Goal: Task Accomplishment & Management: Manage account settings

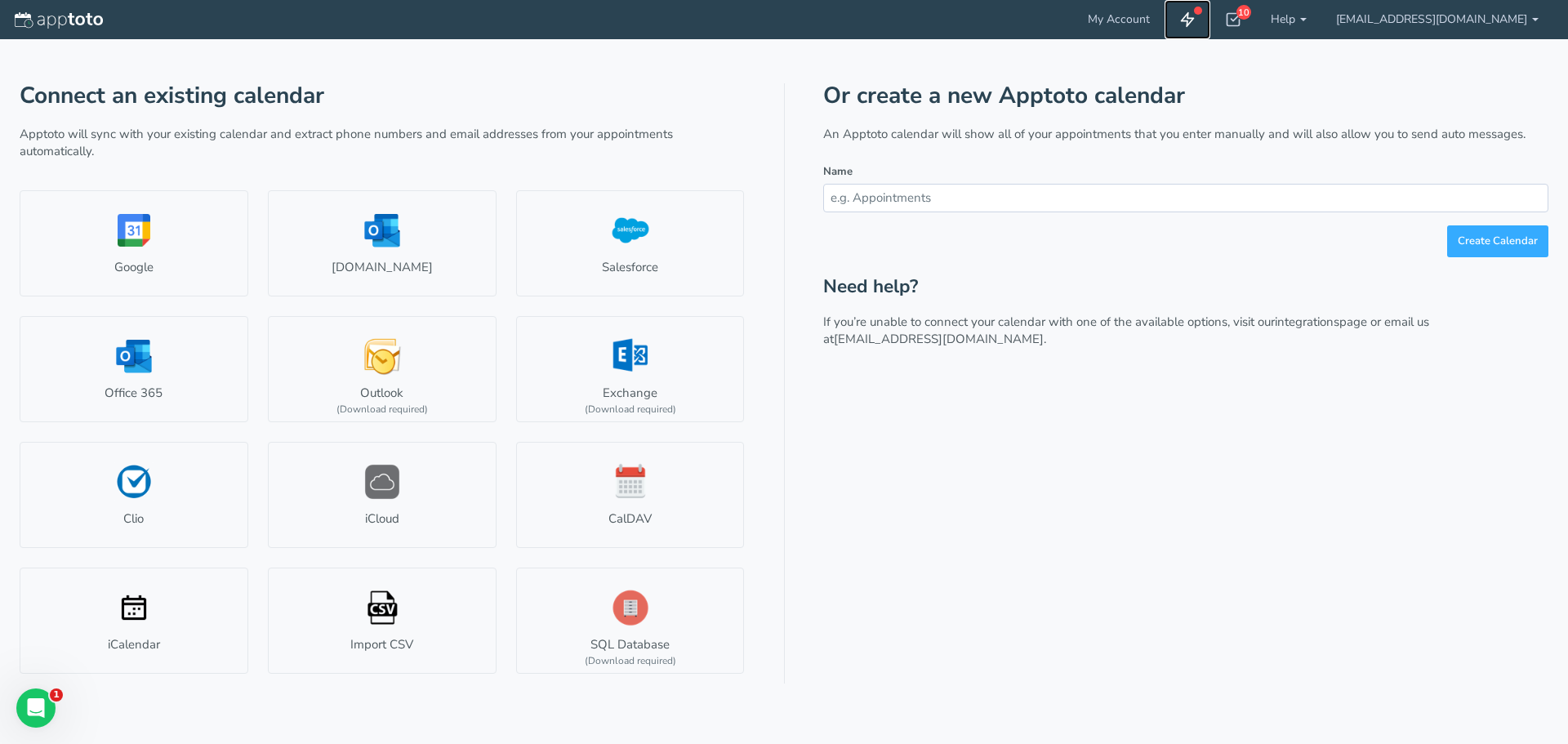
click at [1194, 21] on use at bounding box center [1187, 20] width 12 height 14
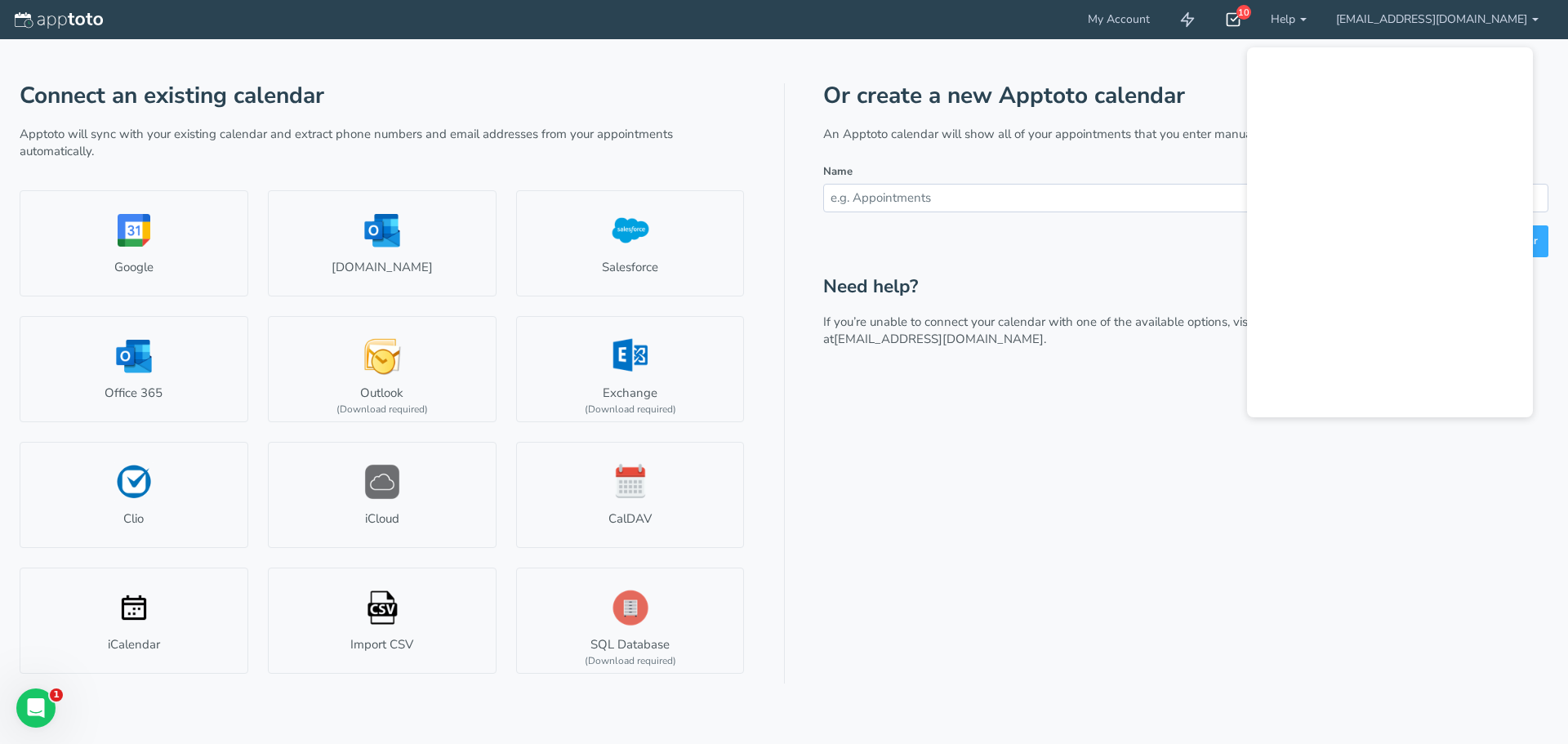
click at [1241, 20] on icon at bounding box center [1232, 19] width 16 height 16
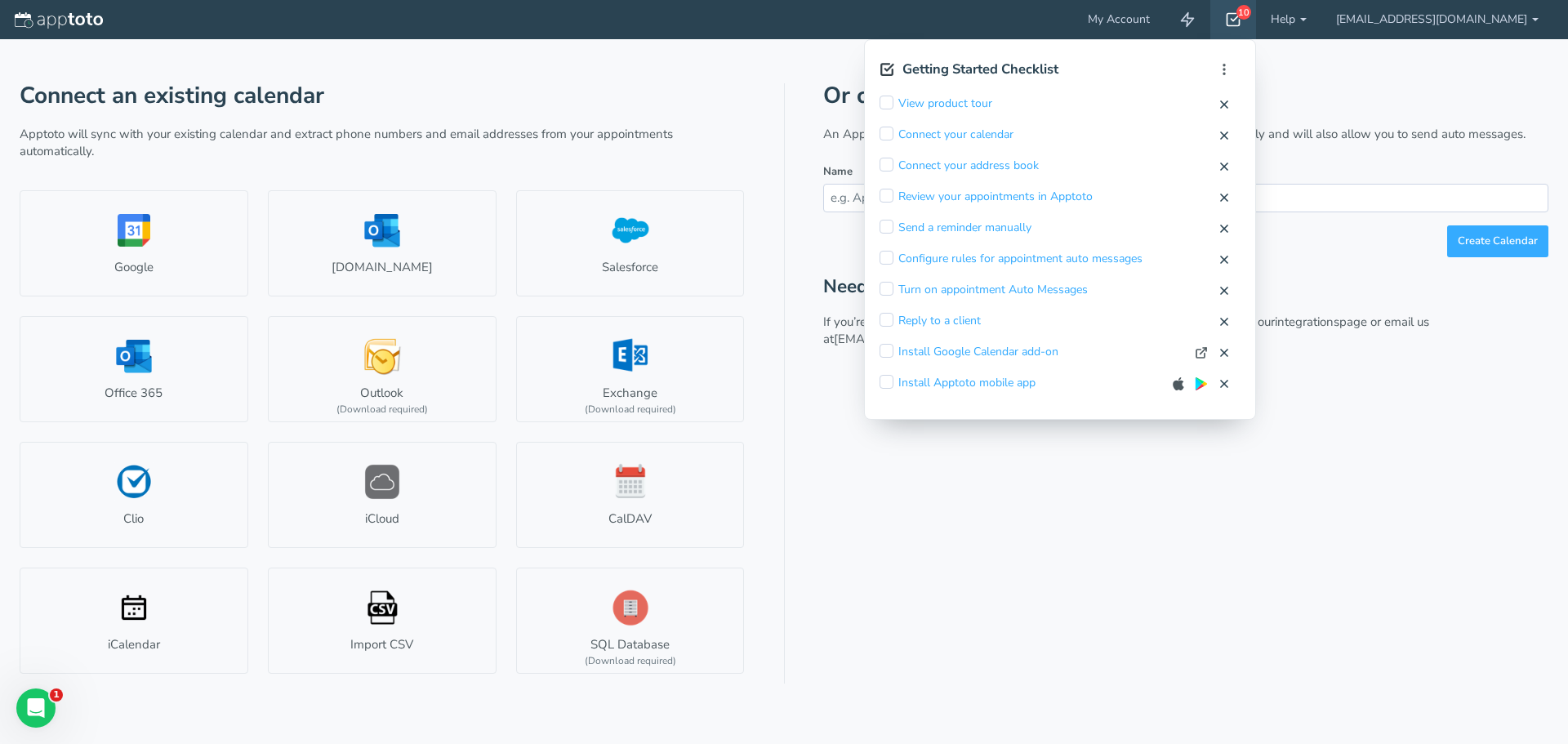
click at [1241, 23] on icon at bounding box center [1232, 19] width 16 height 16
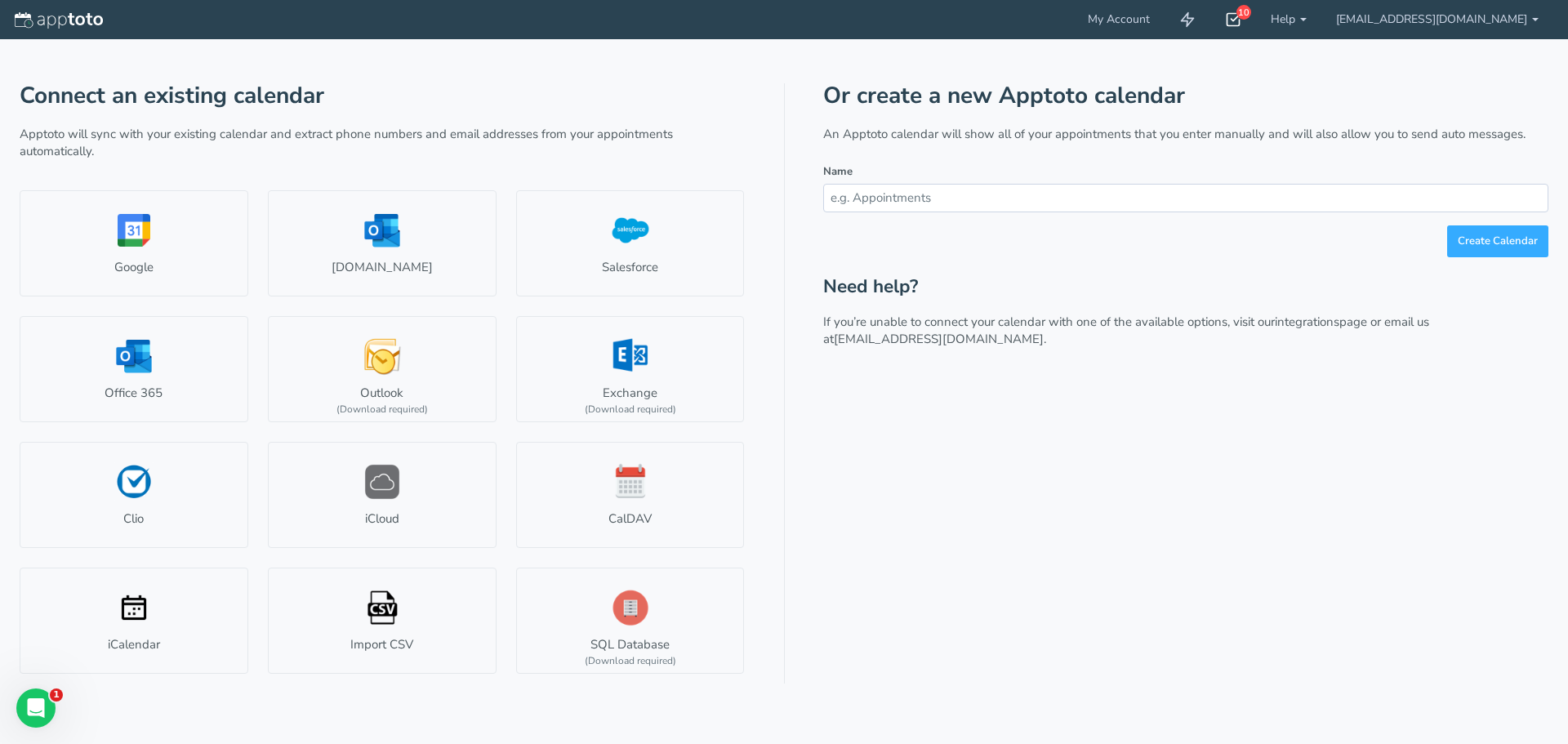
click at [1240, 25] on use at bounding box center [1234, 20] width 13 height 12
click at [1251, 16] on div "10" at bounding box center [1244, 12] width 15 height 15
click at [1241, 21] on icon at bounding box center [1232, 19] width 16 height 16
click at [1256, 26] on div "10" at bounding box center [1233, 20] width 46 height 39
click at [1241, 18] on icon at bounding box center [1232, 19] width 16 height 16
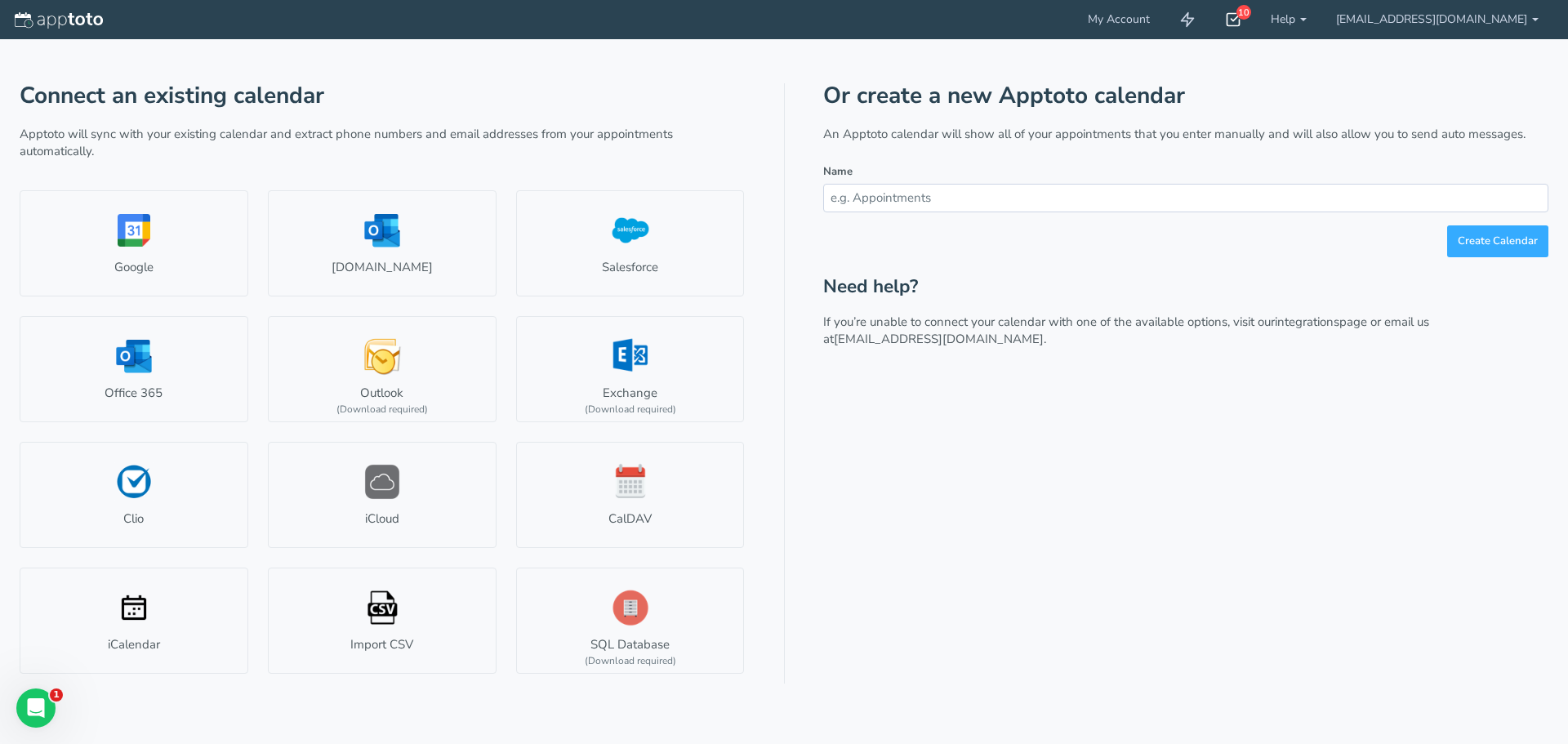
click at [1241, 24] on icon at bounding box center [1232, 19] width 16 height 16
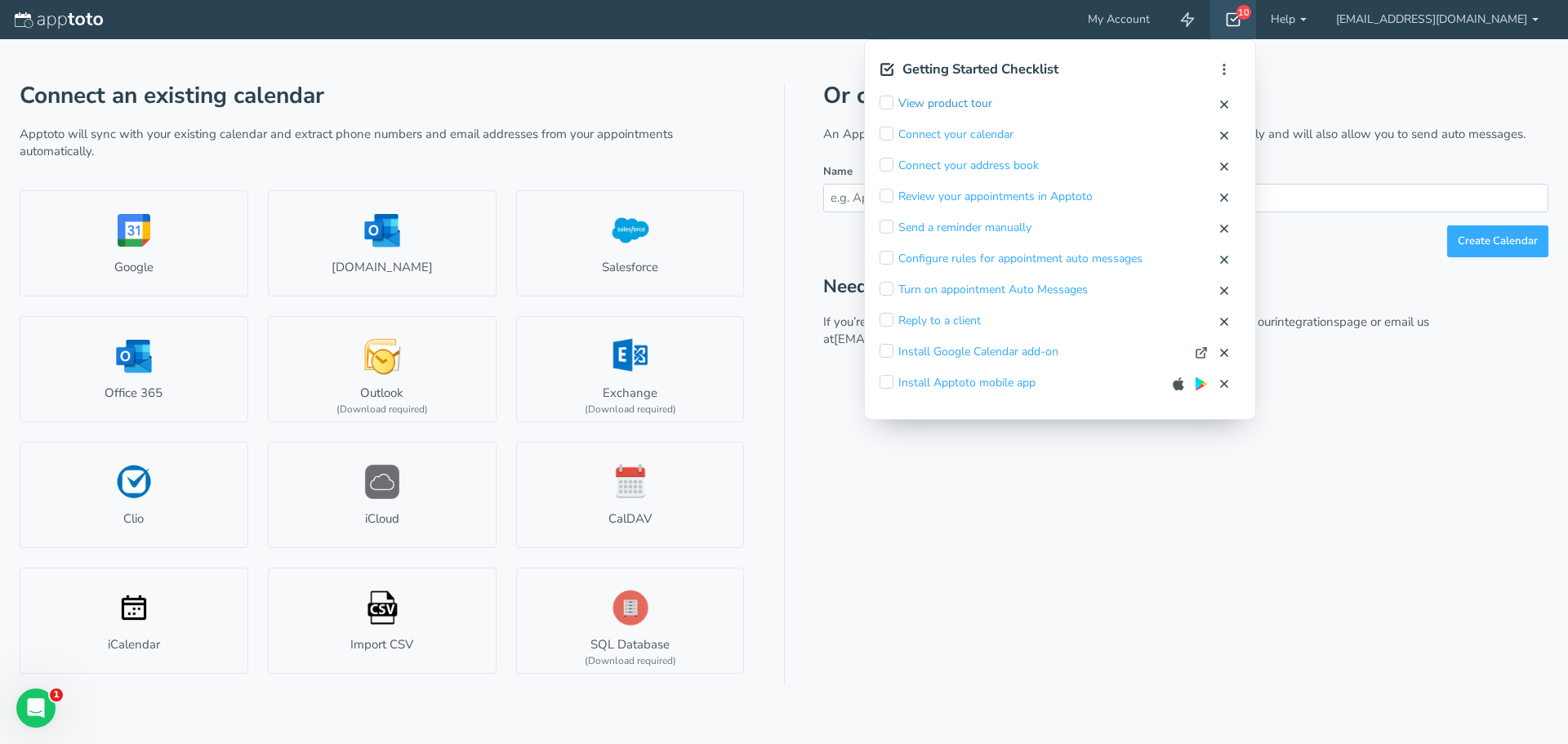
click at [992, 107] on link "View product tour" at bounding box center [945, 103] width 94 height 16
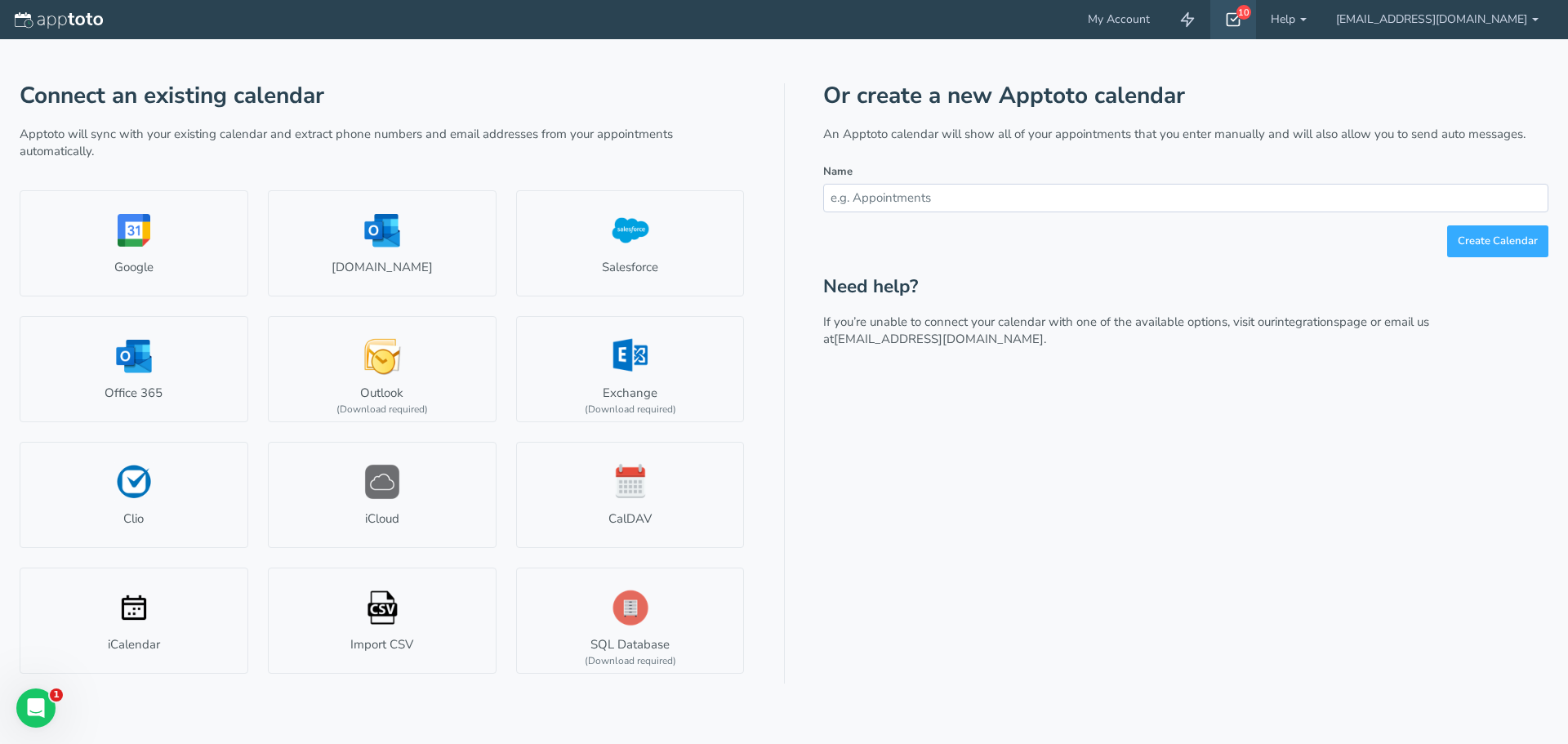
click at [1241, 18] on icon at bounding box center [1232, 19] width 16 height 16
click at [1251, 10] on div "10" at bounding box center [1244, 12] width 15 height 15
click at [1256, 29] on div "10" at bounding box center [1233, 20] width 46 height 39
drag, startPoint x: 1296, startPoint y: 76, endPoint x: 1326, endPoint y: 23, distance: 60.9
click at [1301, 73] on div "Connect an existing calendar Apptoto will sync with your existing calendar and …" at bounding box center [784, 361] width 1529 height 644
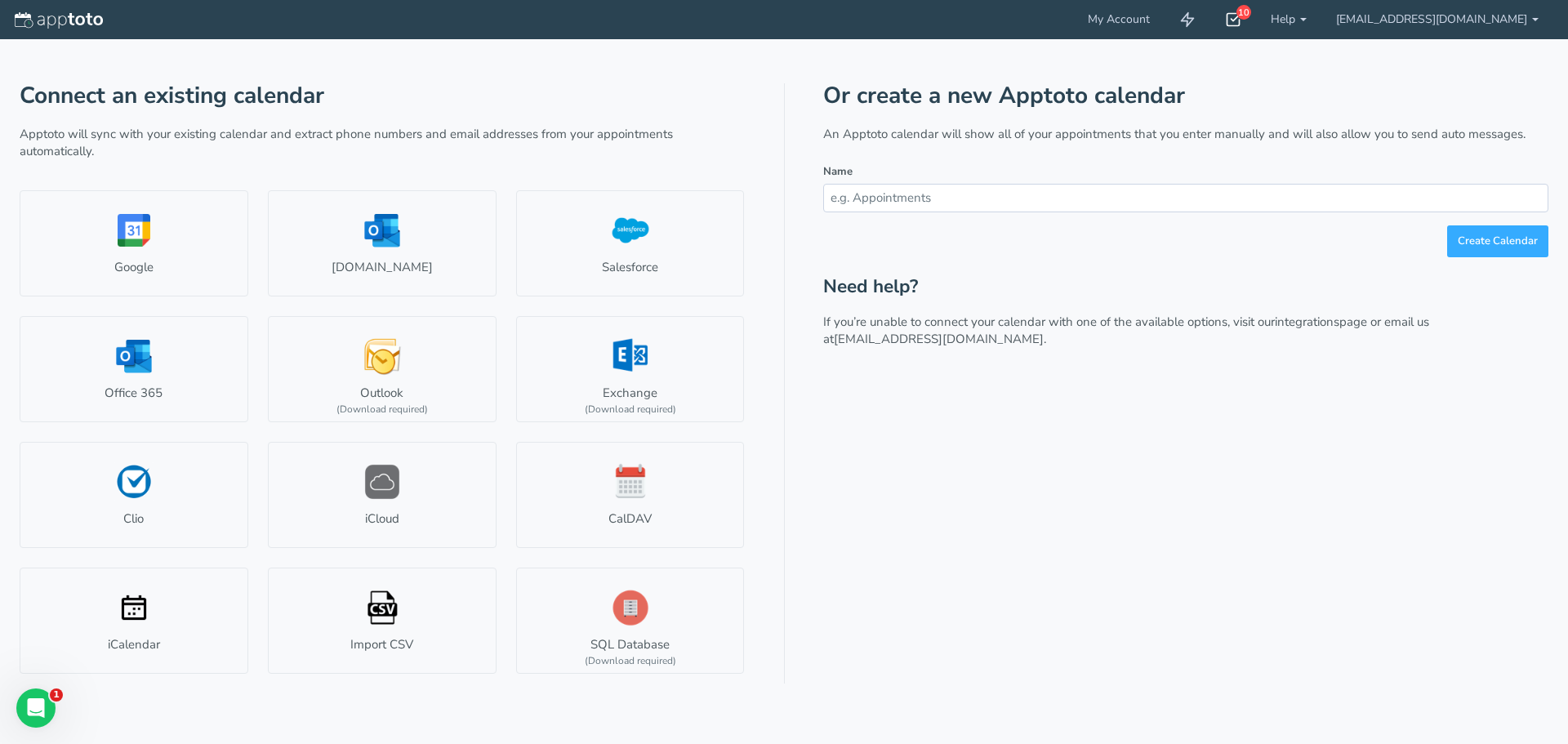
click at [1240, 20] on use at bounding box center [1234, 20] width 13 height 12
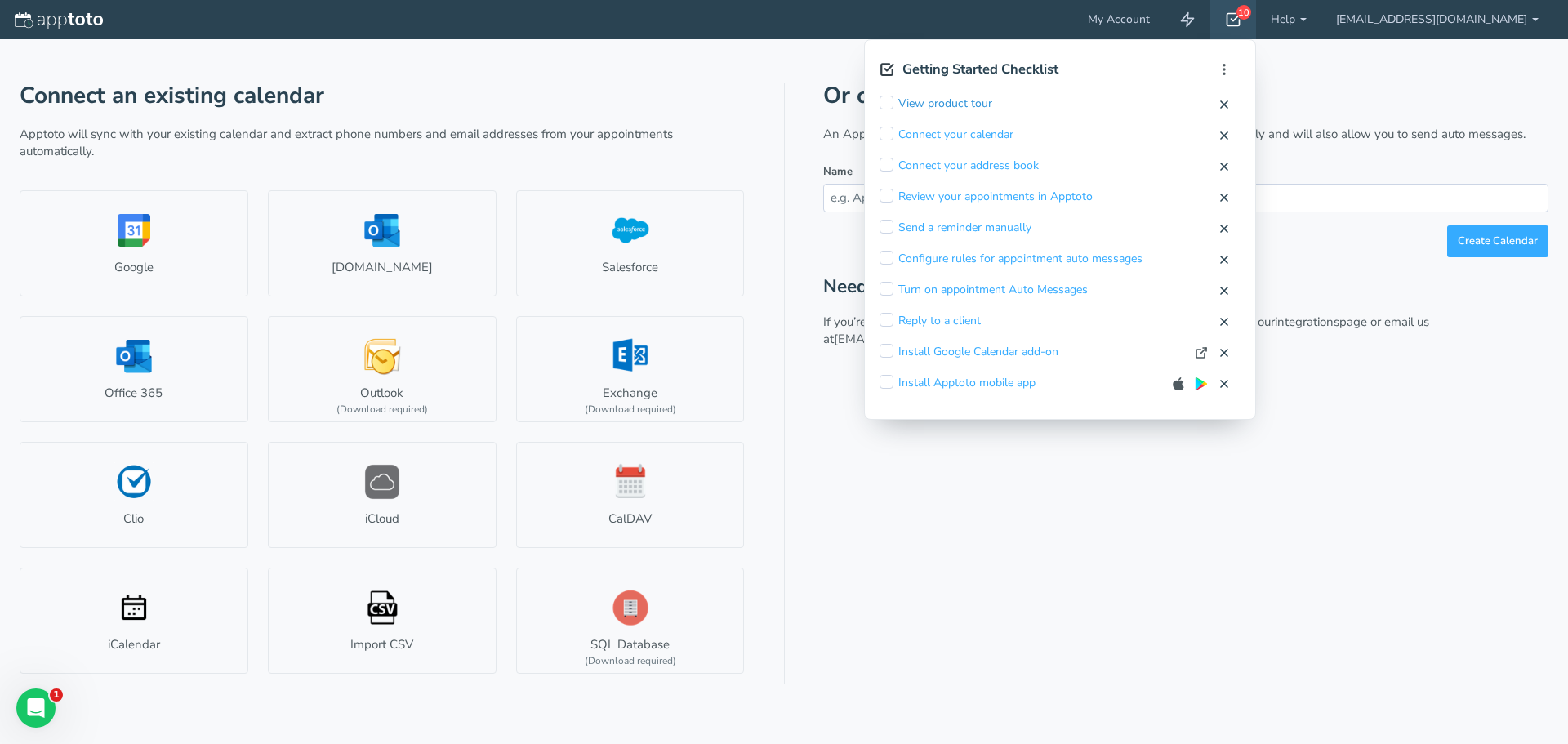
click at [992, 103] on link "View product tour" at bounding box center [945, 103] width 94 height 16
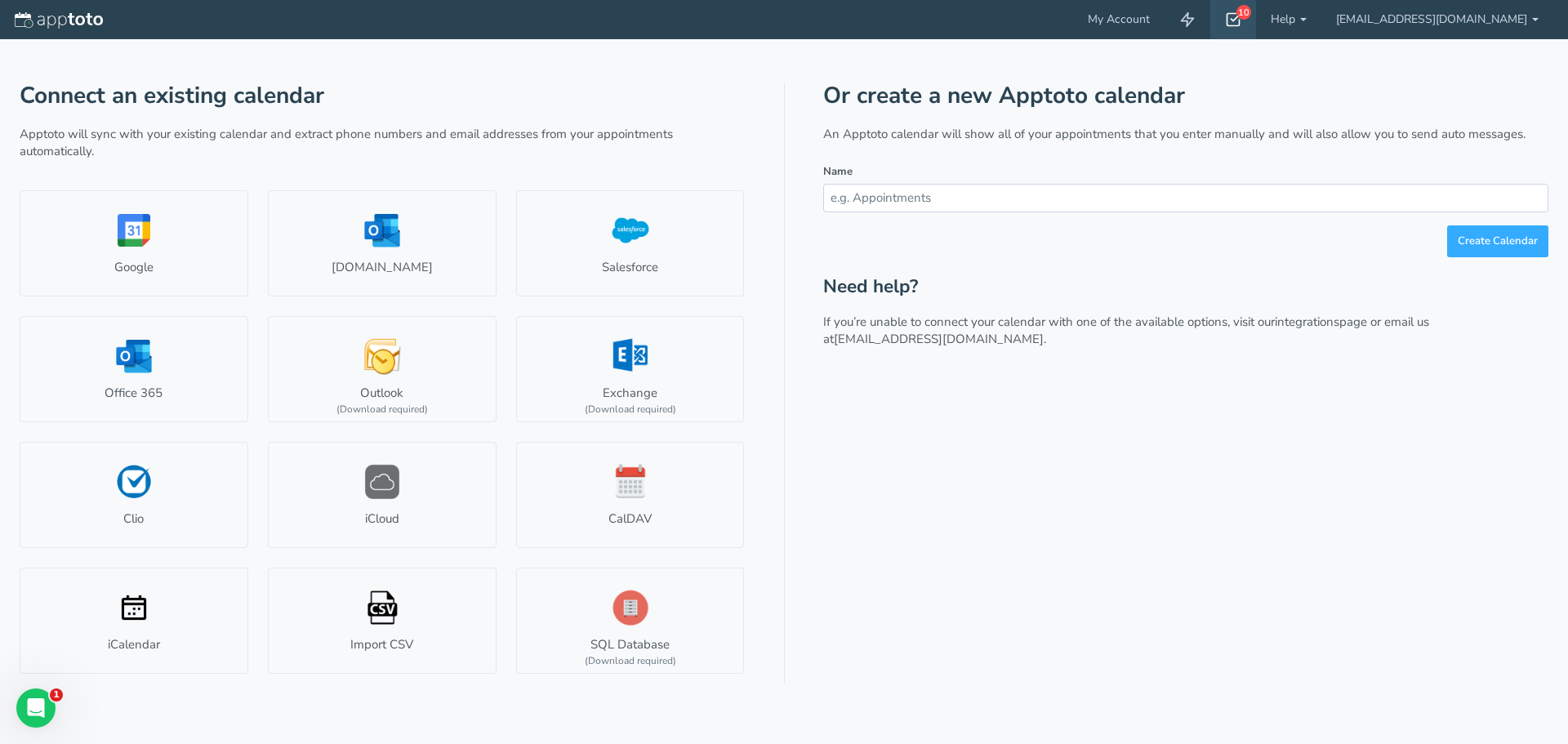
click at [1256, 21] on div "10" at bounding box center [1233, 20] width 46 height 39
click at [1256, 29] on div "10" at bounding box center [1233, 20] width 46 height 39
click at [1251, 15] on div "10" at bounding box center [1244, 12] width 15 height 15
click at [1241, 23] on icon at bounding box center [1232, 19] width 16 height 16
click at [1306, 488] on div "Or create a new Apptoto calendar An Apptoto calendar will show all of your appo…" at bounding box center [1185, 383] width 725 height 600
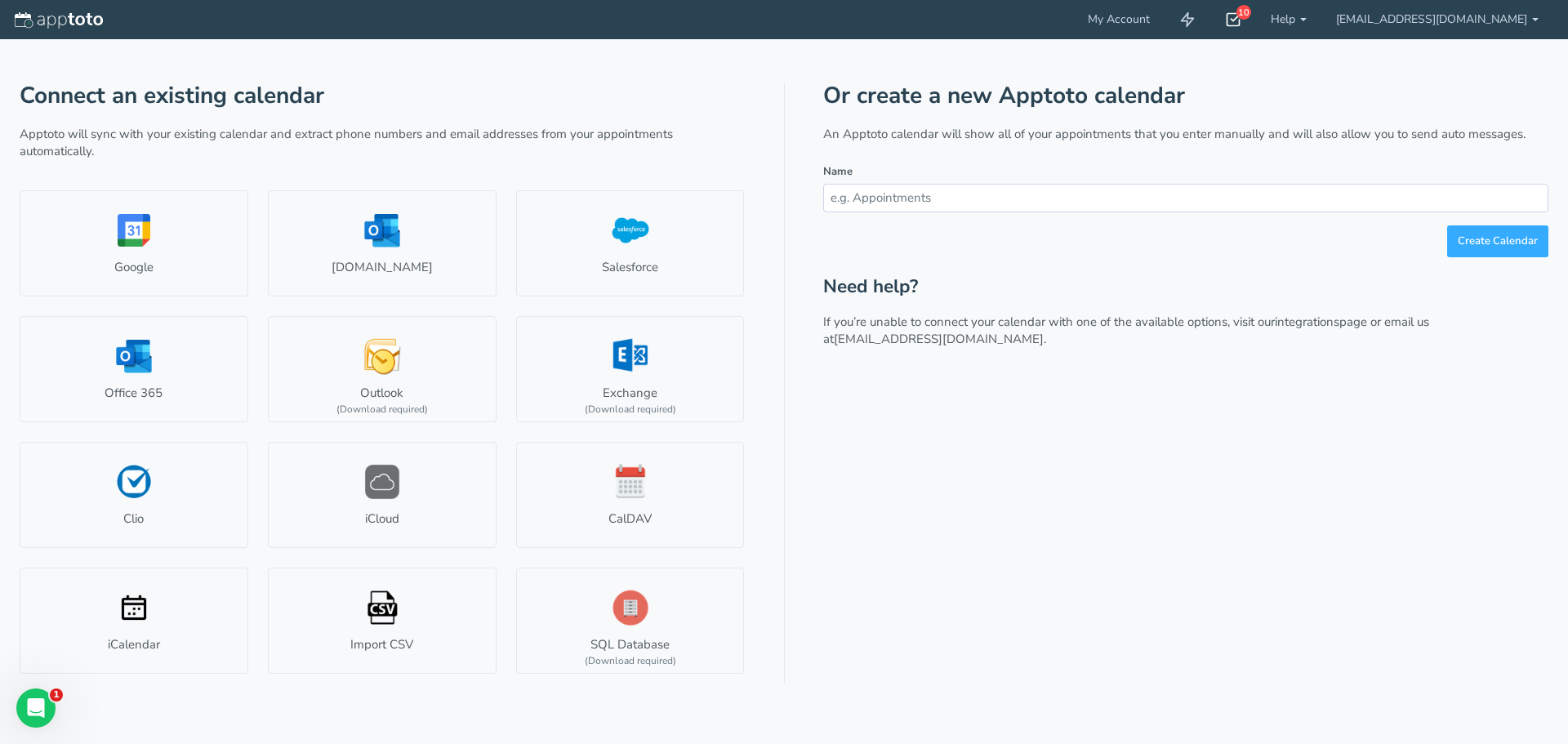
click at [1240, 20] on use at bounding box center [1234, 20] width 13 height 12
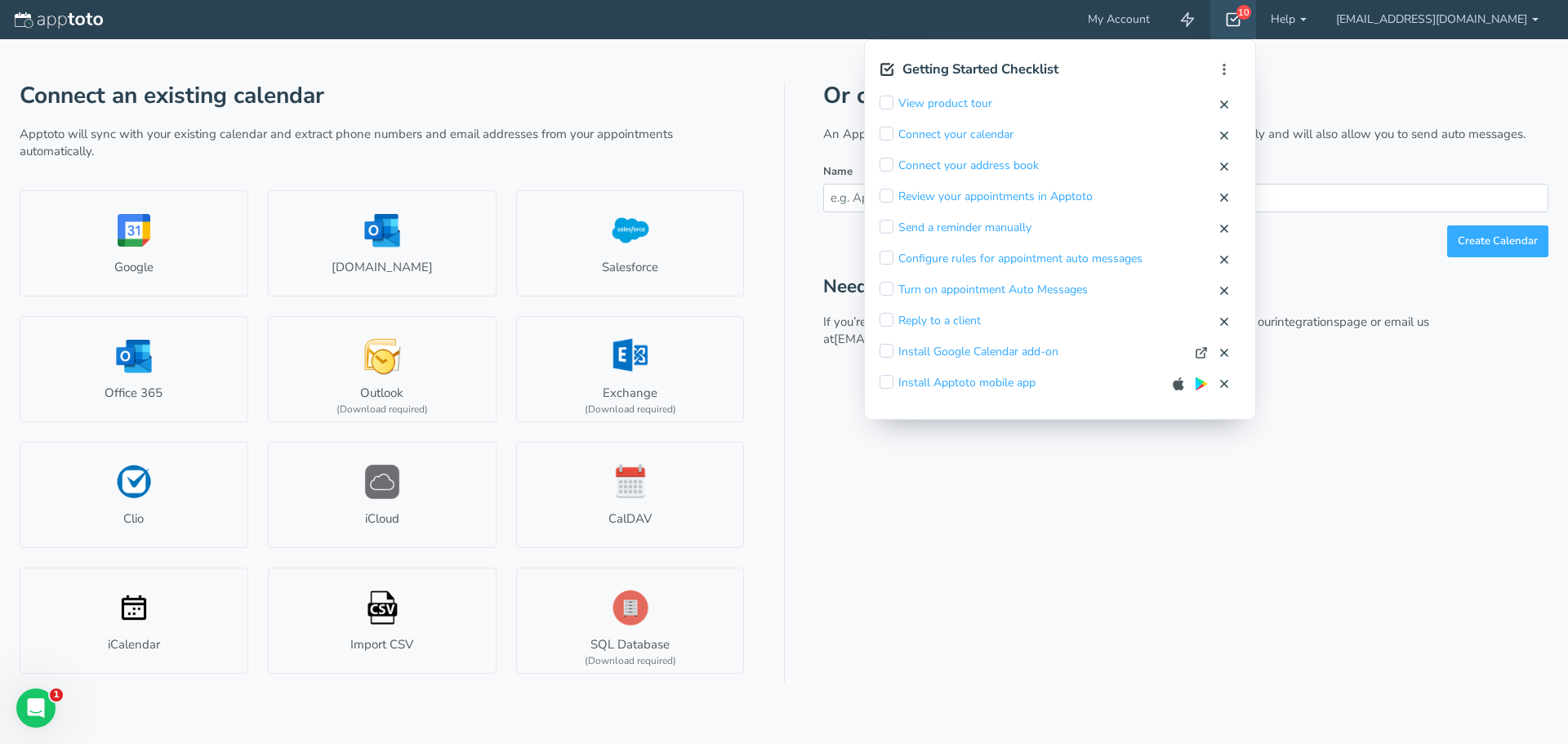
click at [1240, 20] on use at bounding box center [1234, 20] width 13 height 12
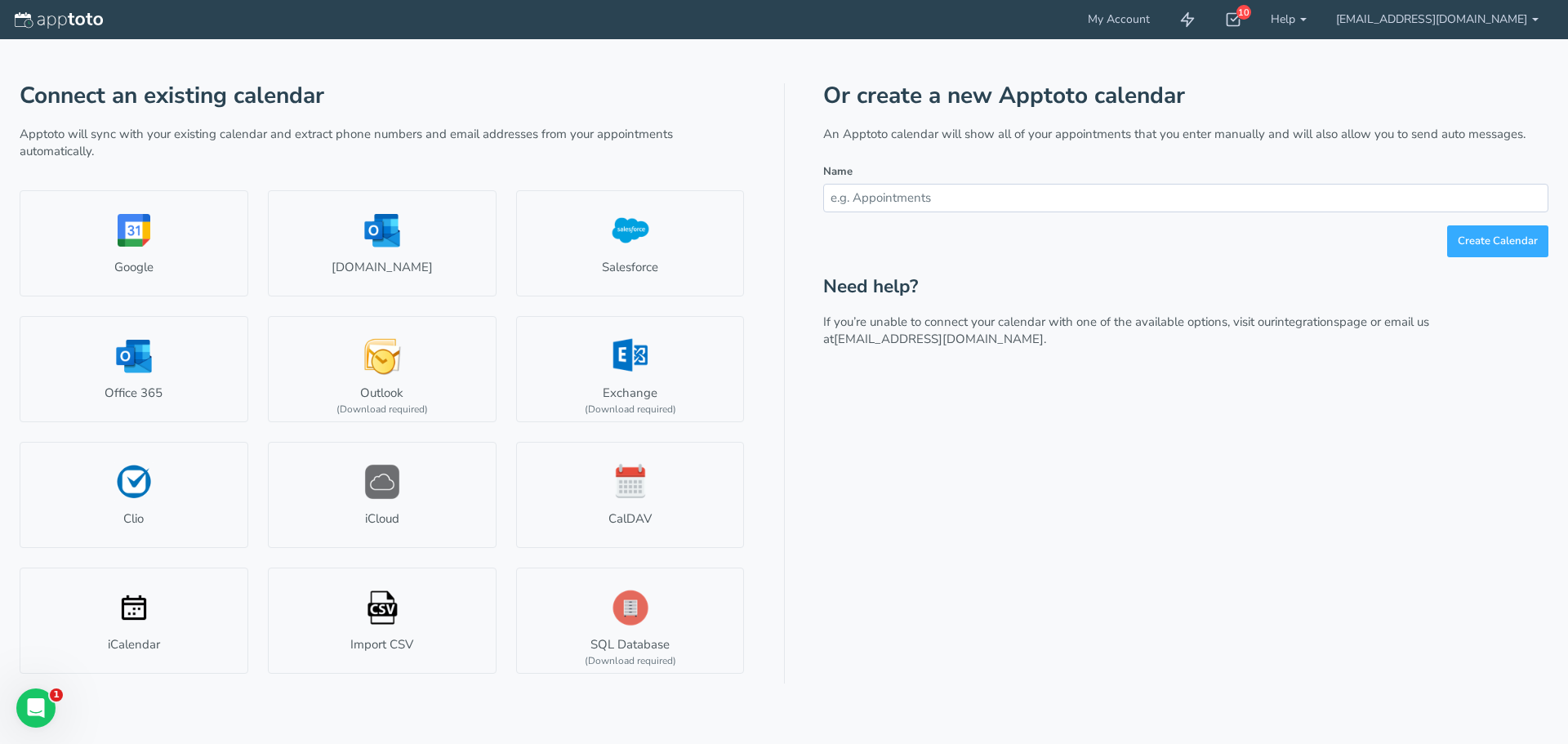
click at [872, 211] on input "text" at bounding box center [1185, 198] width 725 height 29
type input "[PERSON_NAME] Test"
click at [1488, 229] on button "Create Calendar" at bounding box center [1497, 241] width 101 height 32
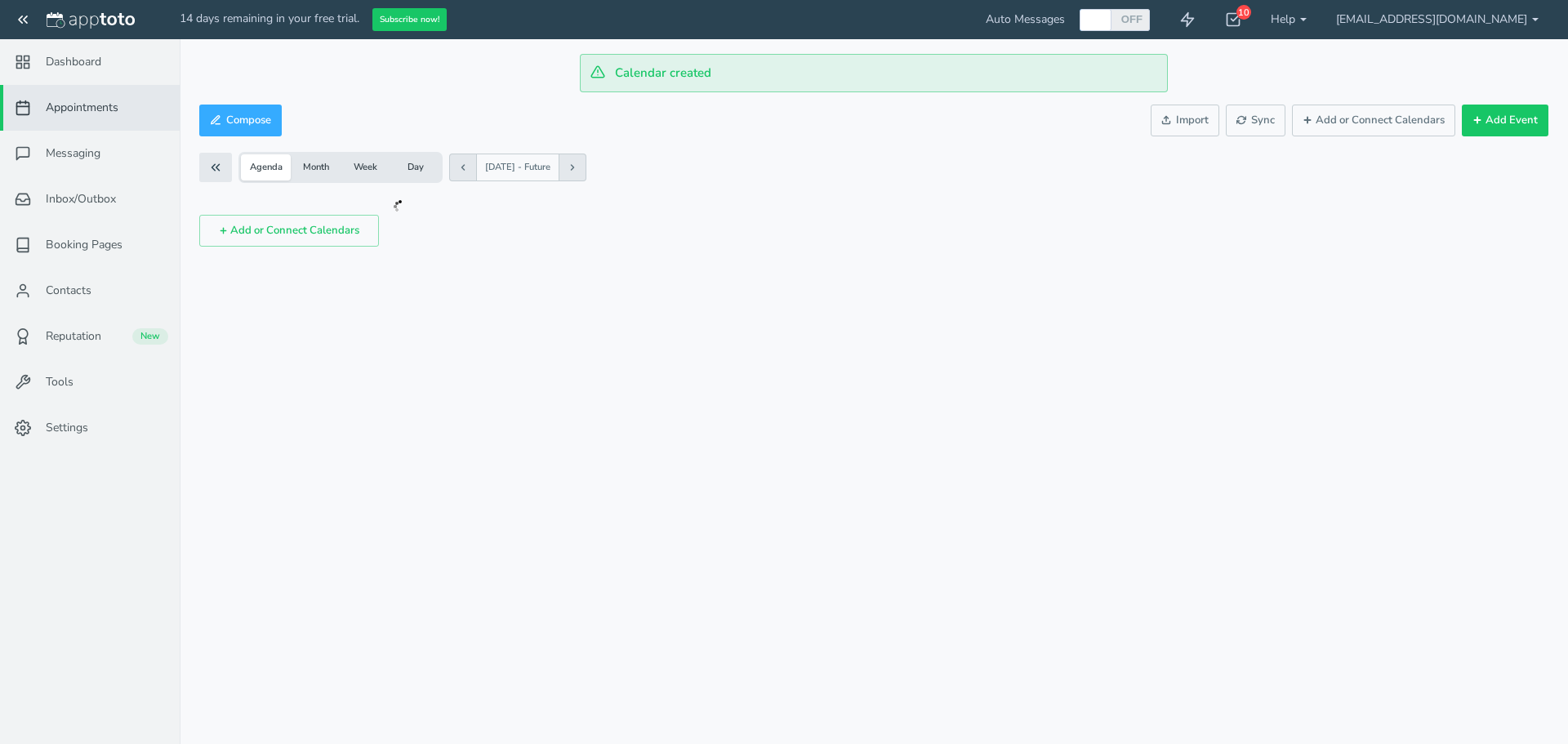
checkbox input "true"
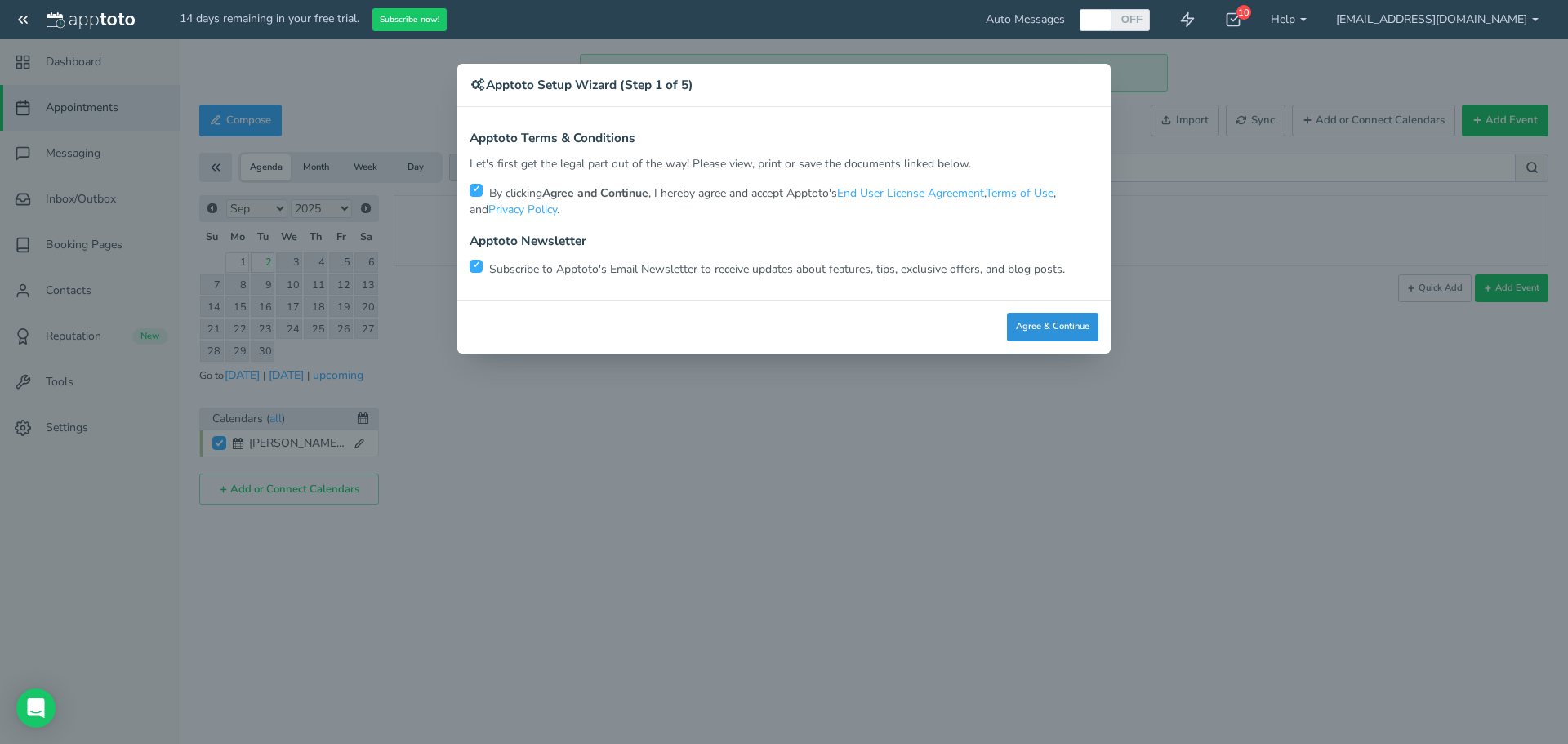
click at [1039, 326] on button "Agree & Continue" at bounding box center [1053, 327] width 91 height 29
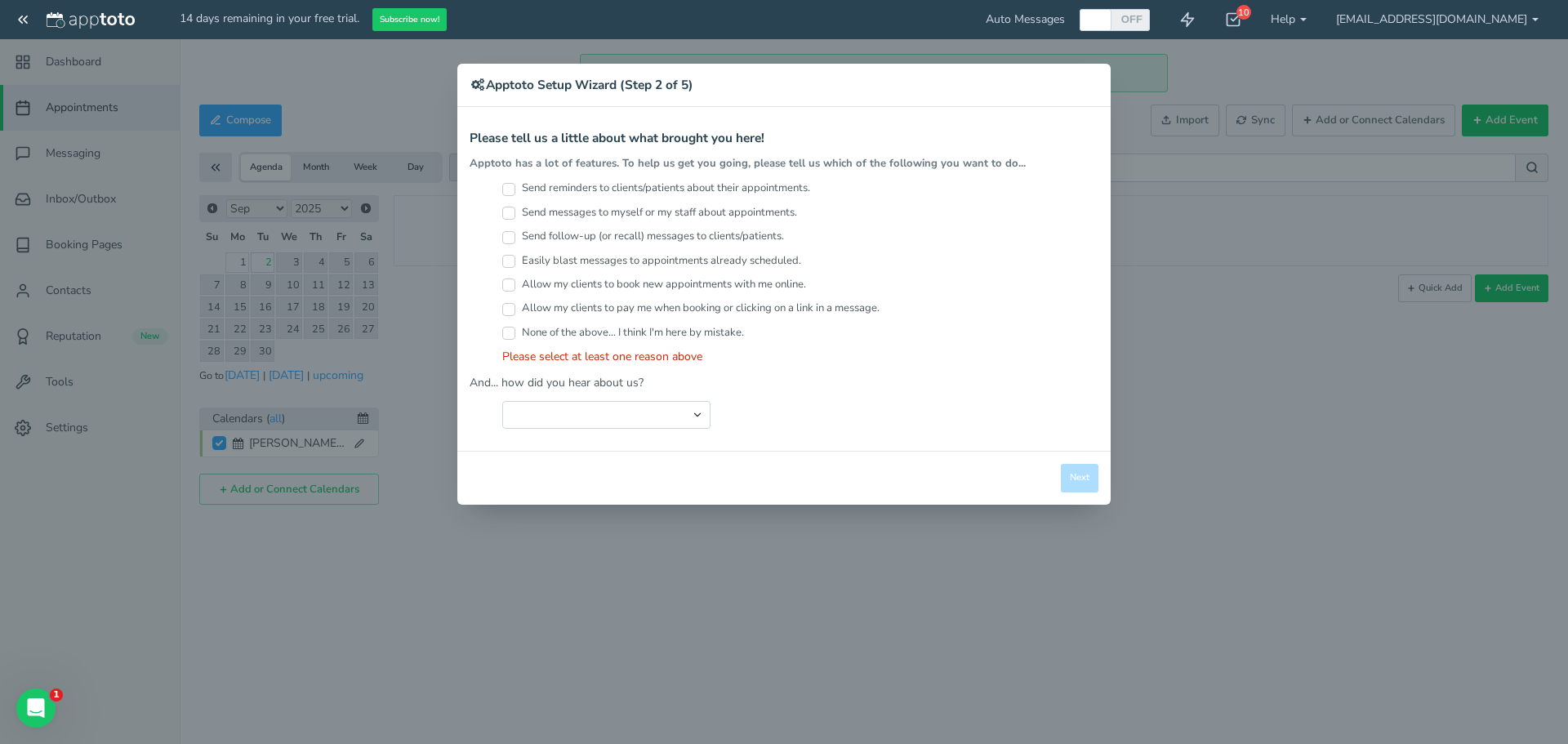
click at [509, 189] on input "Send reminders to clients/patients about their appointments." at bounding box center [509, 190] width 13 height 13
checkbox input "true"
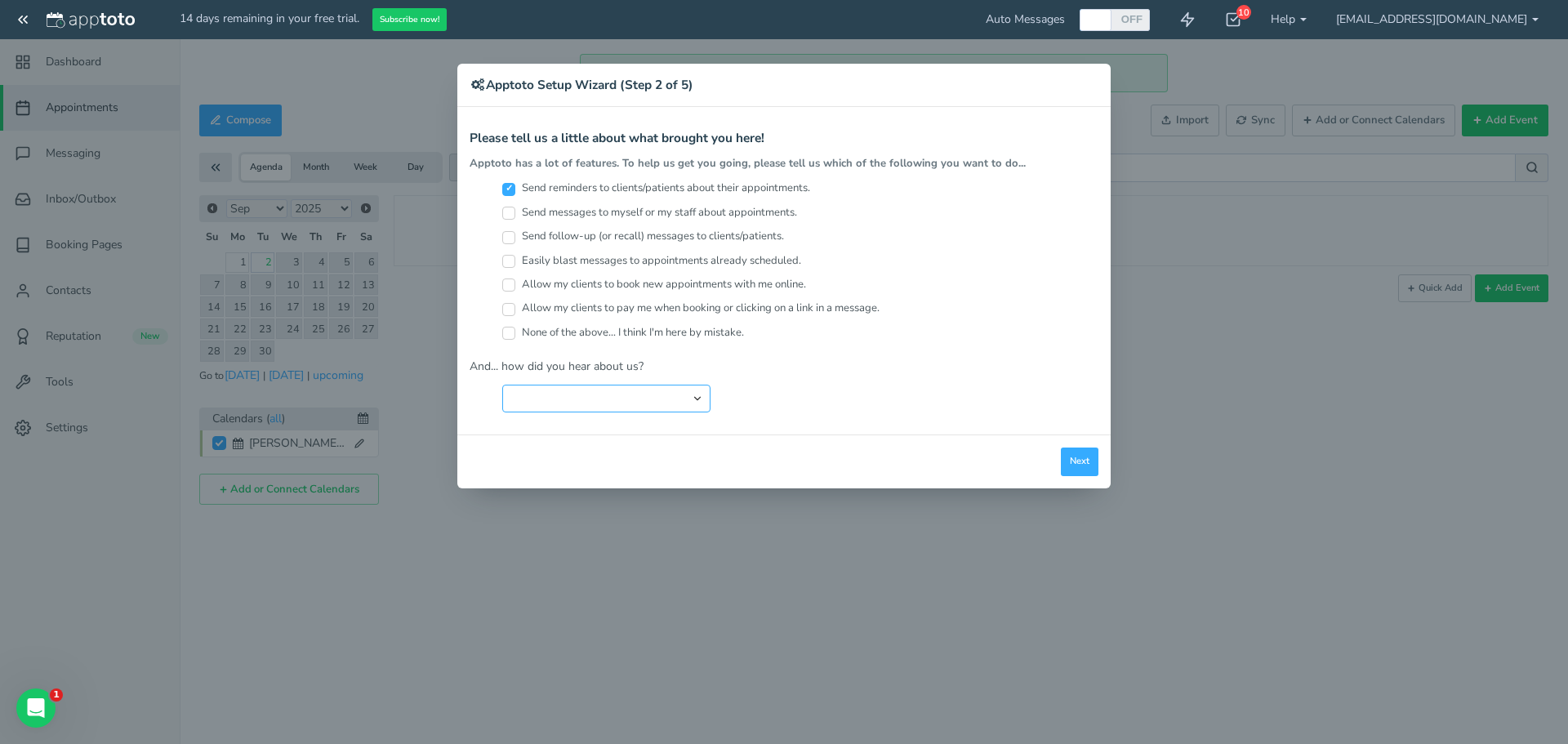
click at [592, 405] on select "Search Engine (Google, Yahoo, Bing, etc.) Search Engine Advertisement Blog Post…" at bounding box center [606, 399] width 208 height 28
select select "string:Search Engine Advertisement"
click at [502, 385] on select "Search Engine (Google, Yahoo, Bing, etc.) Search Engine Advertisement Blog Post…" at bounding box center [606, 399] width 208 height 28
click at [1071, 464] on button "Next" at bounding box center [1079, 461] width 37 height 29
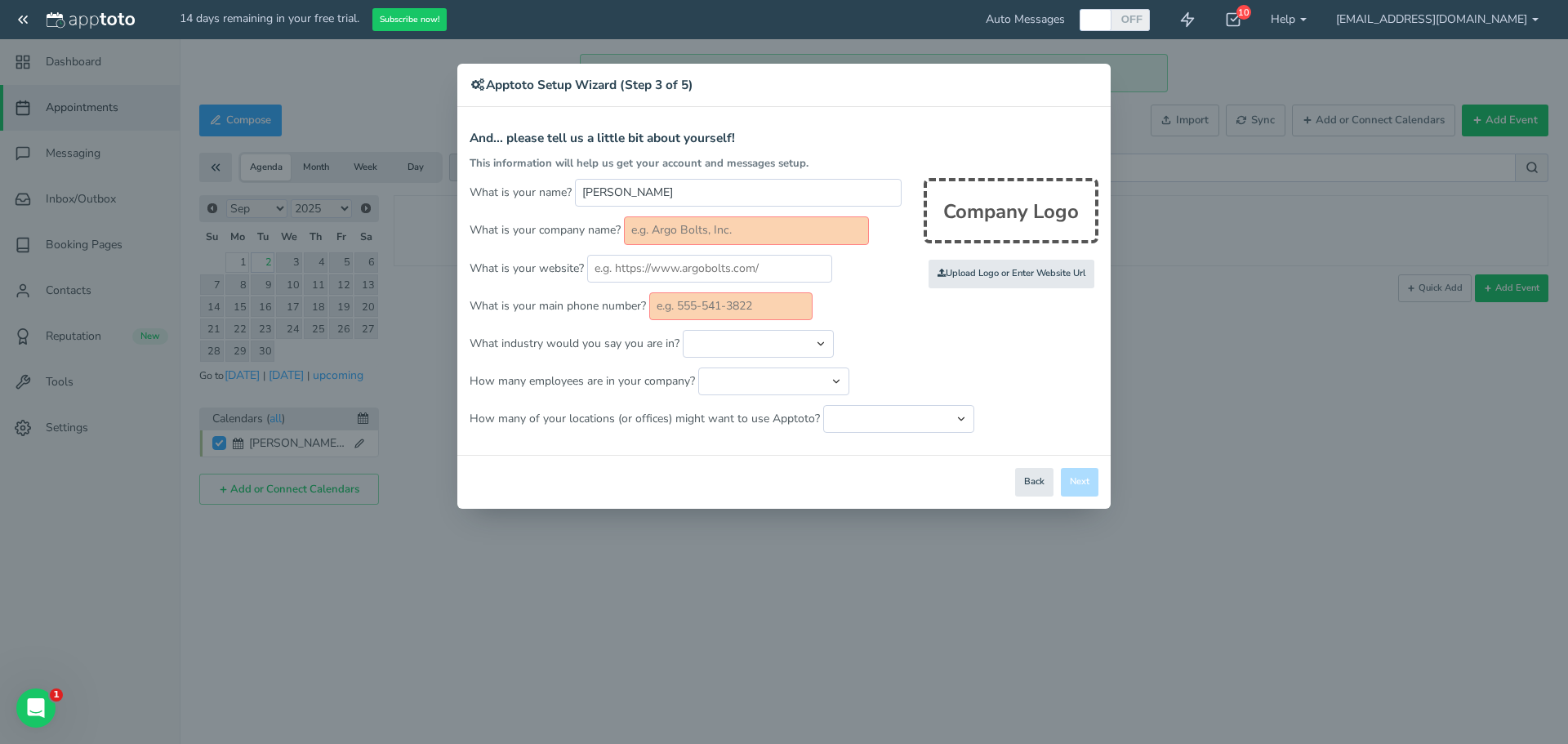
click at [465, 84] on div "× Apptoto Setup Wizard (Step 3 of 5)" at bounding box center [784, 85] width 653 height 43
click at [477, 84] on icon at bounding box center [477, 84] width 16 height 12
click at [1040, 493] on button "Back" at bounding box center [1034, 482] width 38 height 29
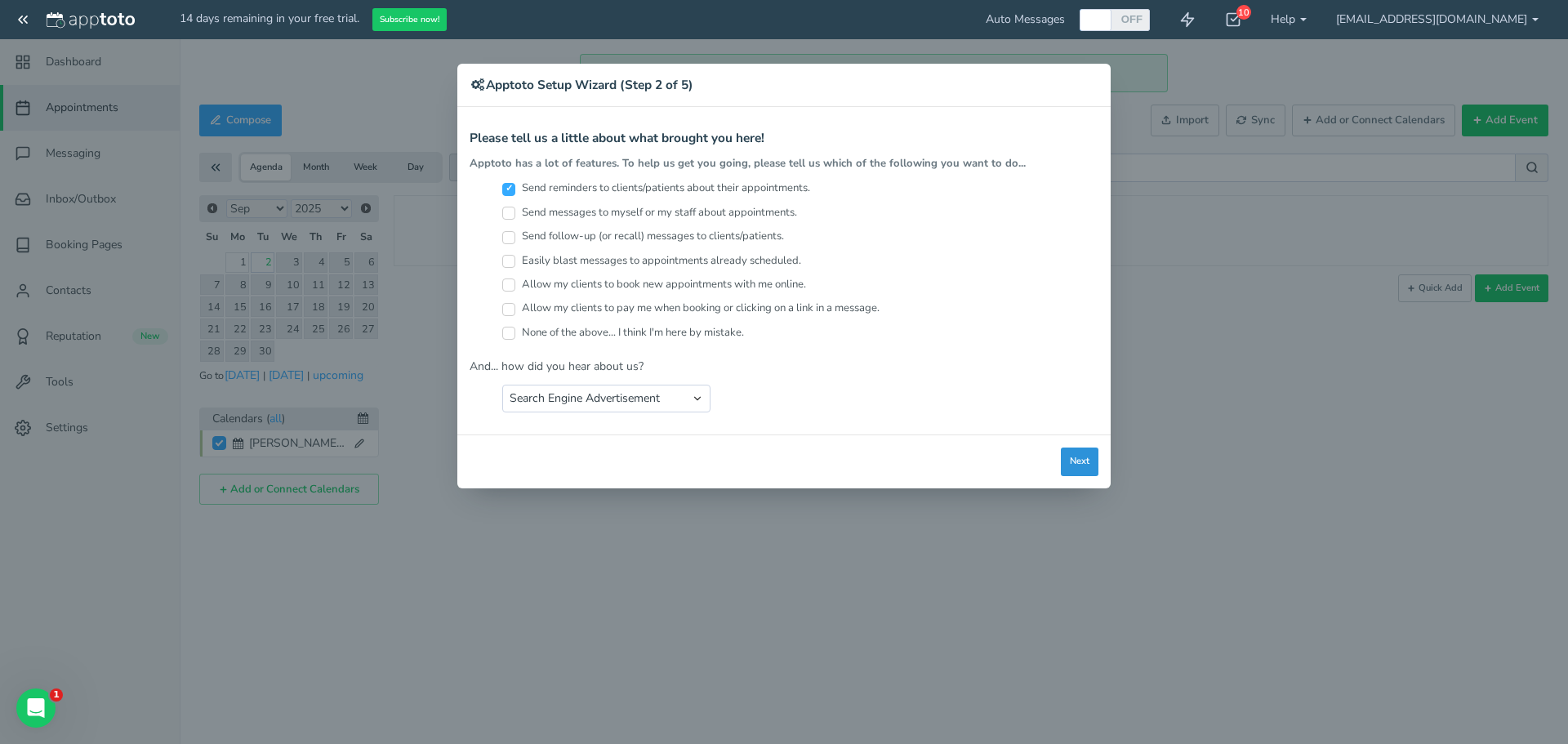
click at [1086, 464] on button "Next" at bounding box center [1079, 461] width 37 height 29
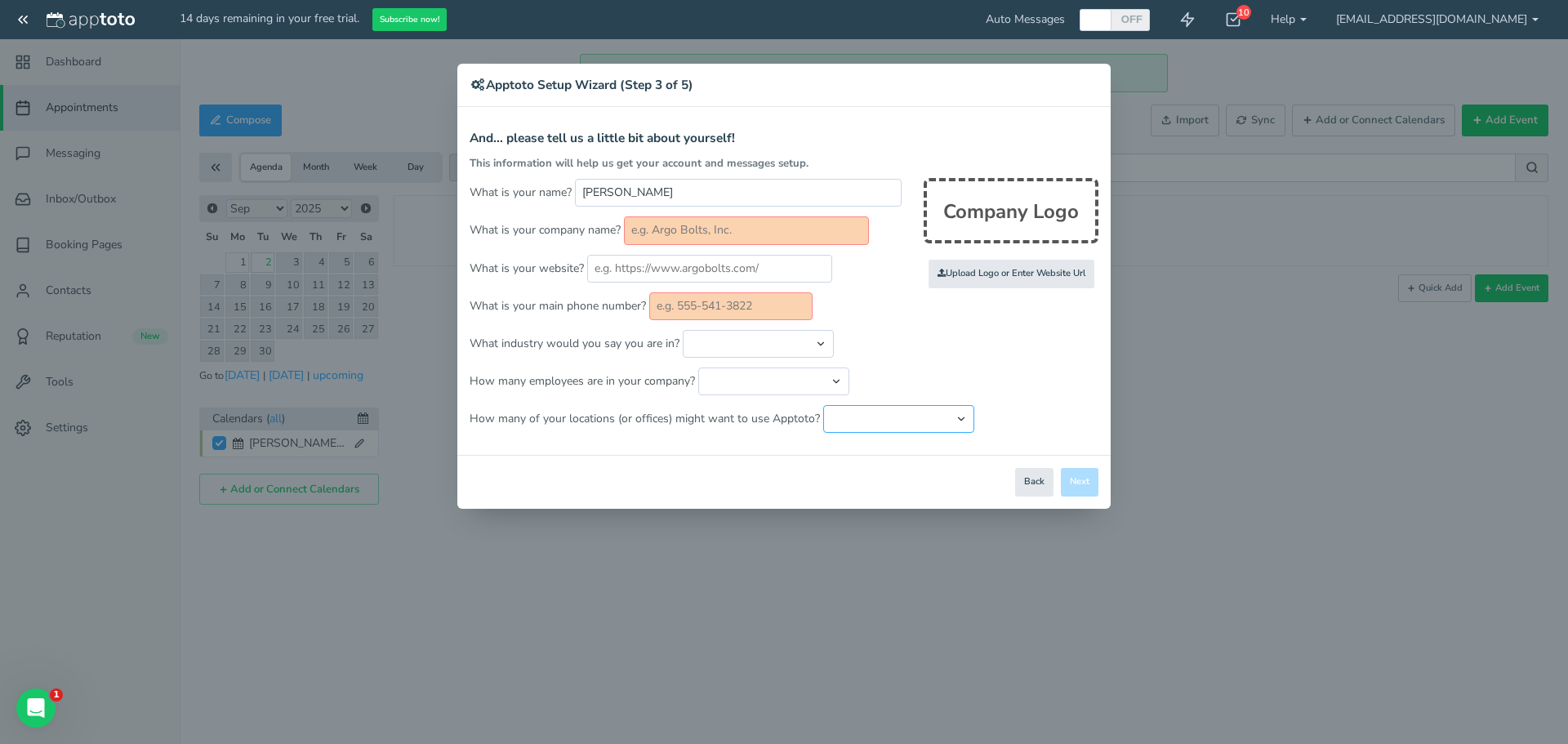
click at [941, 414] on select "Just one location 2 3 4 5 6 to 10 11 to 25 26 to 50 More than 50" at bounding box center [899, 419] width 151 height 28
click at [771, 344] on select "Automotive Cleaning Services Consulting Education - Classroom Education - Admis…" at bounding box center [758, 344] width 151 height 28
select select "string:Automotive"
click at [682, 330] on select "Automotive Cleaning Services Consulting Education - Classroom Education - Admis…" at bounding box center [758, 344] width 151 height 28
click at [730, 395] on select "Just me 1 to 5 6 to 10 11 to 25 26 to 50 51 to 100 101 to 500 501 to 1000 More …" at bounding box center [774, 382] width 151 height 28
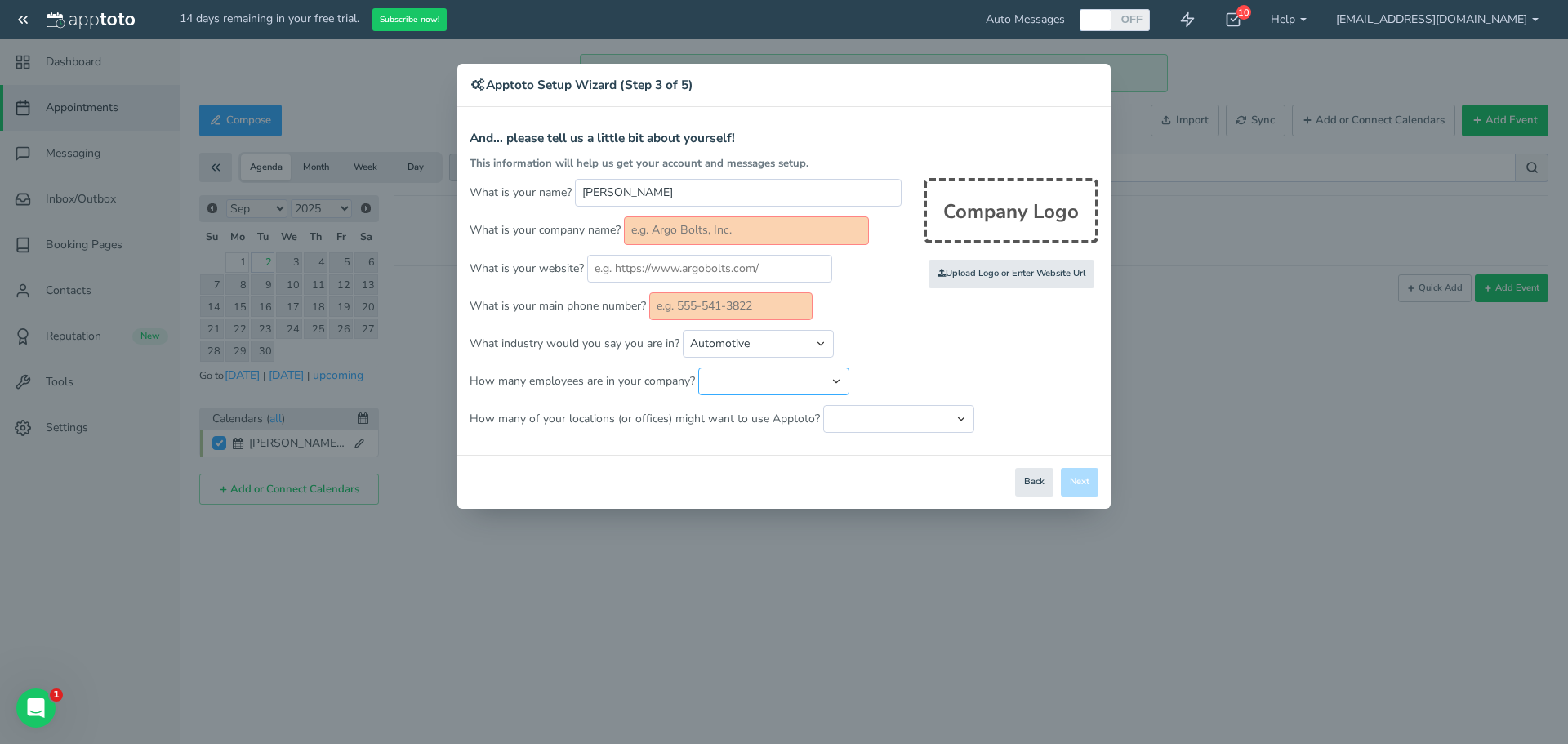
select select "string:11..25"
click at [698, 368] on select "Just me 1 to 5 6 to 10 11 to 25 26 to 50 51 to 100 101 to 500 501 to 1000 More …" at bounding box center [774, 382] width 151 height 28
click at [844, 420] on select "Just one location 2 3 4 5 6 to 10 11 to 25 26 to 50 More than 50" at bounding box center [899, 419] width 151 height 28
select select "string:2"
click at [823, 405] on select "Just one location 2 3 4 5 6 to 10 11 to 25 26 to 50 More than 50" at bounding box center [899, 419] width 151 height 28
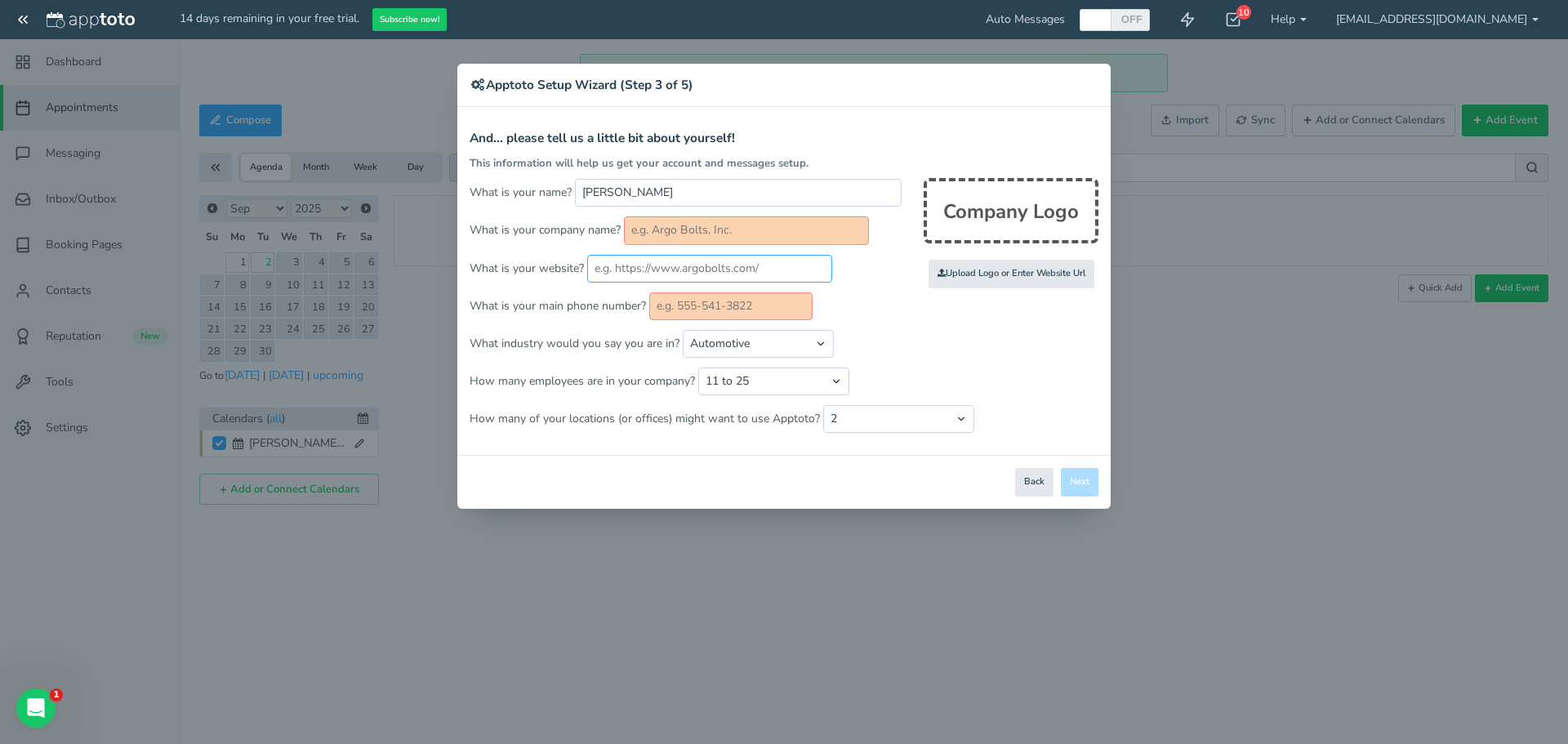
click at [669, 268] on input "text" at bounding box center [709, 269] width 245 height 28
click at [752, 230] on input "text" at bounding box center [746, 231] width 245 height 28
type input "Brown Automotive"
click at [749, 310] on input "text" at bounding box center [731, 306] width 163 height 28
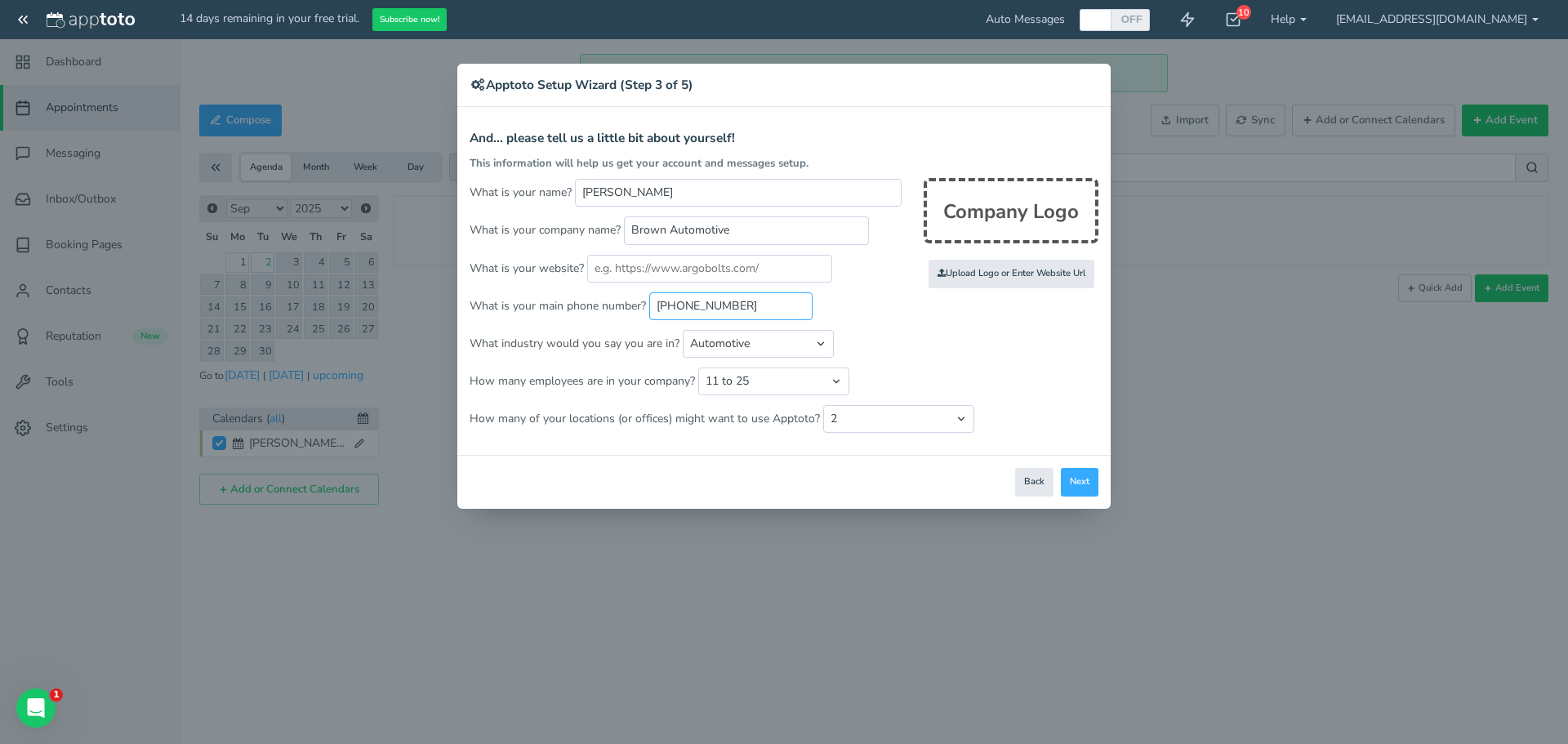
type input "[PHONE_NUMBER]"
click at [883, 445] on div "Apptoto Terms & Conditions Let's first get the legal part out of the way! Pleas…" at bounding box center [784, 281] width 653 height 348
click at [1080, 489] on button "Next" at bounding box center [1079, 482] width 37 height 29
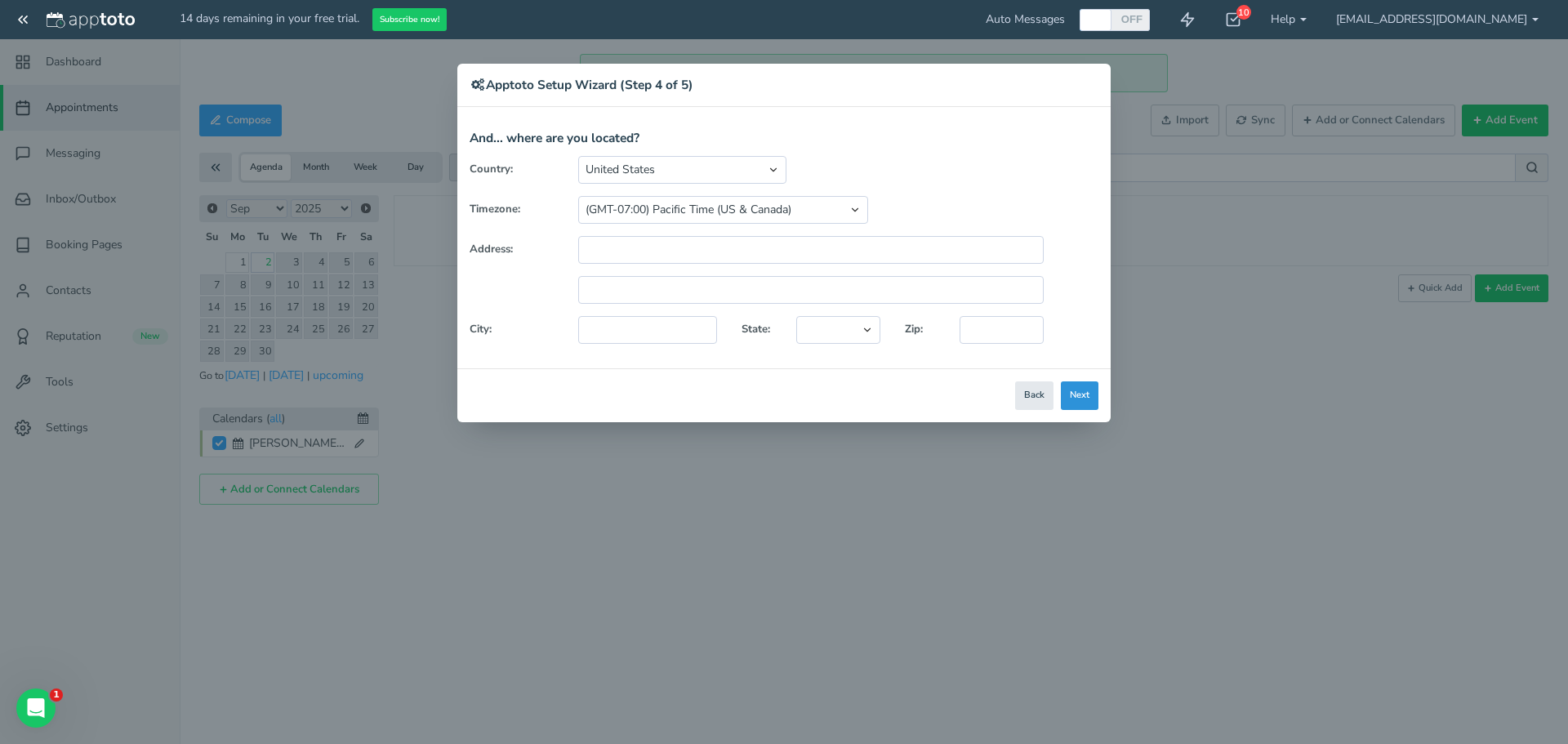
click at [1090, 402] on button "Next" at bounding box center [1079, 396] width 37 height 29
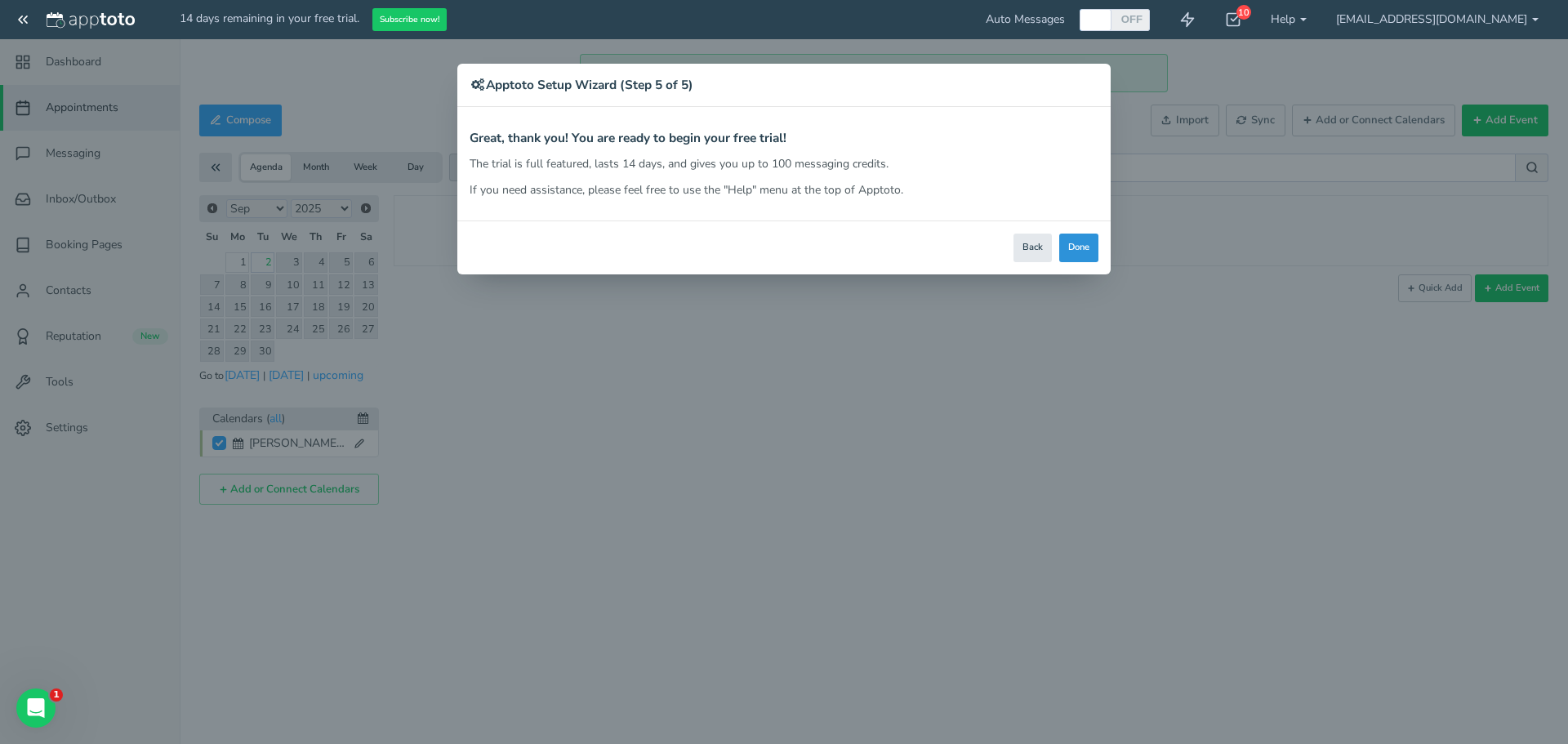
click at [1066, 251] on button "Done" at bounding box center [1079, 247] width 39 height 29
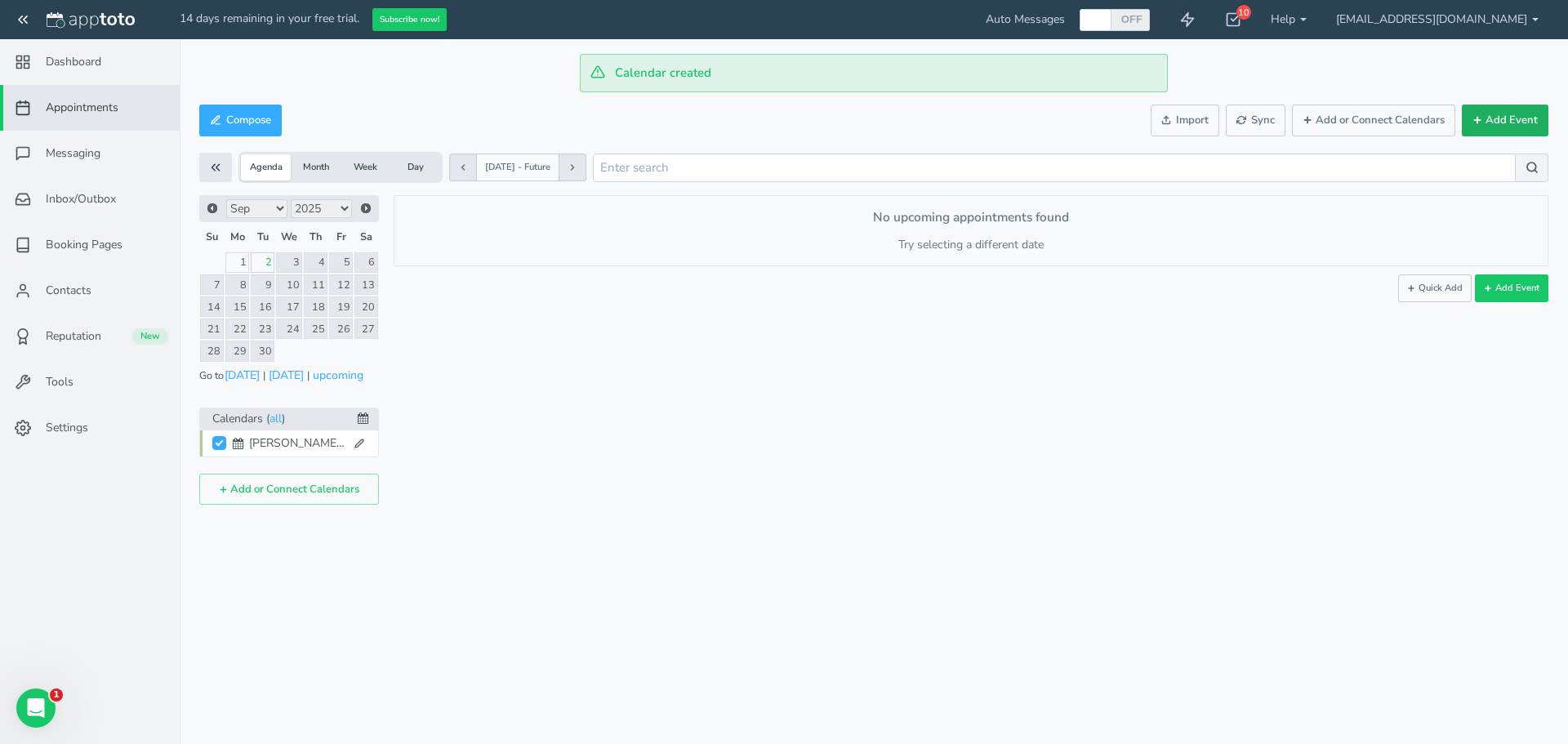
click at [1510, 119] on button "Add Event" at bounding box center [1505, 120] width 87 height 32
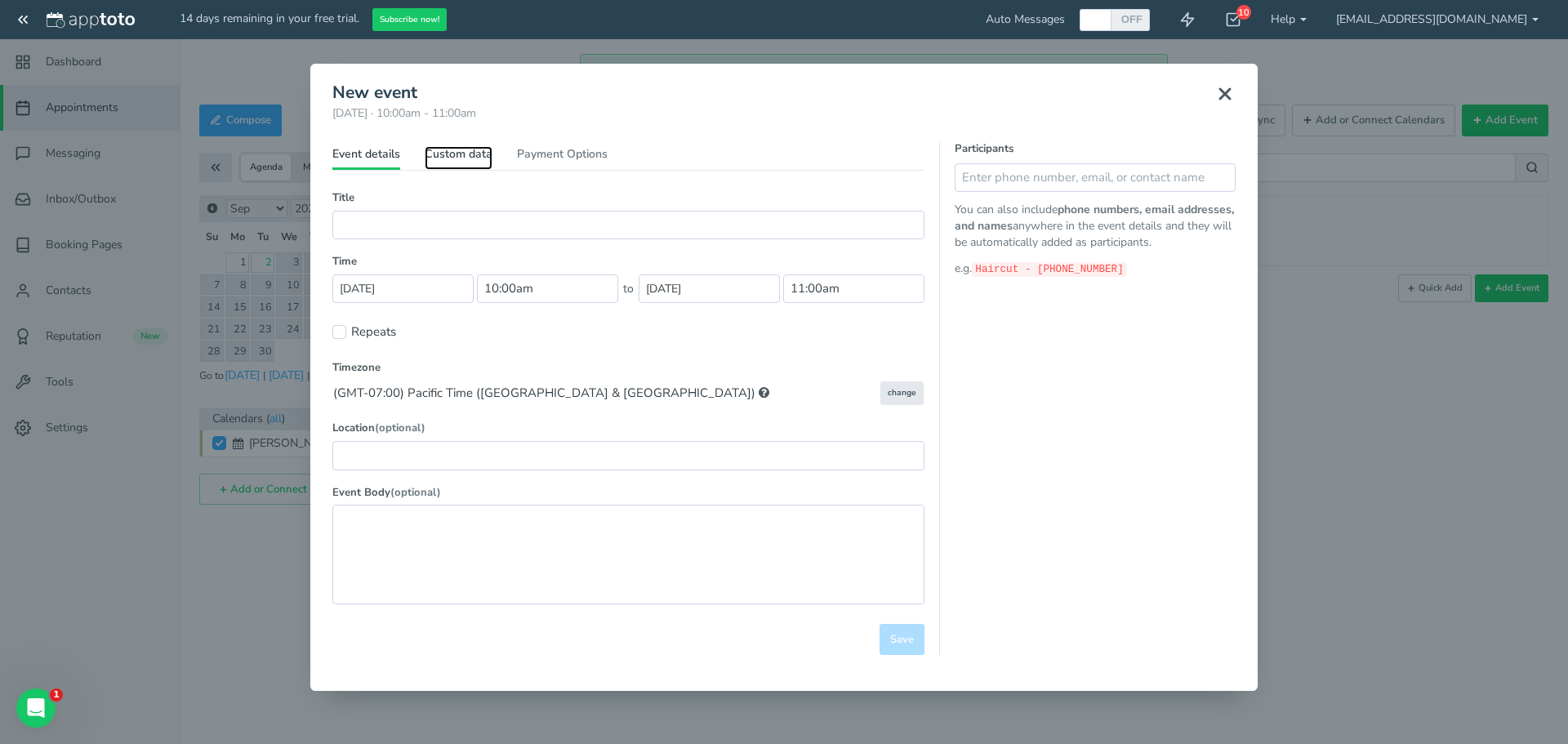
click at [484, 154] on link "Custom data" at bounding box center [458, 158] width 68 height 23
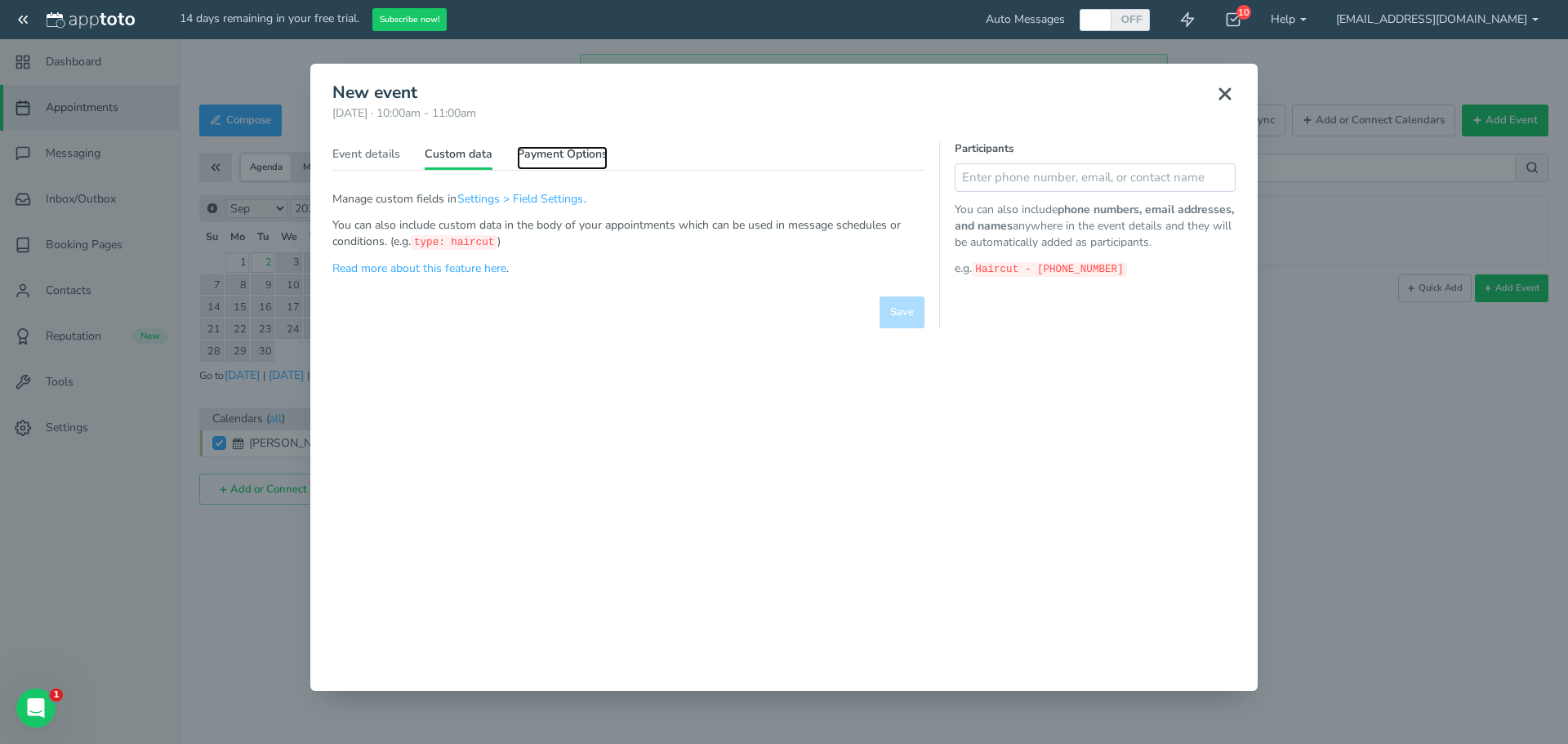
click at [568, 152] on link "Payment Options" at bounding box center [562, 158] width 91 height 23
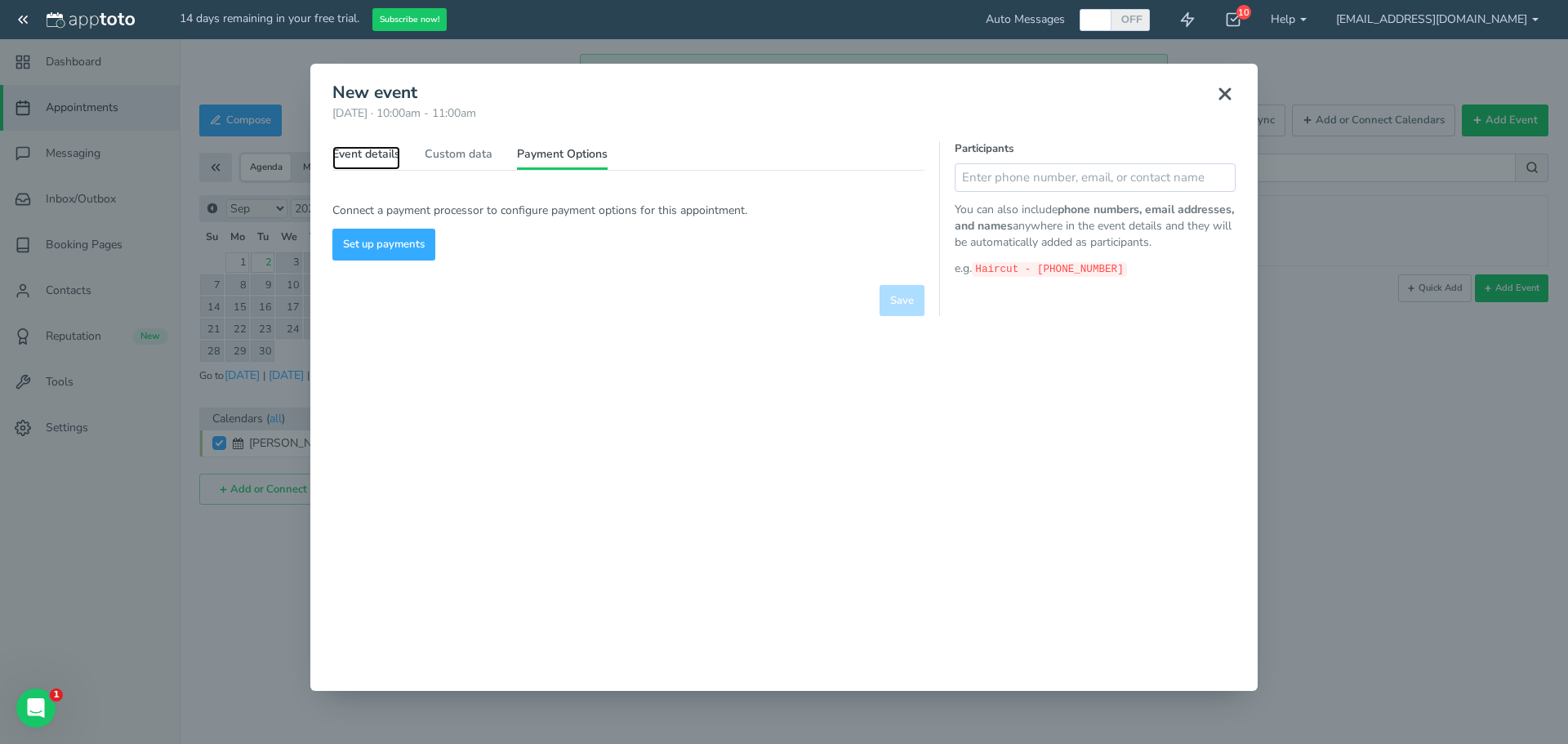
click at [362, 156] on link "Event details" at bounding box center [366, 158] width 68 height 23
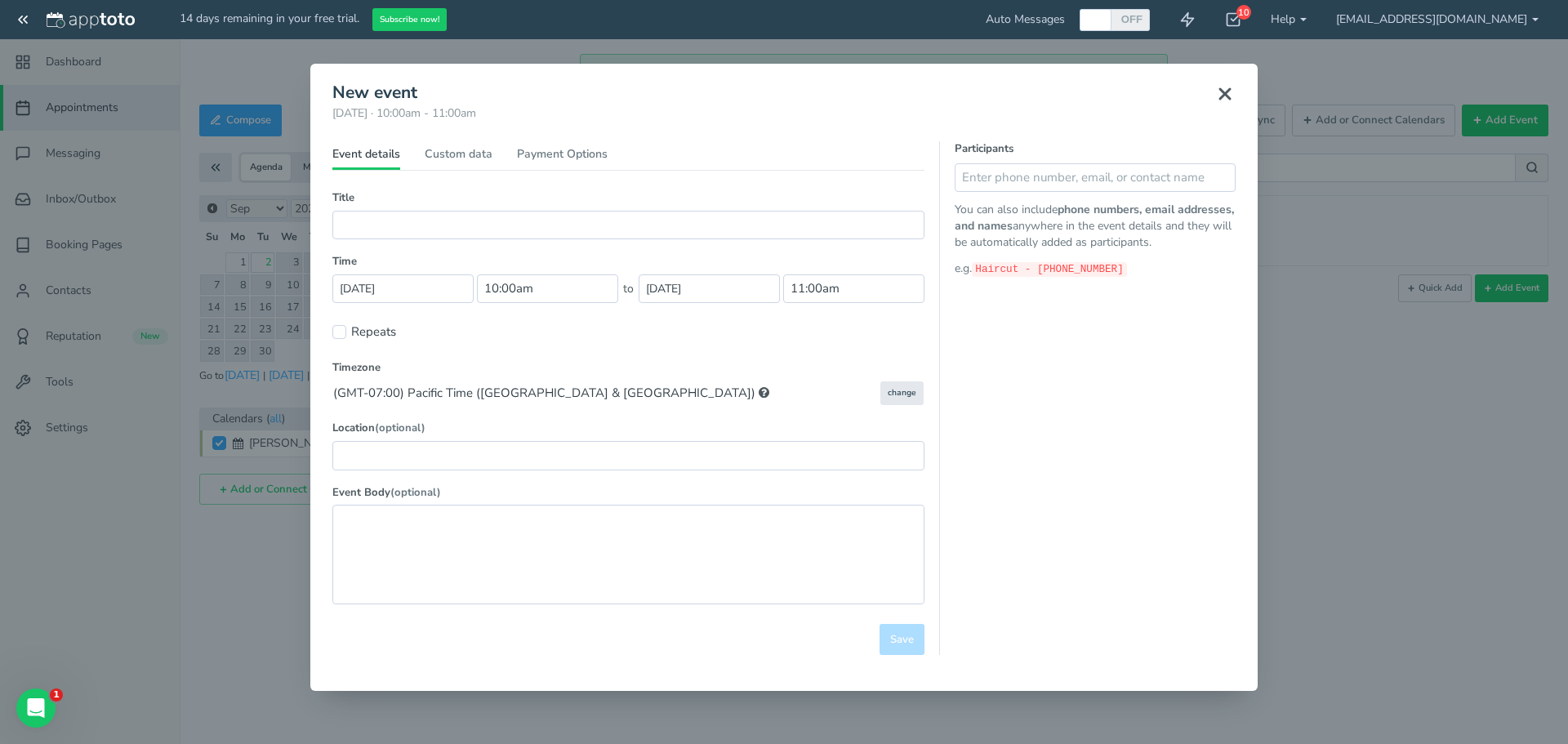
click at [1224, 91] on icon at bounding box center [1225, 93] width 20 height 20
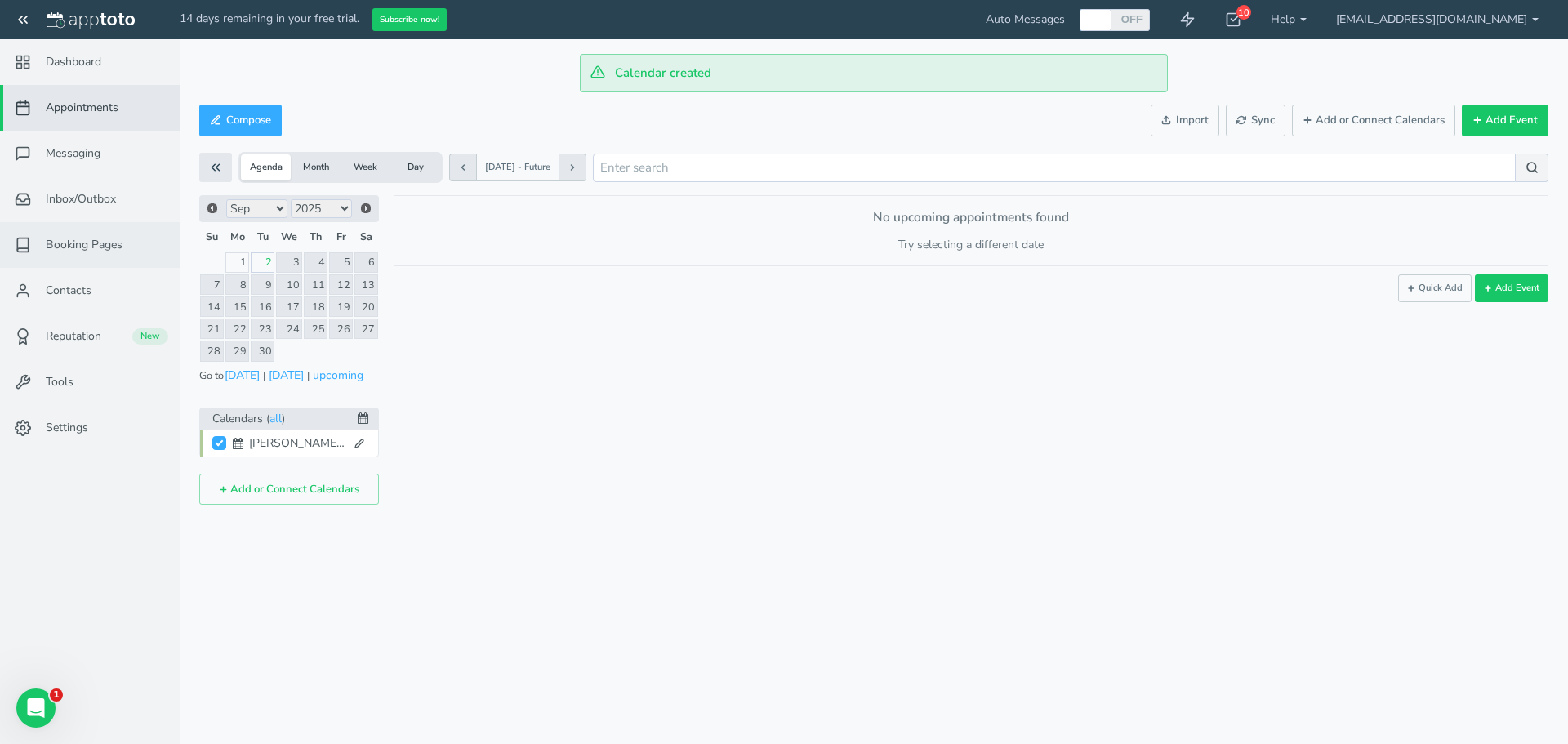
click at [106, 237] on span "Booking Pages" at bounding box center [84, 245] width 77 height 16
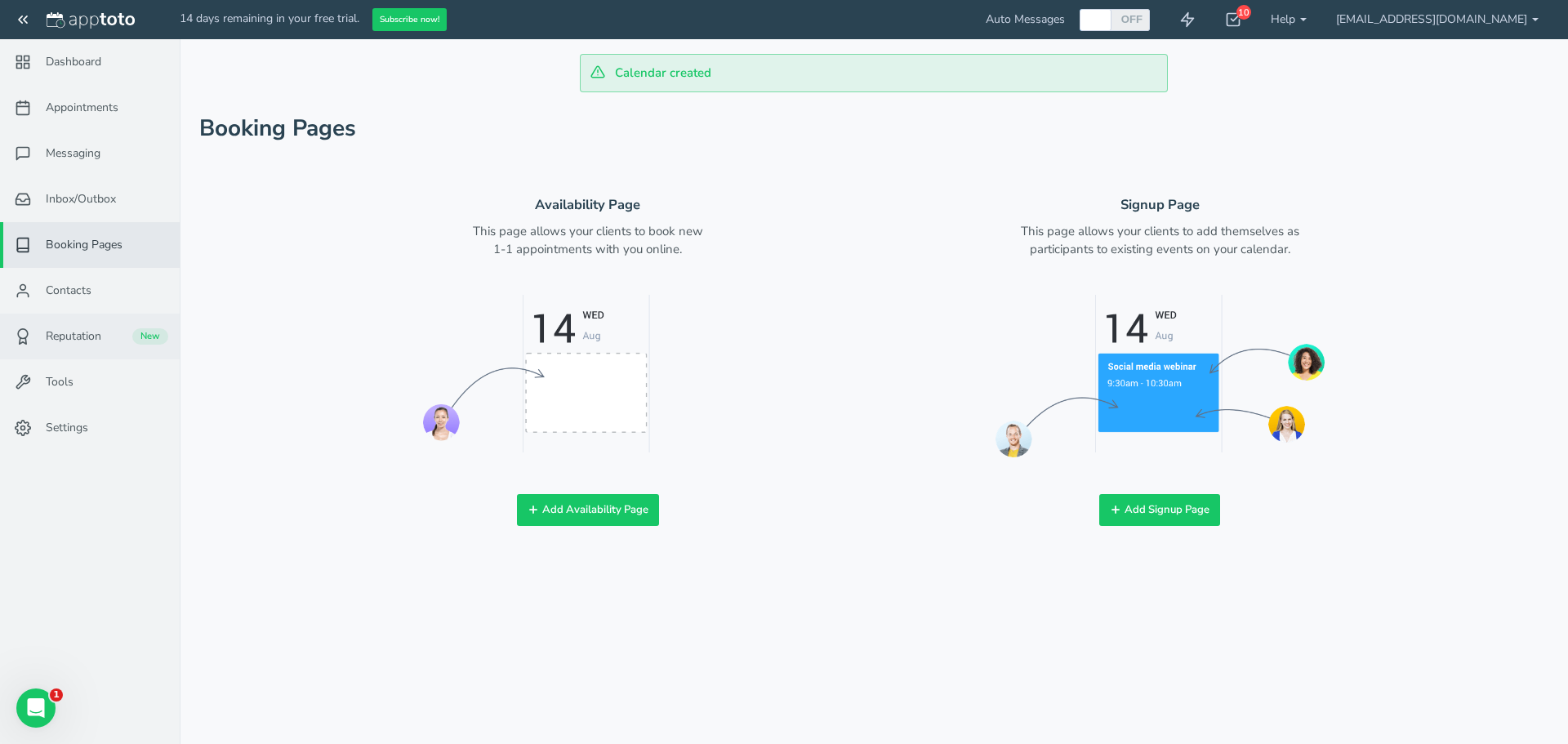
click at [53, 332] on span "Reputation" at bounding box center [73, 336] width 55 height 16
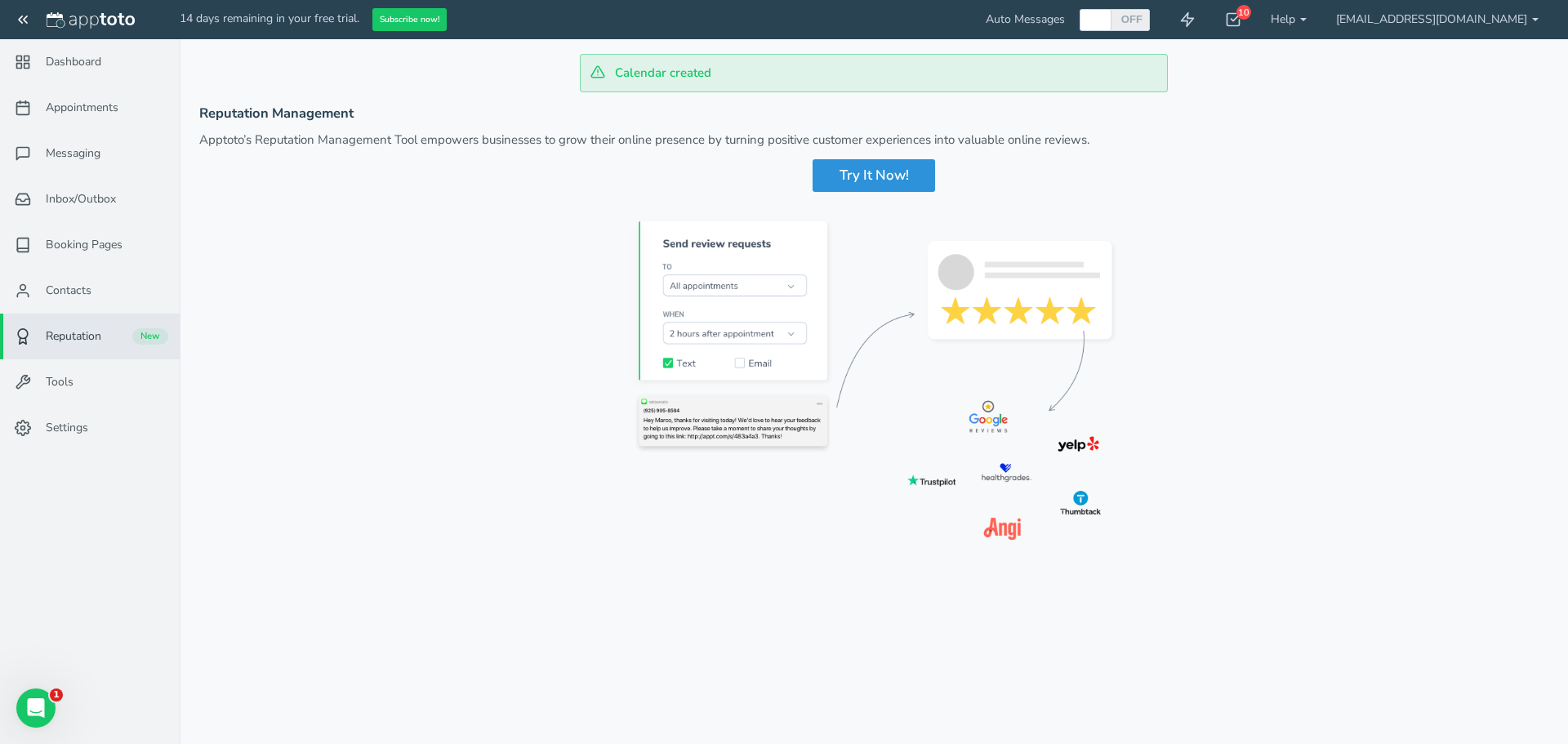
click at [874, 186] on div "Try It Now!" at bounding box center [874, 175] width 122 height 33
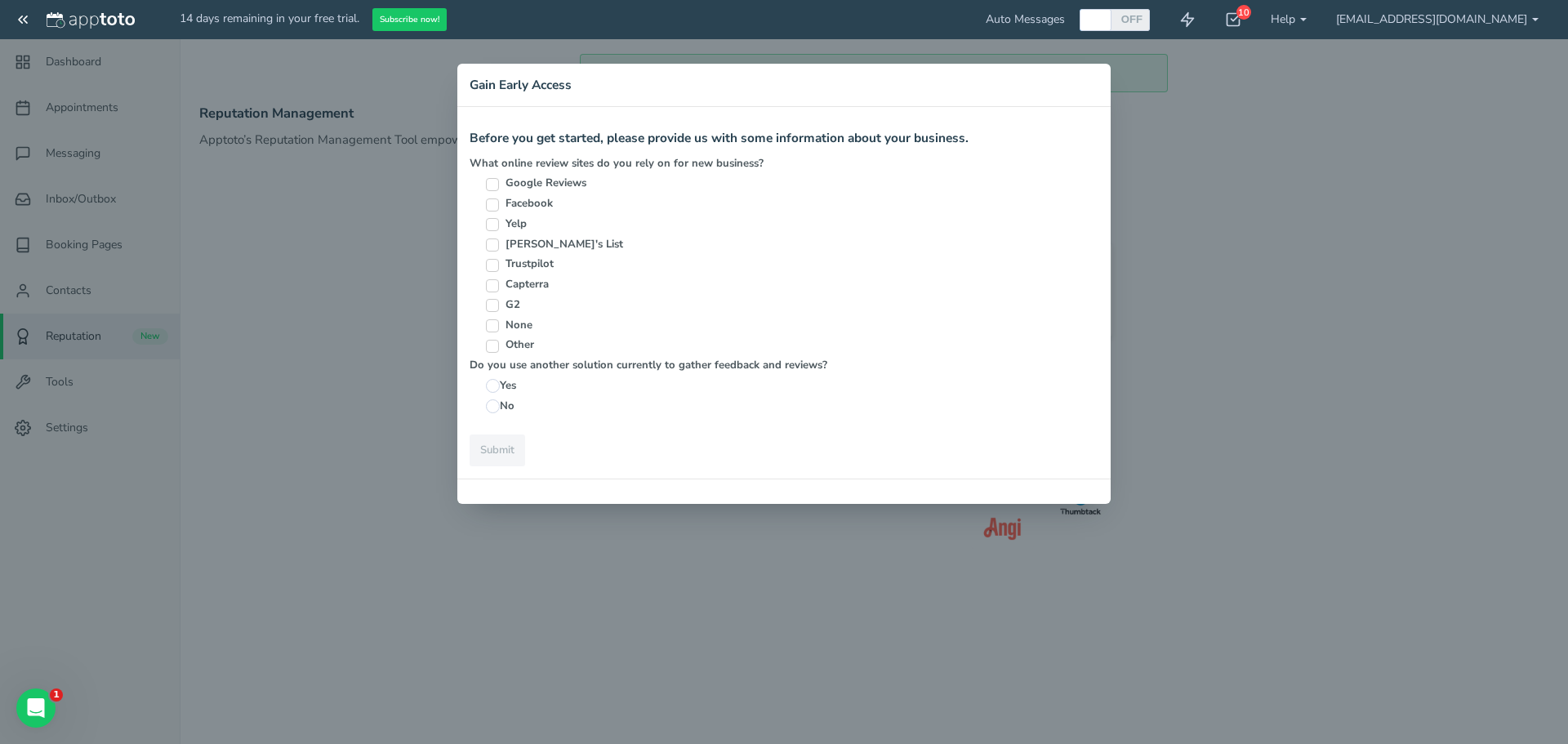
click at [493, 188] on input "Google Reviews" at bounding box center [493, 185] width 13 height 13
checkbox input "true"
click at [492, 204] on input "Facebook" at bounding box center [493, 205] width 13 height 13
checkbox input "true"
click at [493, 407] on input "No" at bounding box center [493, 406] width 14 height 14
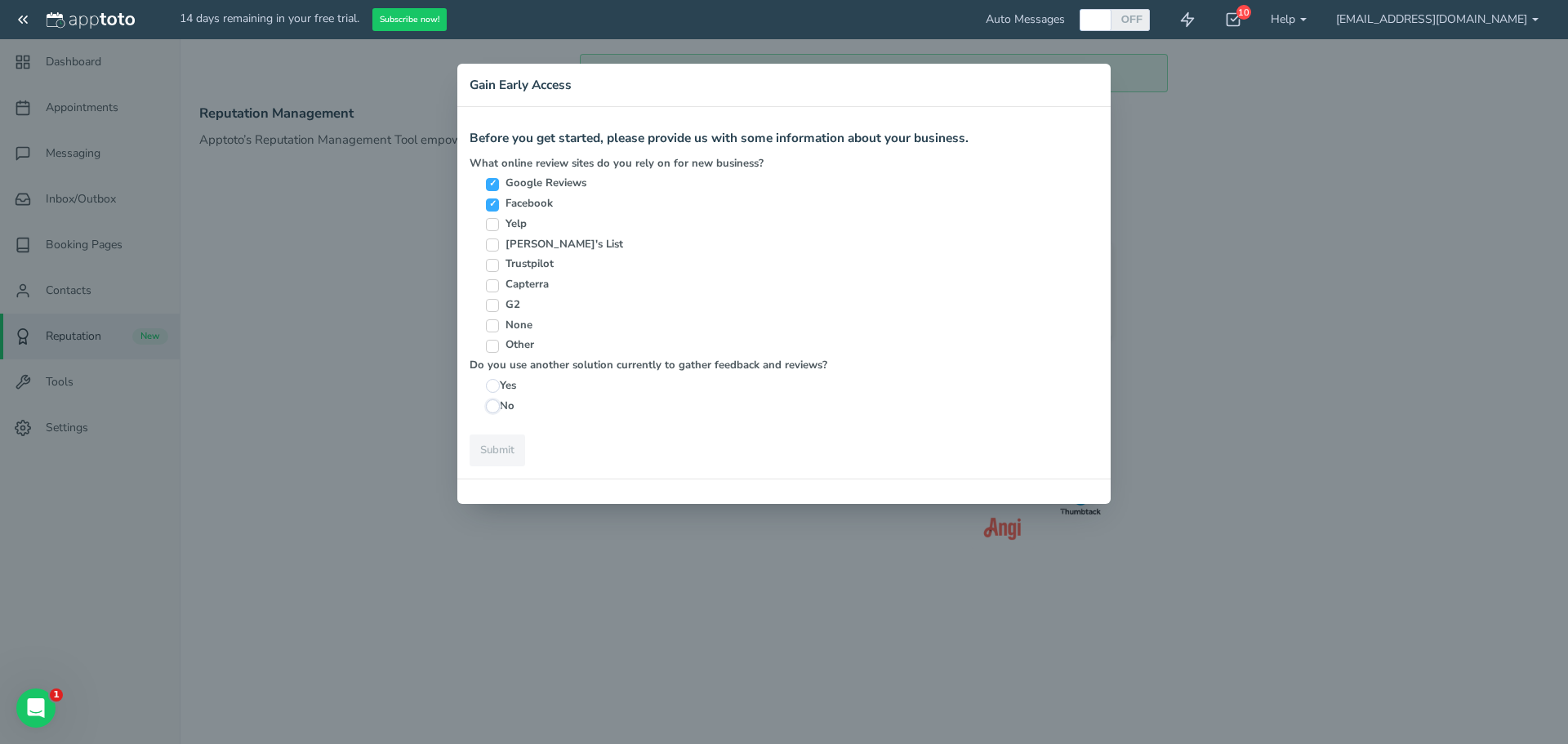
radio input "true"
click at [490, 442] on link "Submit" at bounding box center [497, 450] width 55 height 32
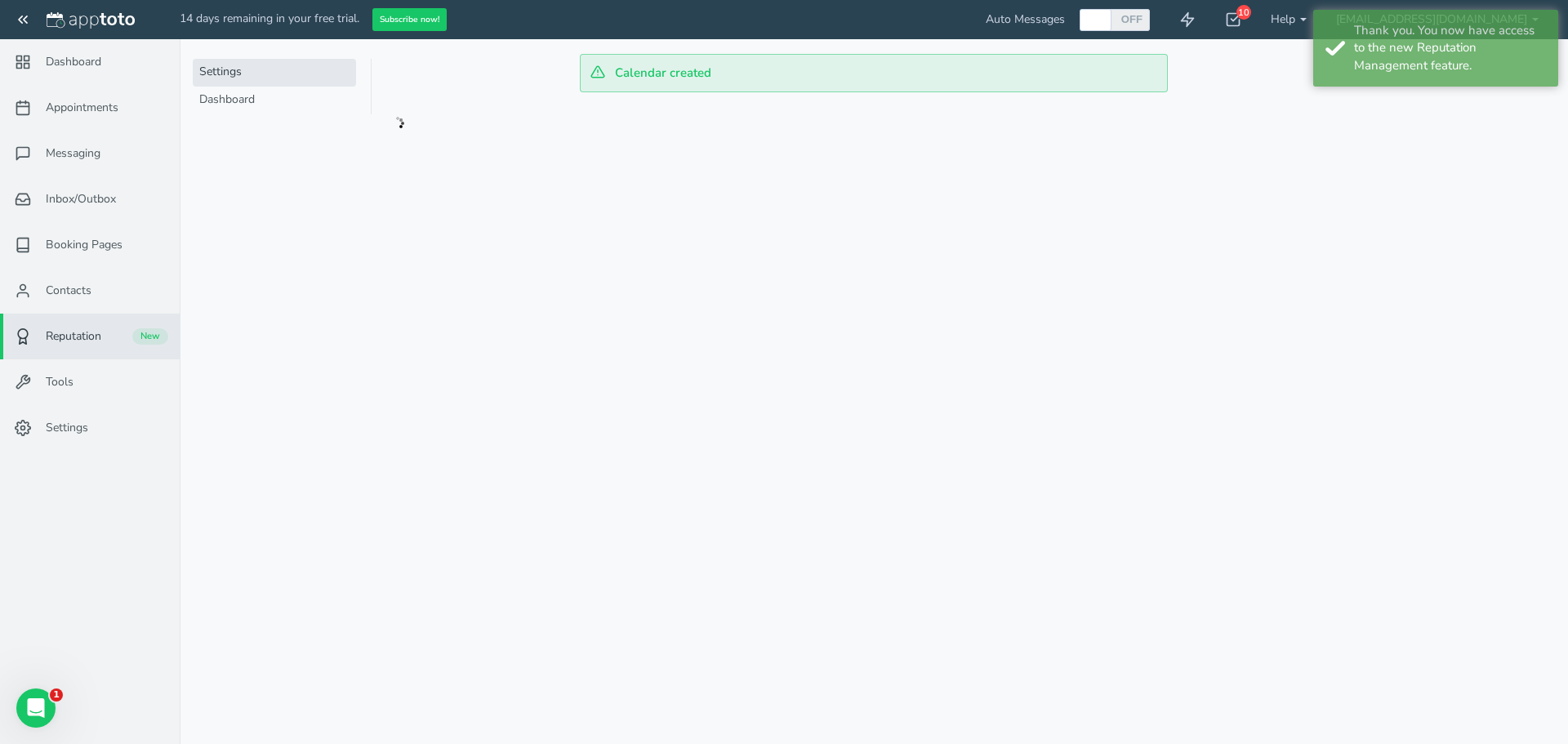
checkbox input "true"
select select "string:-60"
checkbox input "true"
select select "string:60"
checkbox input "true"
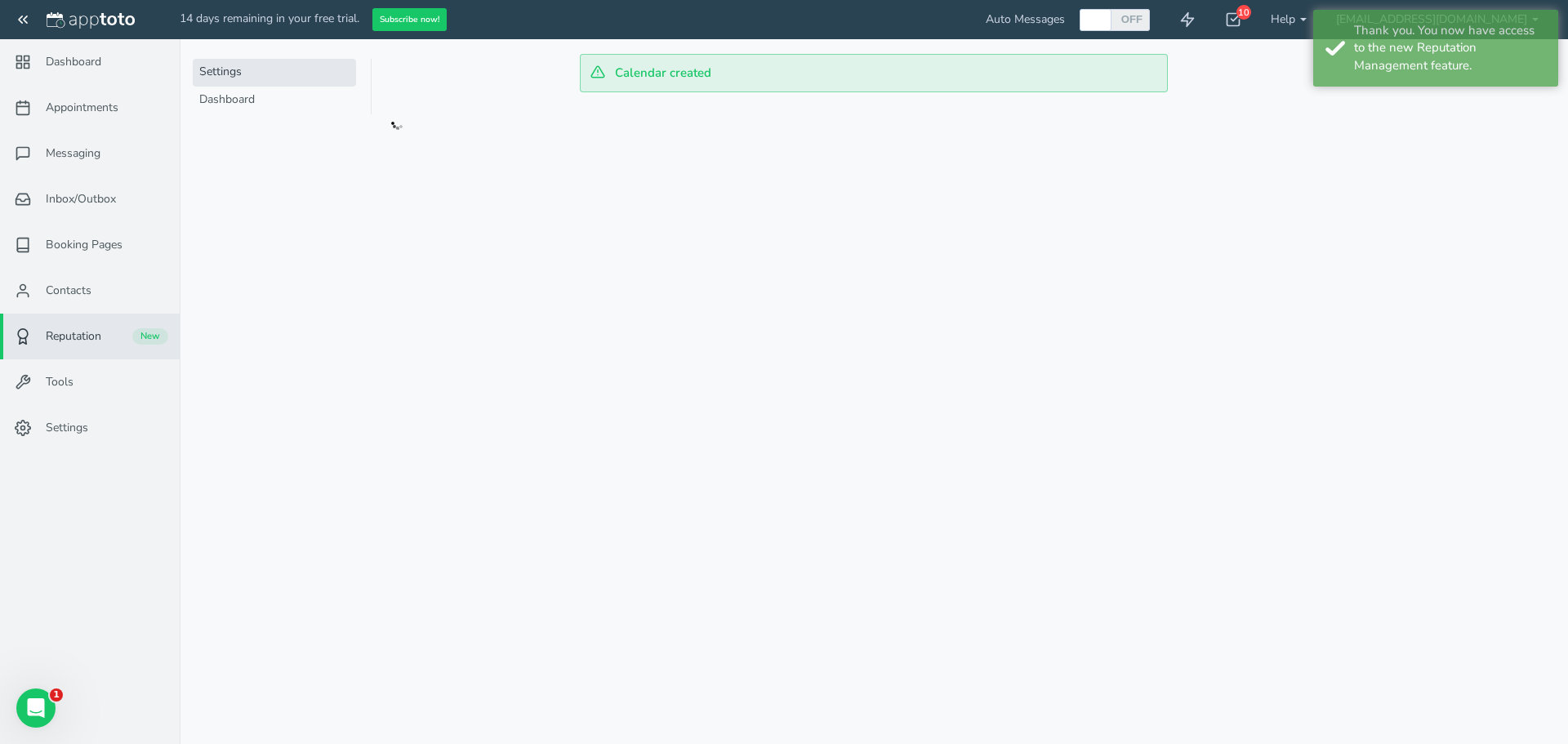
select select "string:-60"
checkbox input "true"
select select "string:60"
select select "number:3"
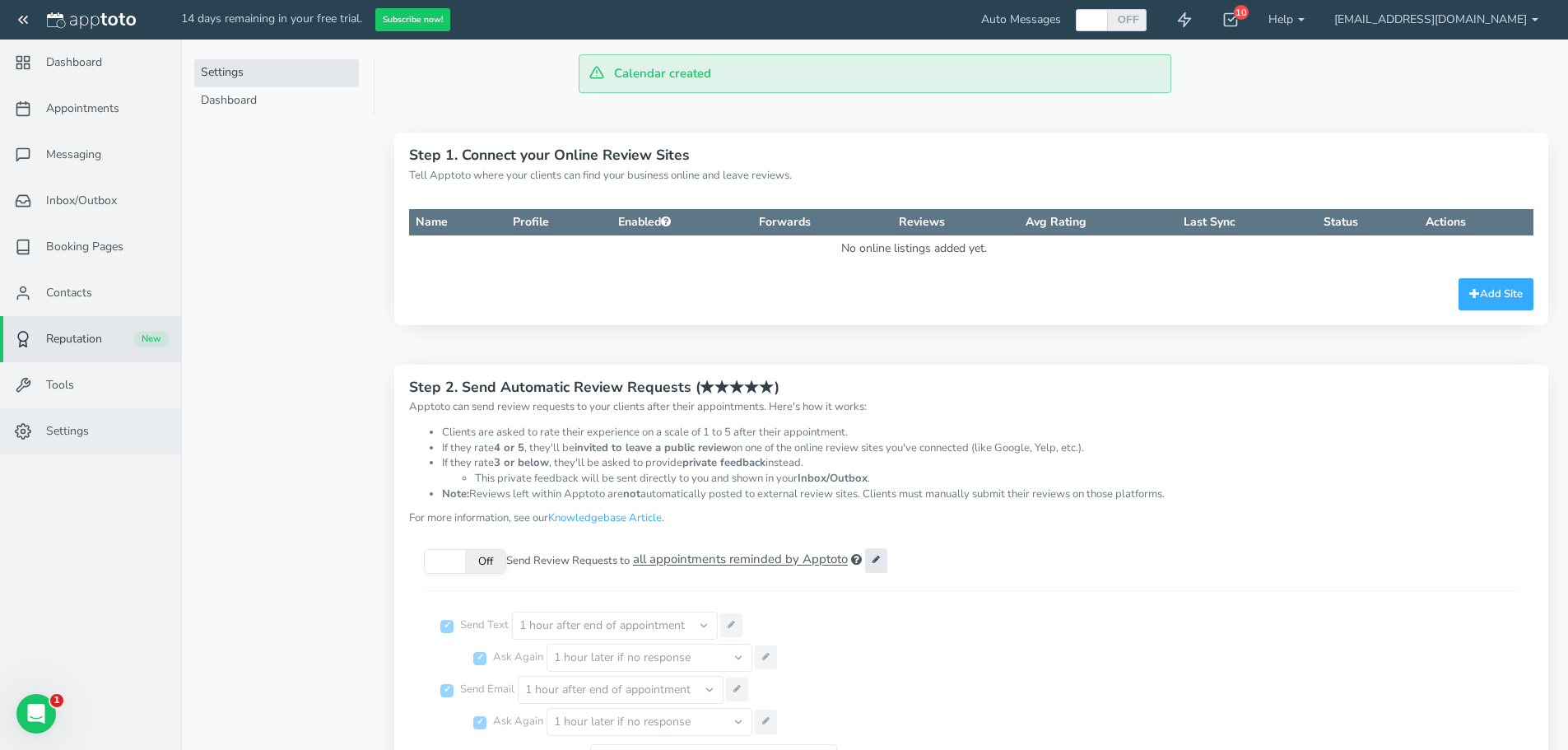
click at [106, 429] on link "Settings" at bounding box center [90, 431] width 181 height 46
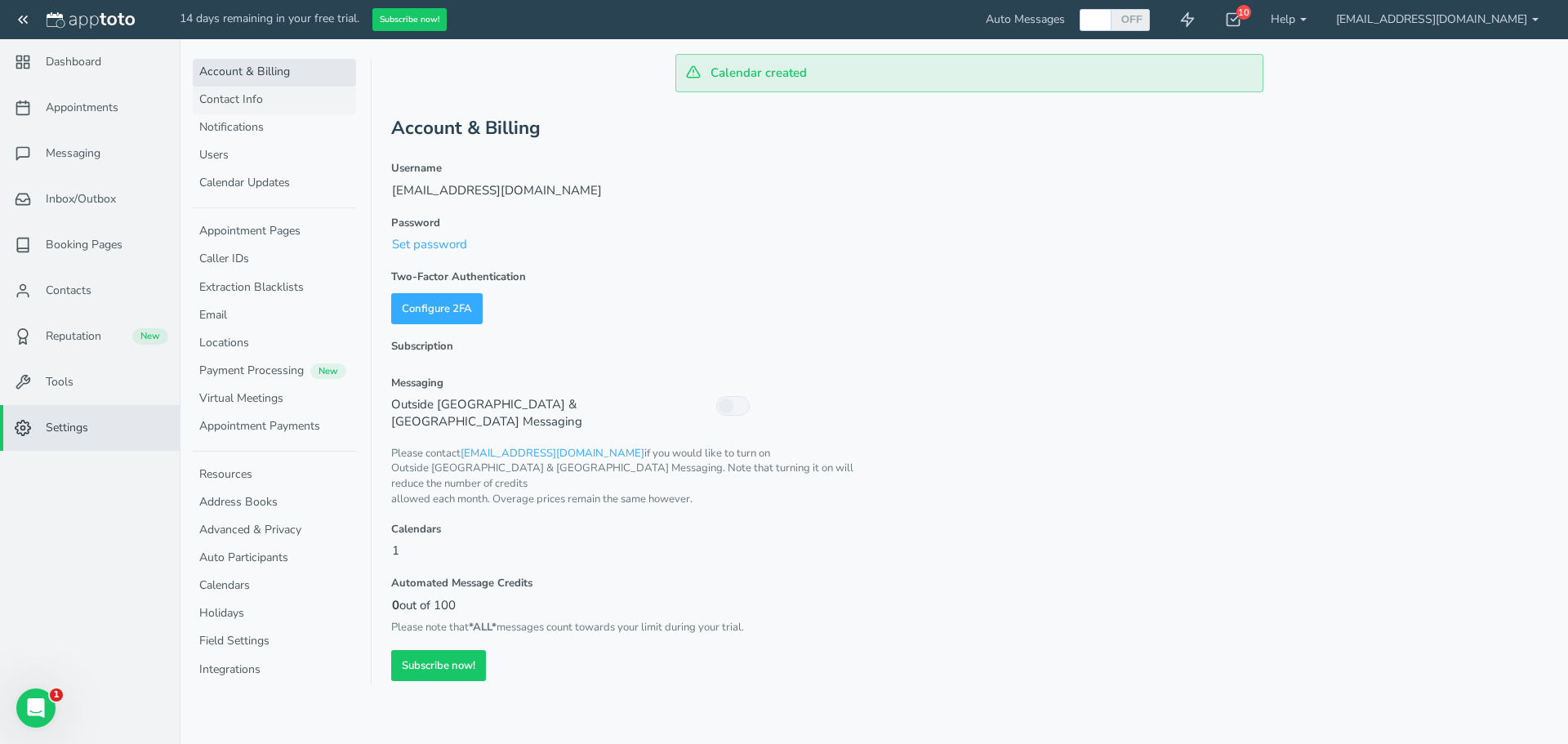
click at [282, 101] on link "Contact Info" at bounding box center [273, 101] width 163 height 28
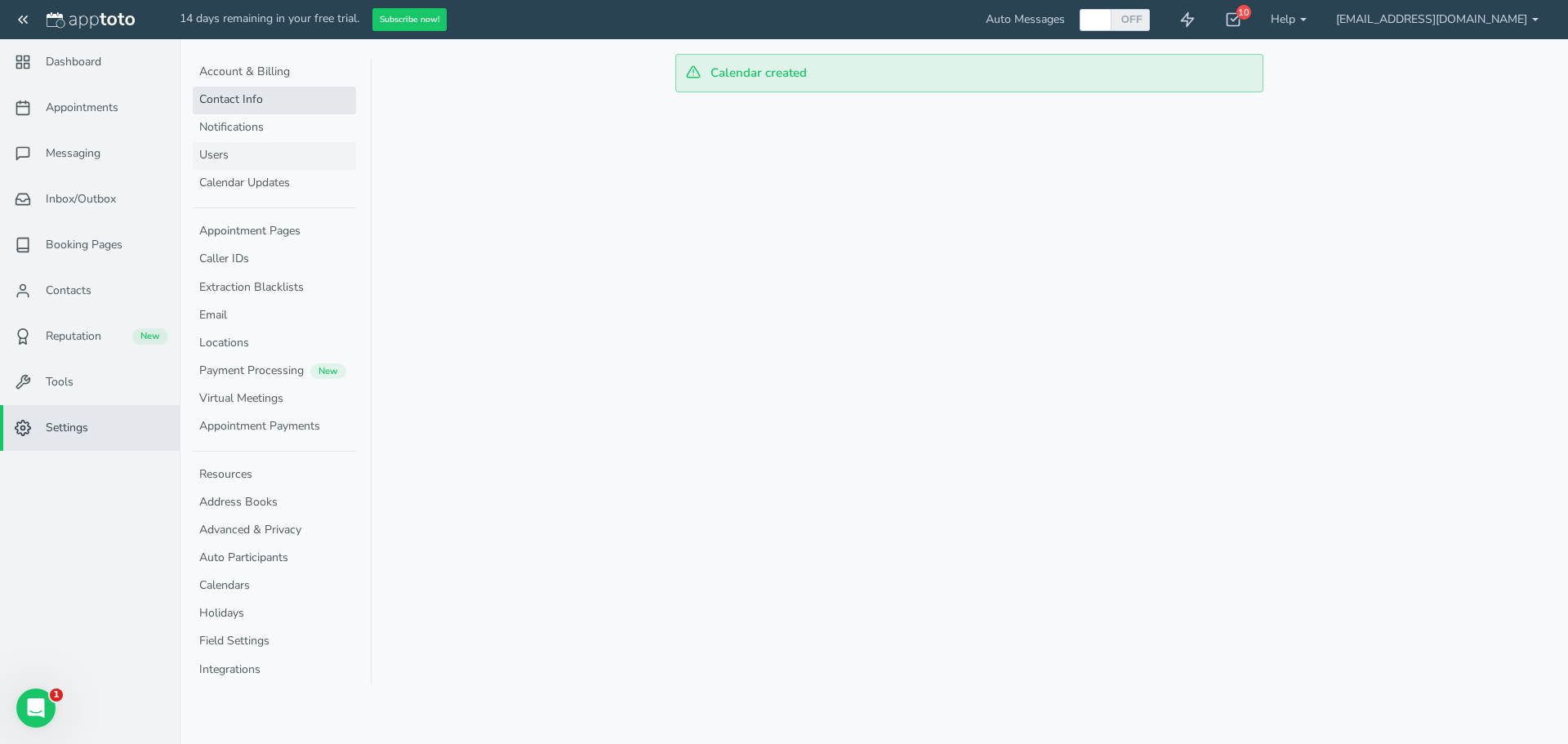
select select "720"
select select "1200"
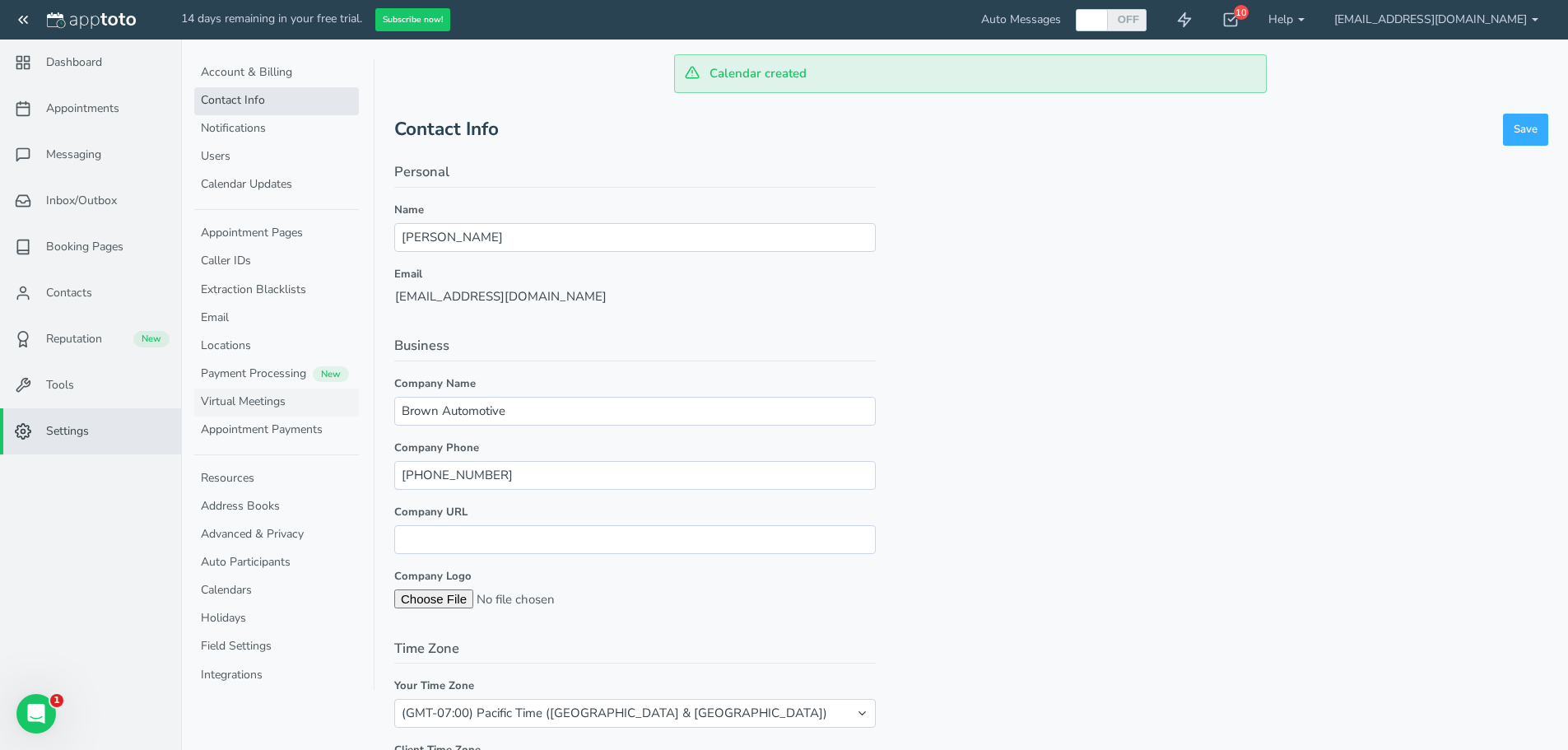
click at [264, 407] on link "Virtual Meetings" at bounding box center [276, 403] width 165 height 28
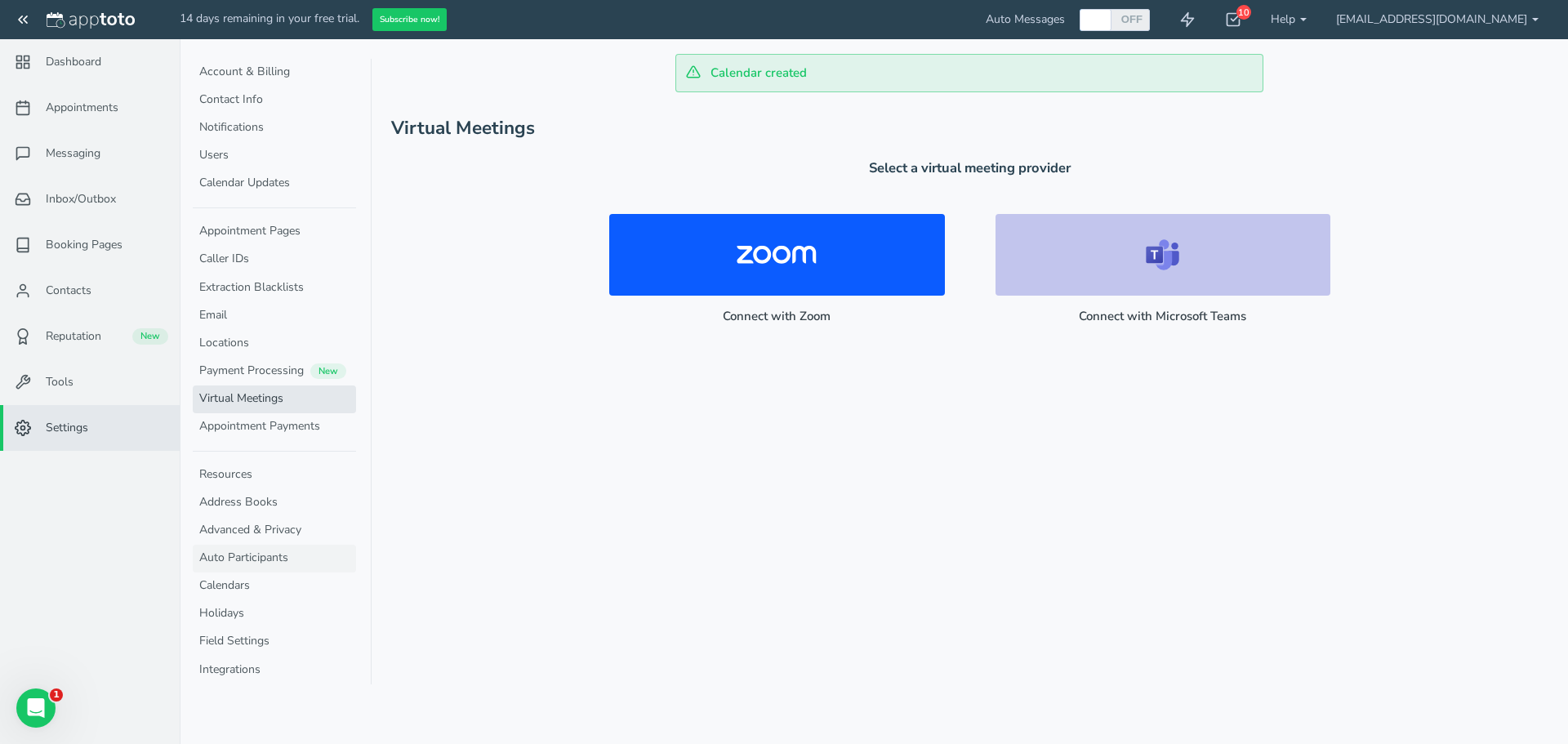
click at [254, 558] on link "Auto Participants" at bounding box center [273, 559] width 163 height 28
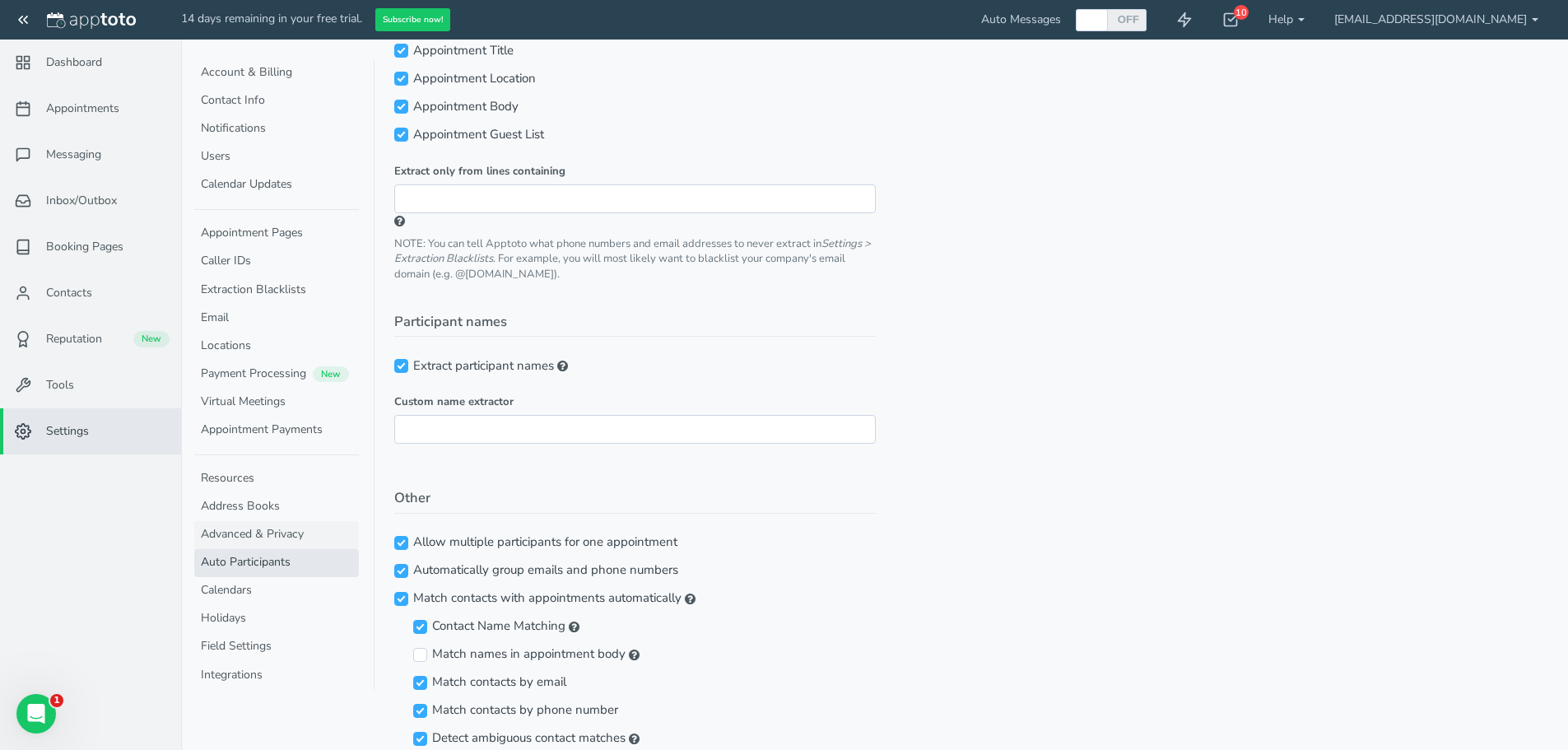
scroll to position [261, 0]
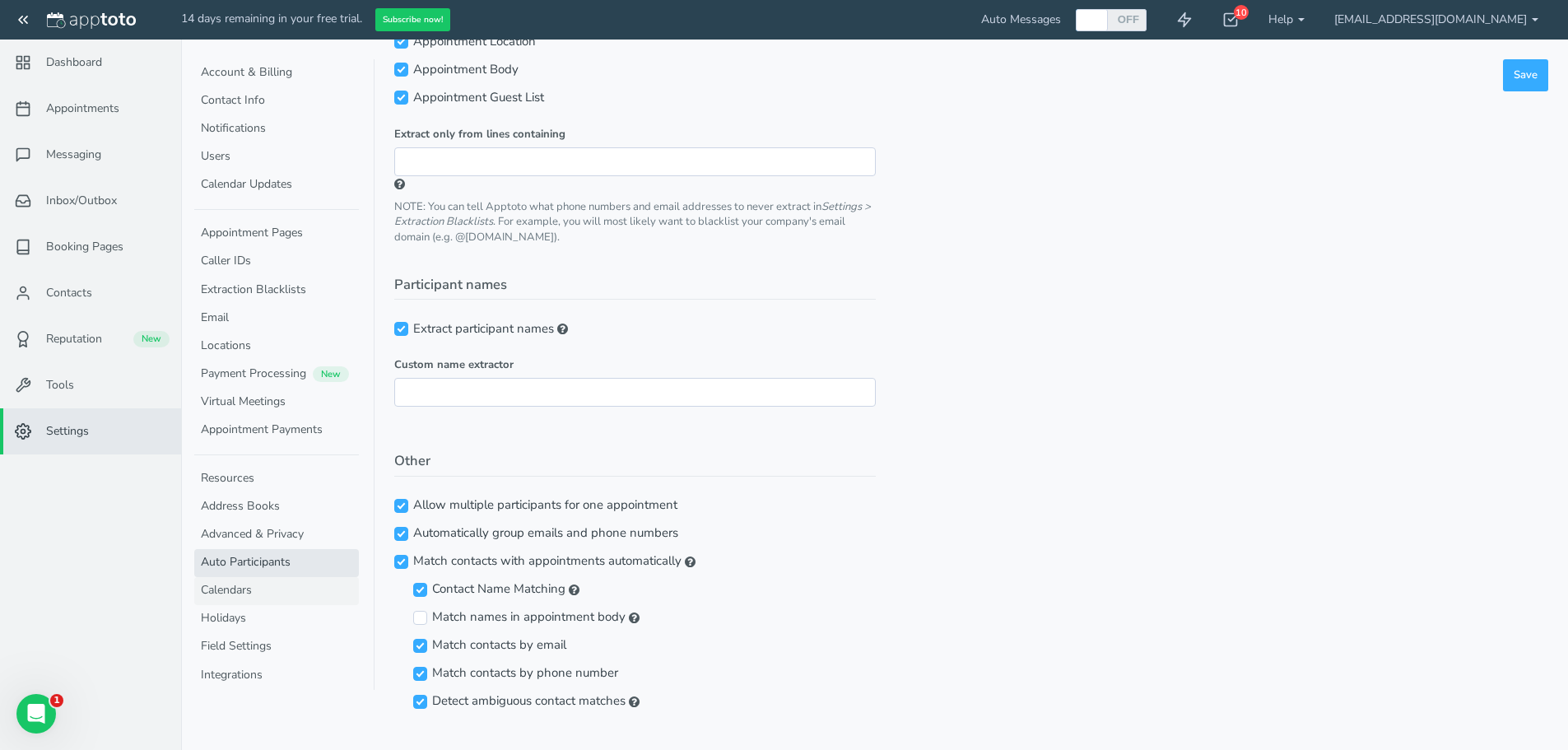
click at [258, 592] on link "Calendars" at bounding box center [276, 591] width 165 height 28
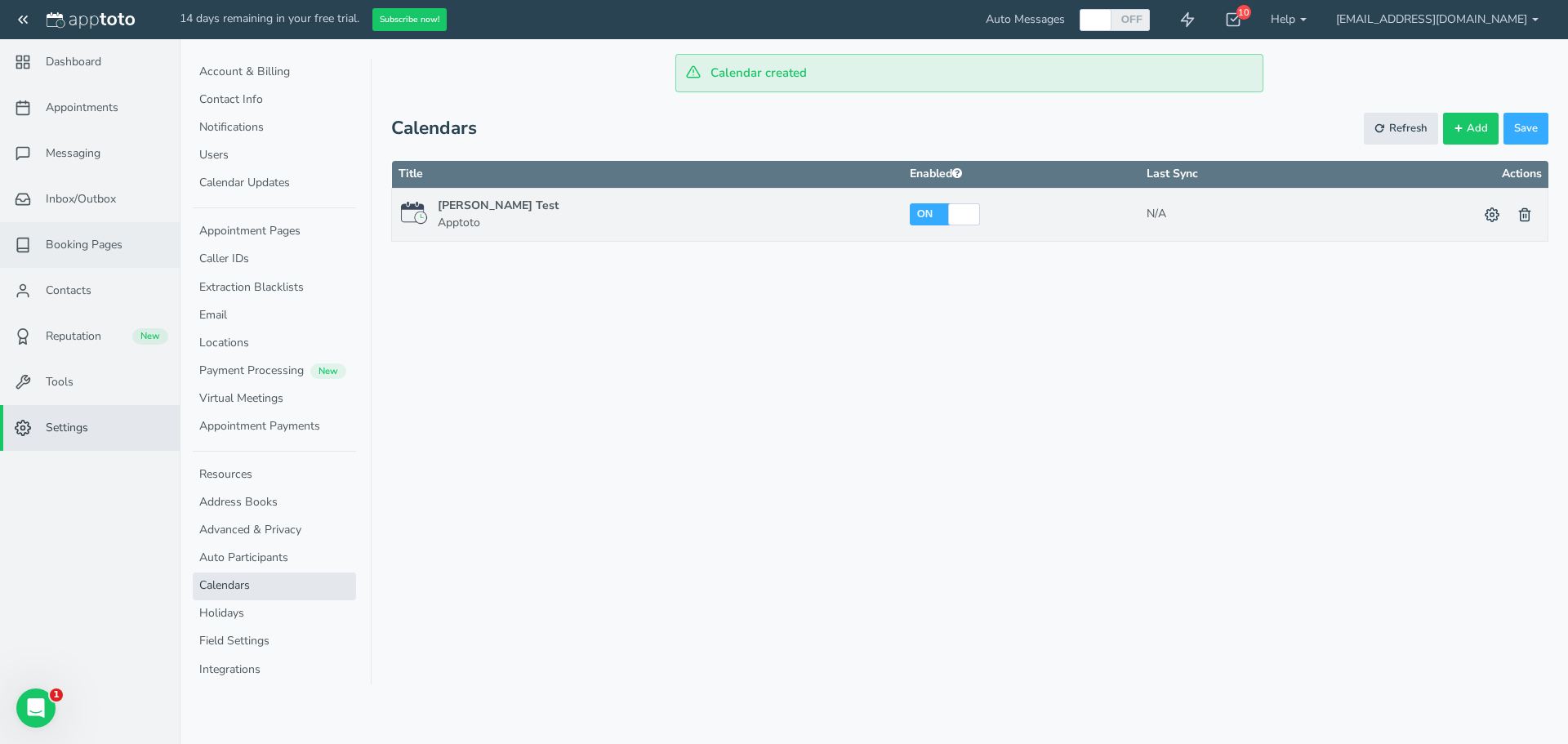
click at [95, 251] on span "Booking Pages" at bounding box center [84, 245] width 77 height 16
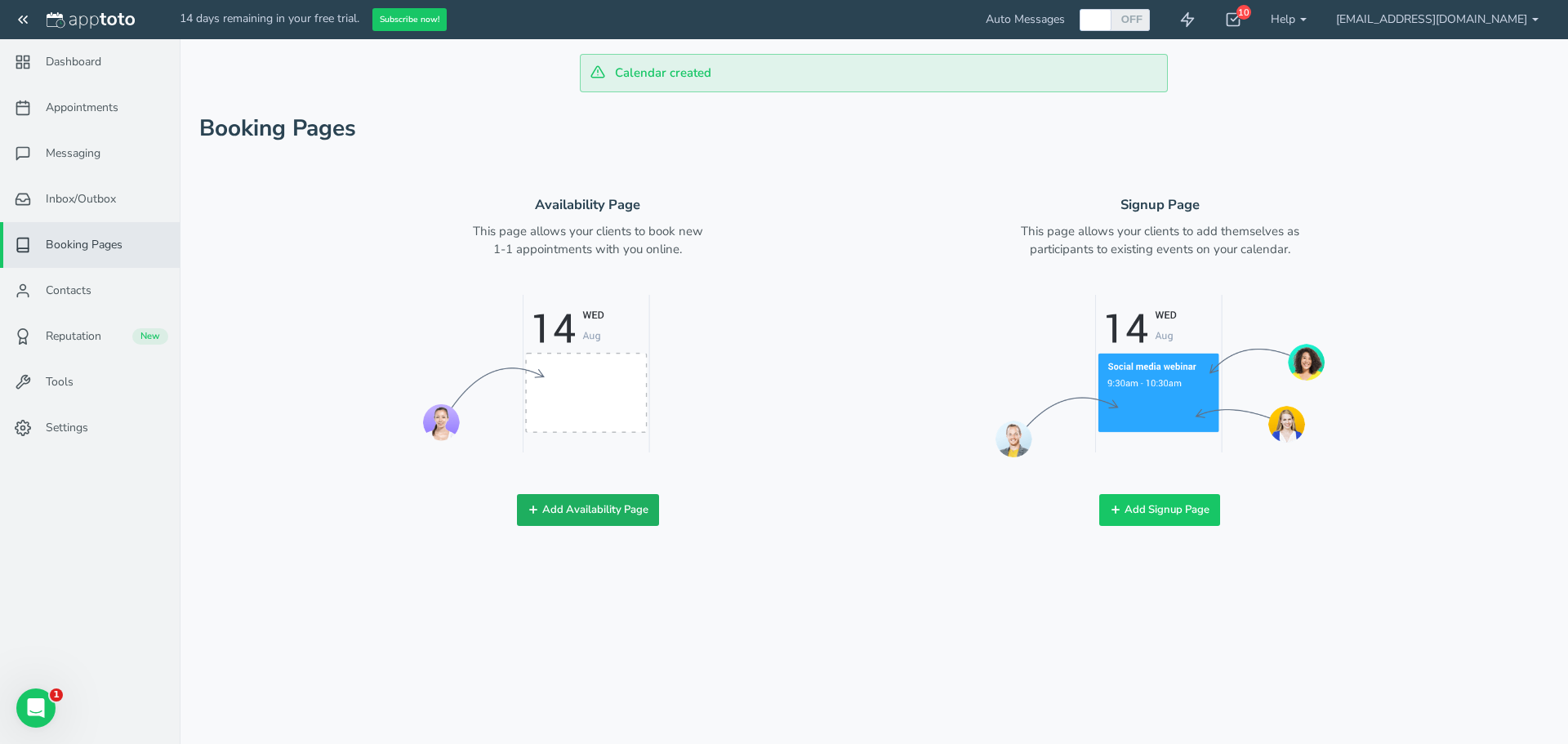
click at [553, 516] on button "Add Availability Page" at bounding box center [588, 510] width 142 height 32
checkbox input "true"
type input "Book time with me!"
type input "gmail_cwdelph"
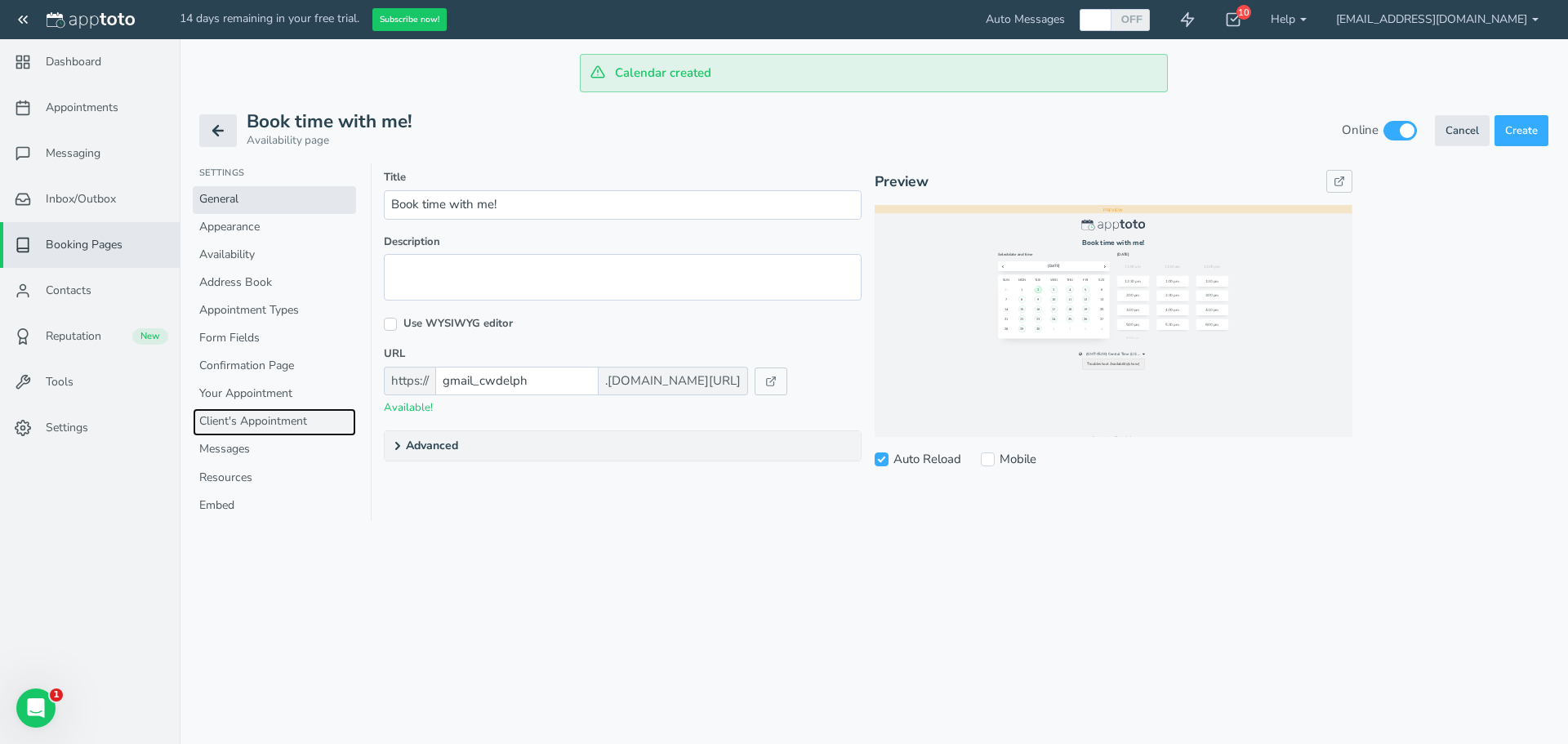
click at [290, 422] on link "Client's Appointment" at bounding box center [273, 422] width 163 height 28
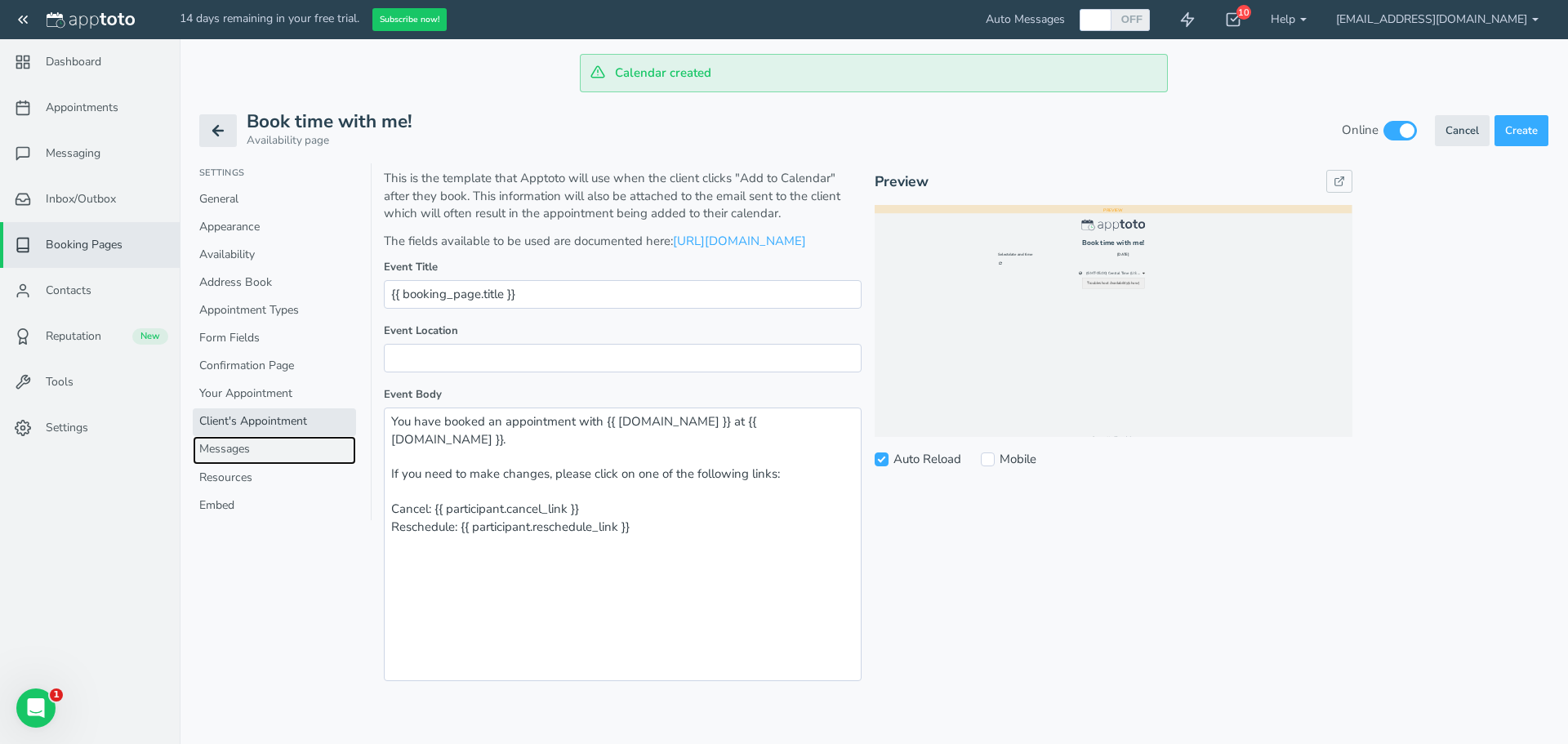
click at [285, 449] on link "Messages" at bounding box center [273, 450] width 163 height 28
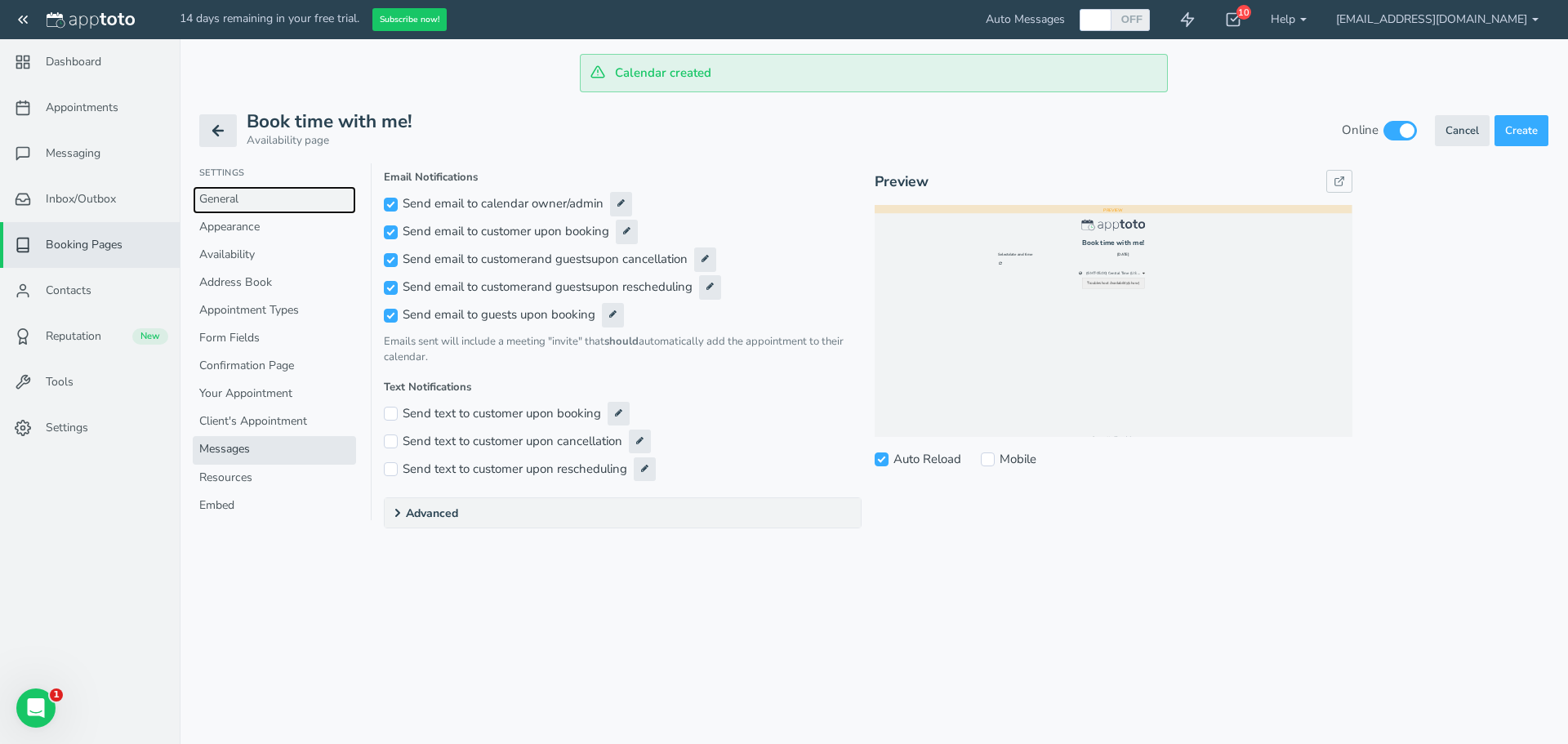
click at [264, 189] on link "General" at bounding box center [273, 200] width 163 height 28
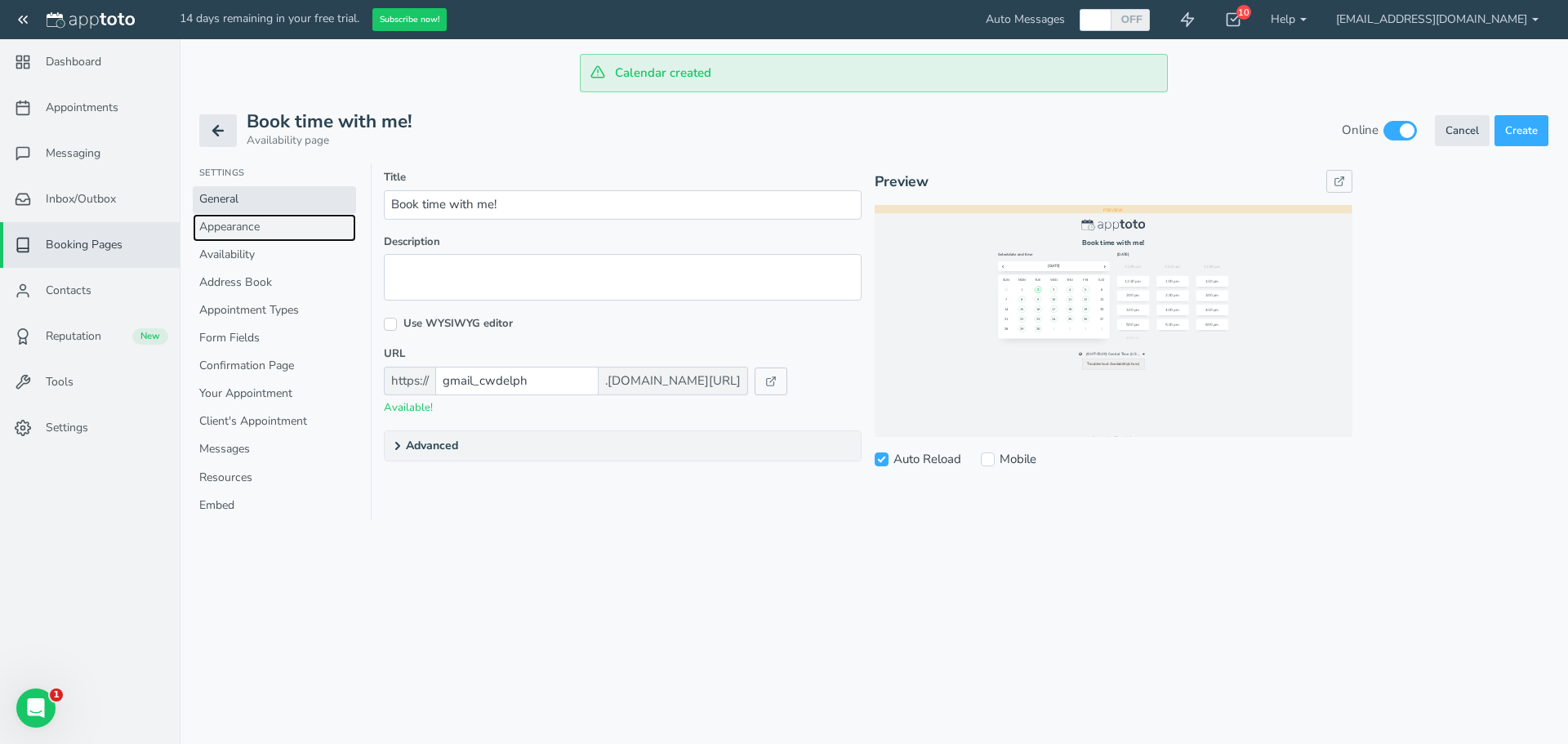
click at [284, 226] on link "Appearance" at bounding box center [273, 228] width 163 height 28
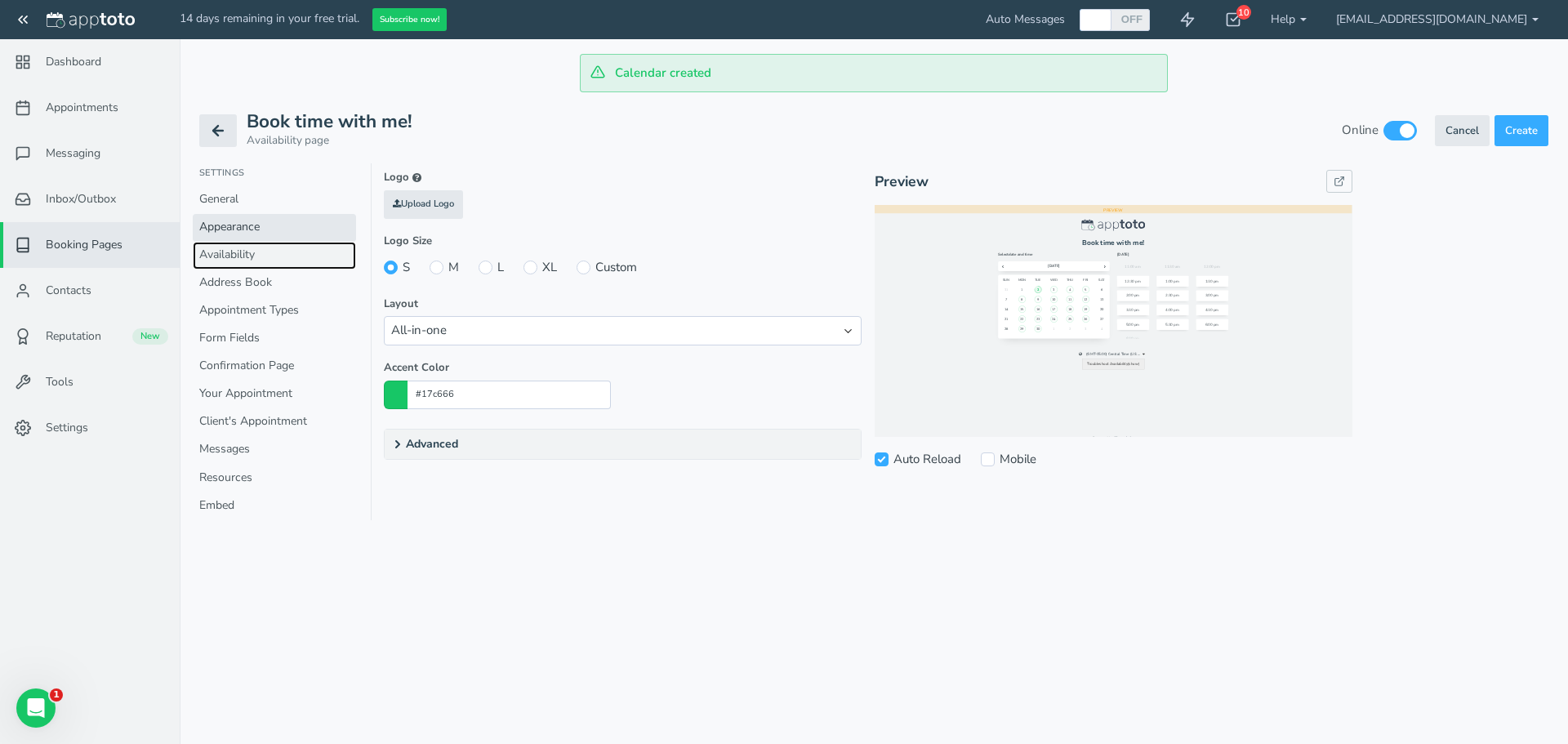
click at [287, 268] on link "Availability" at bounding box center [273, 256] width 163 height 28
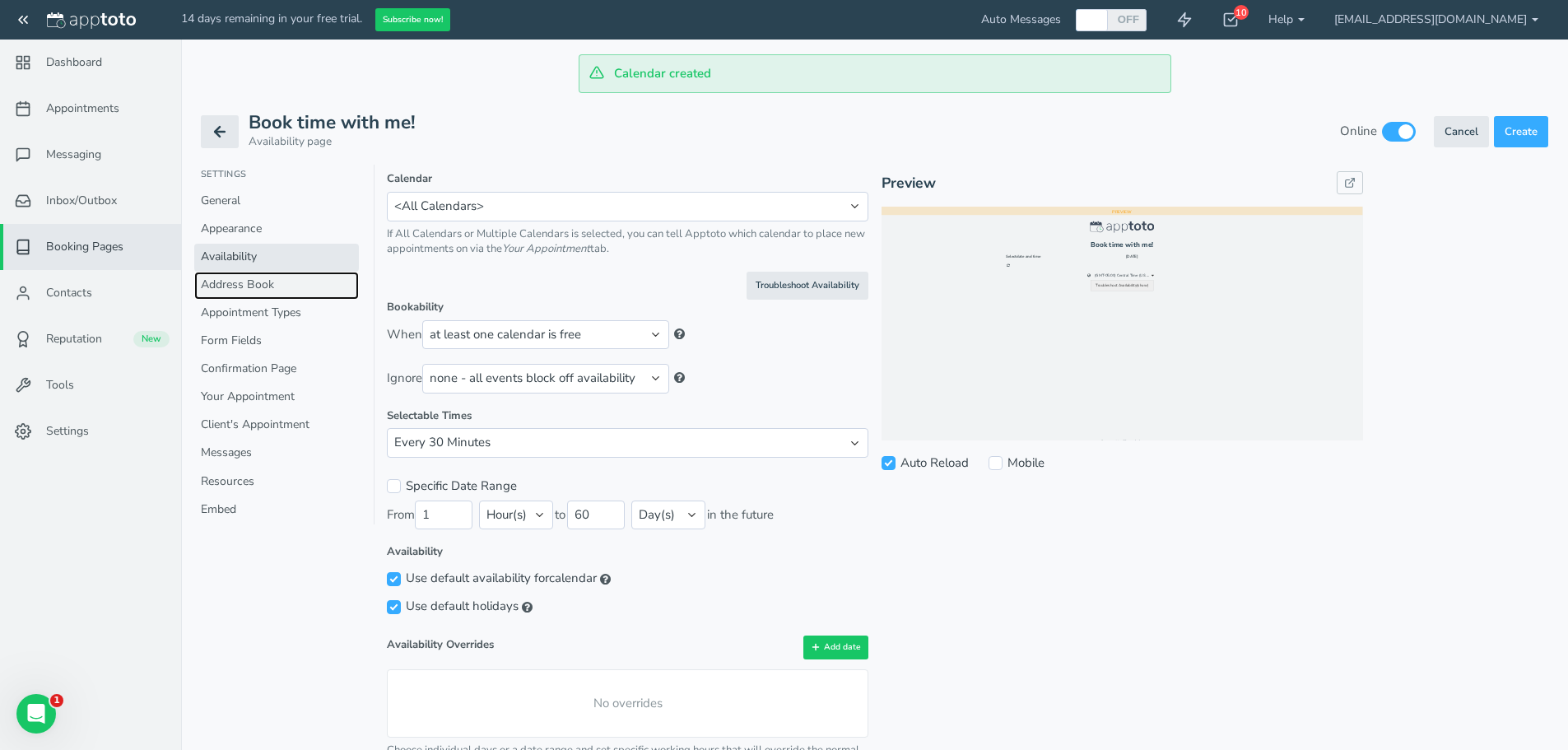
click at [289, 291] on link "Address Book" at bounding box center [276, 286] width 165 height 28
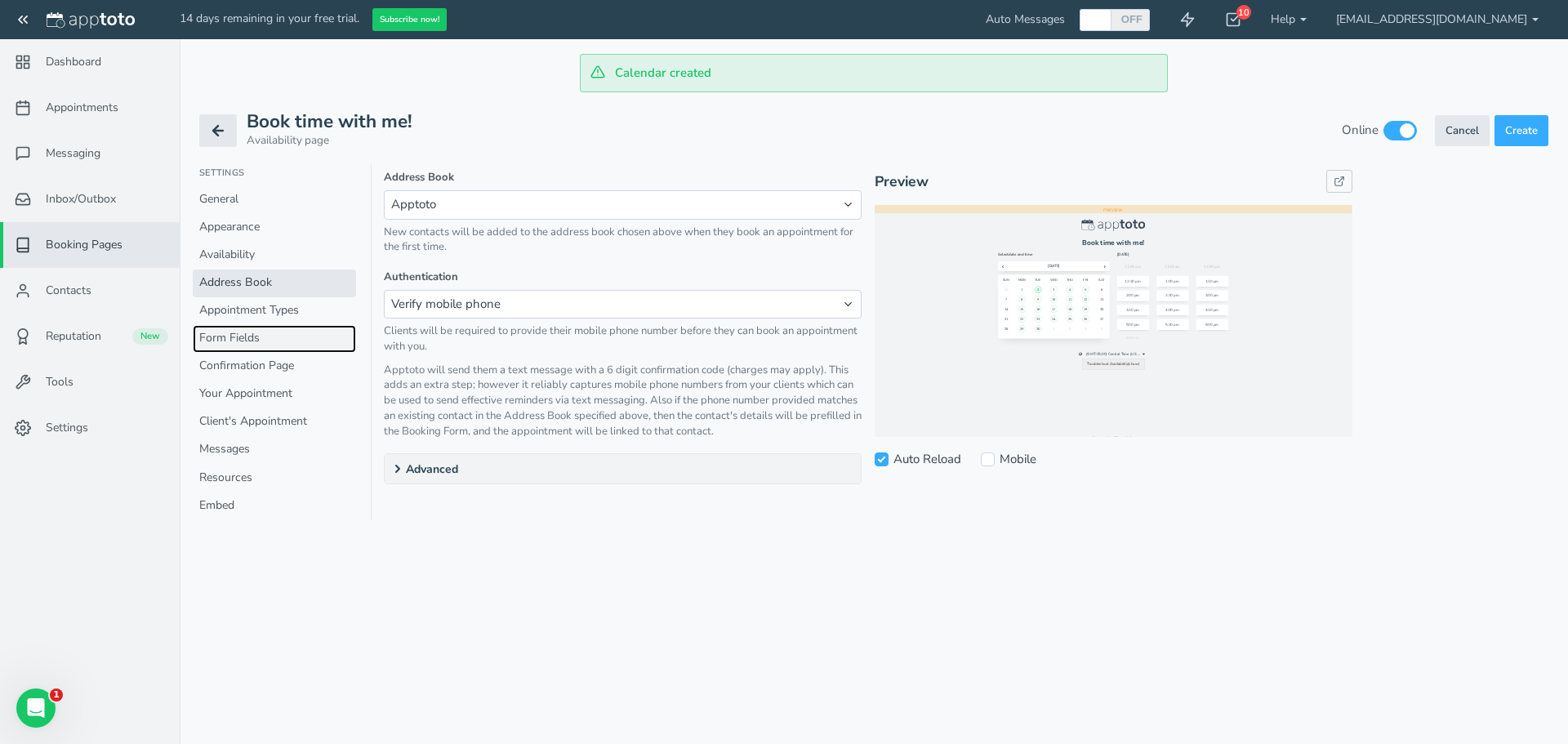
click at [284, 325] on link "Form Fields" at bounding box center [273, 339] width 163 height 28
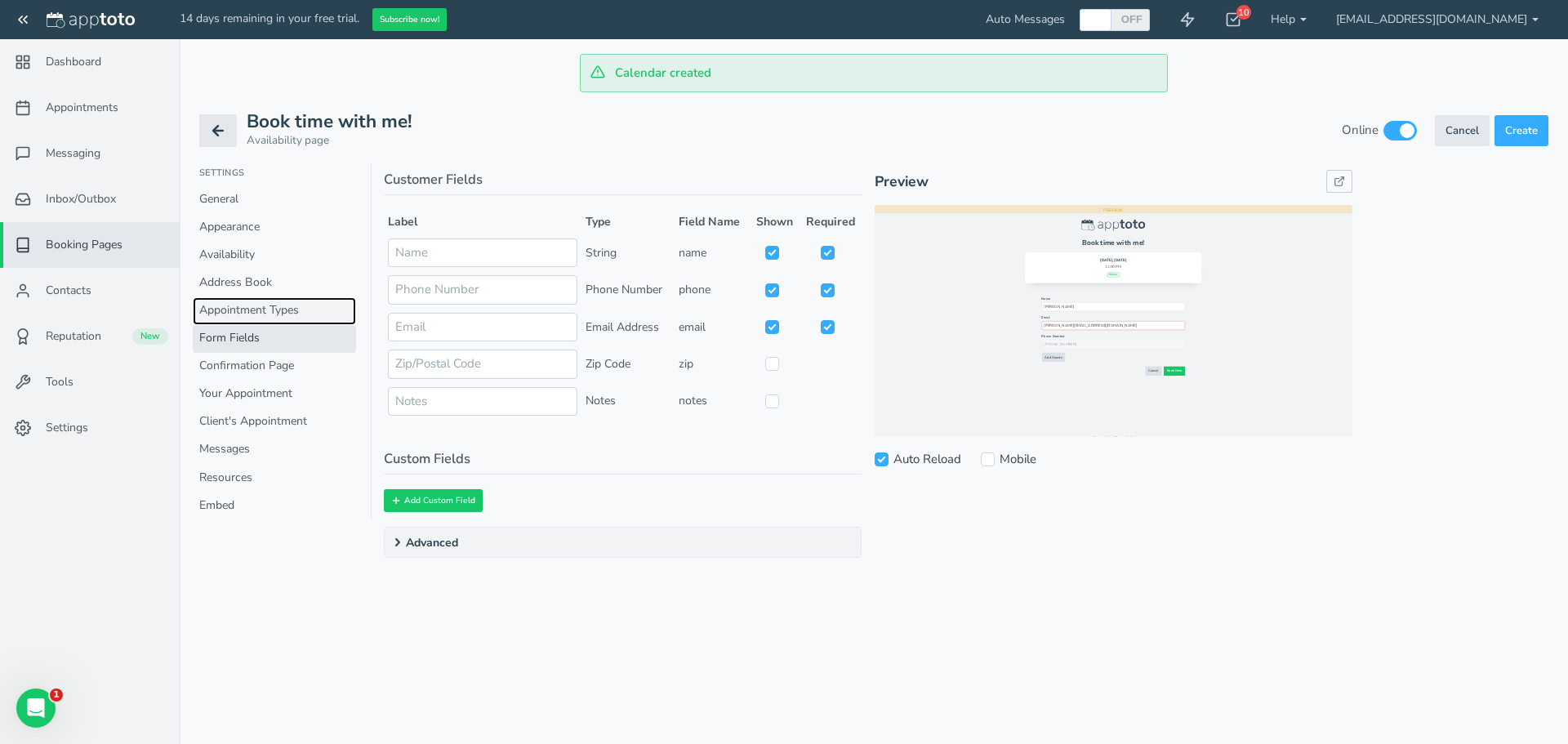
click at [285, 309] on link "Appointment Types" at bounding box center [273, 311] width 163 height 28
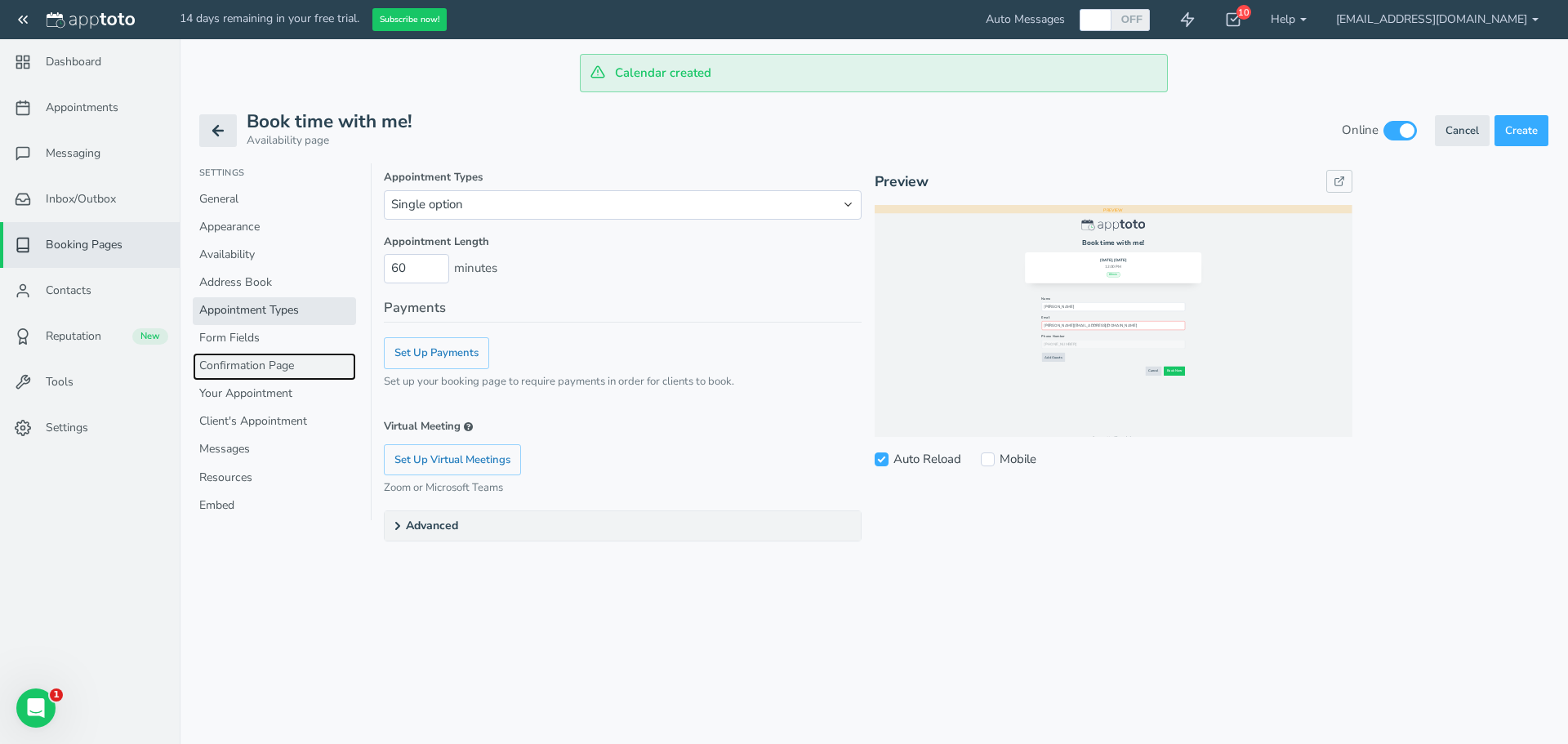
click at [282, 362] on link "Confirmation Page" at bounding box center [273, 367] width 163 height 28
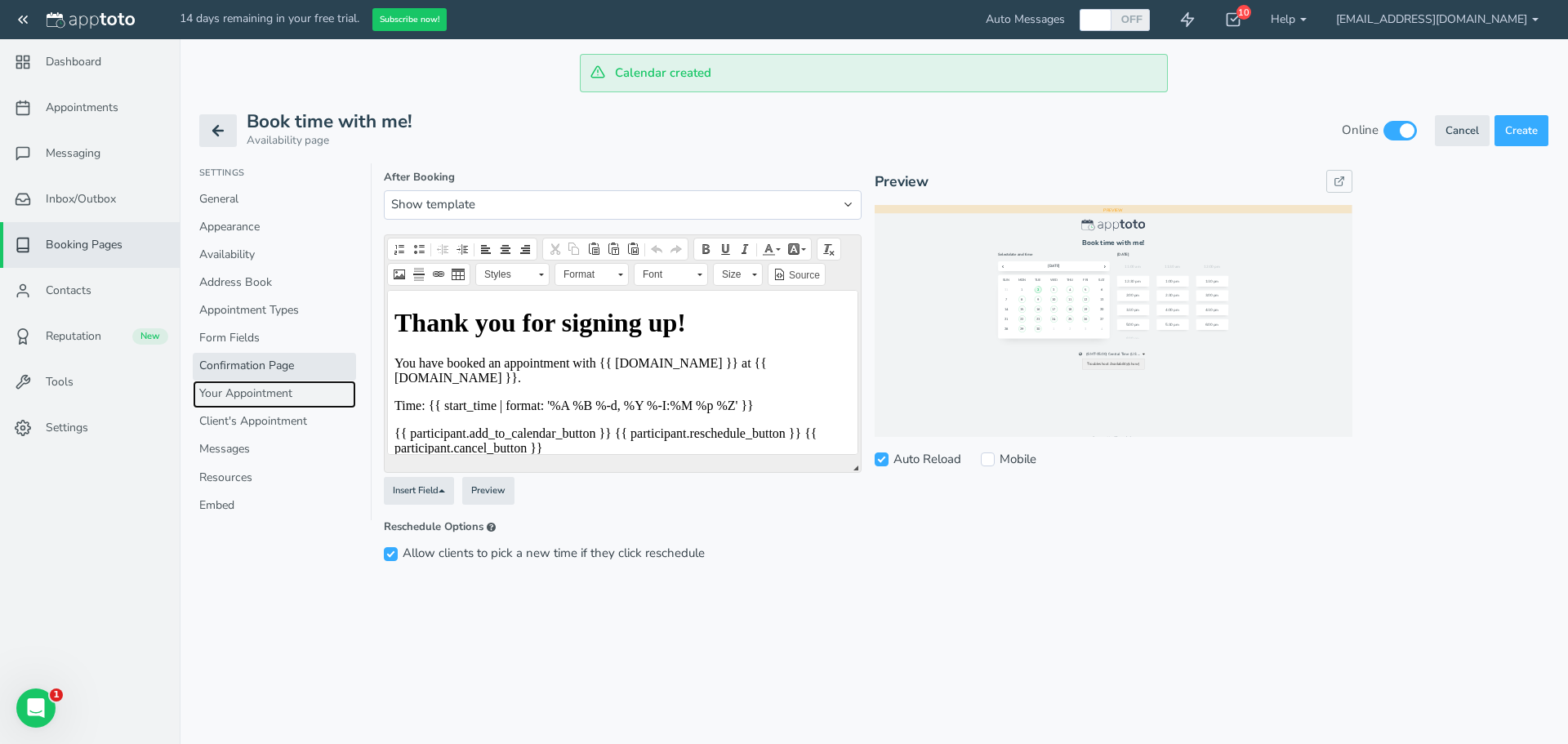
click at [279, 400] on link "Your Appointment" at bounding box center [273, 395] width 163 height 28
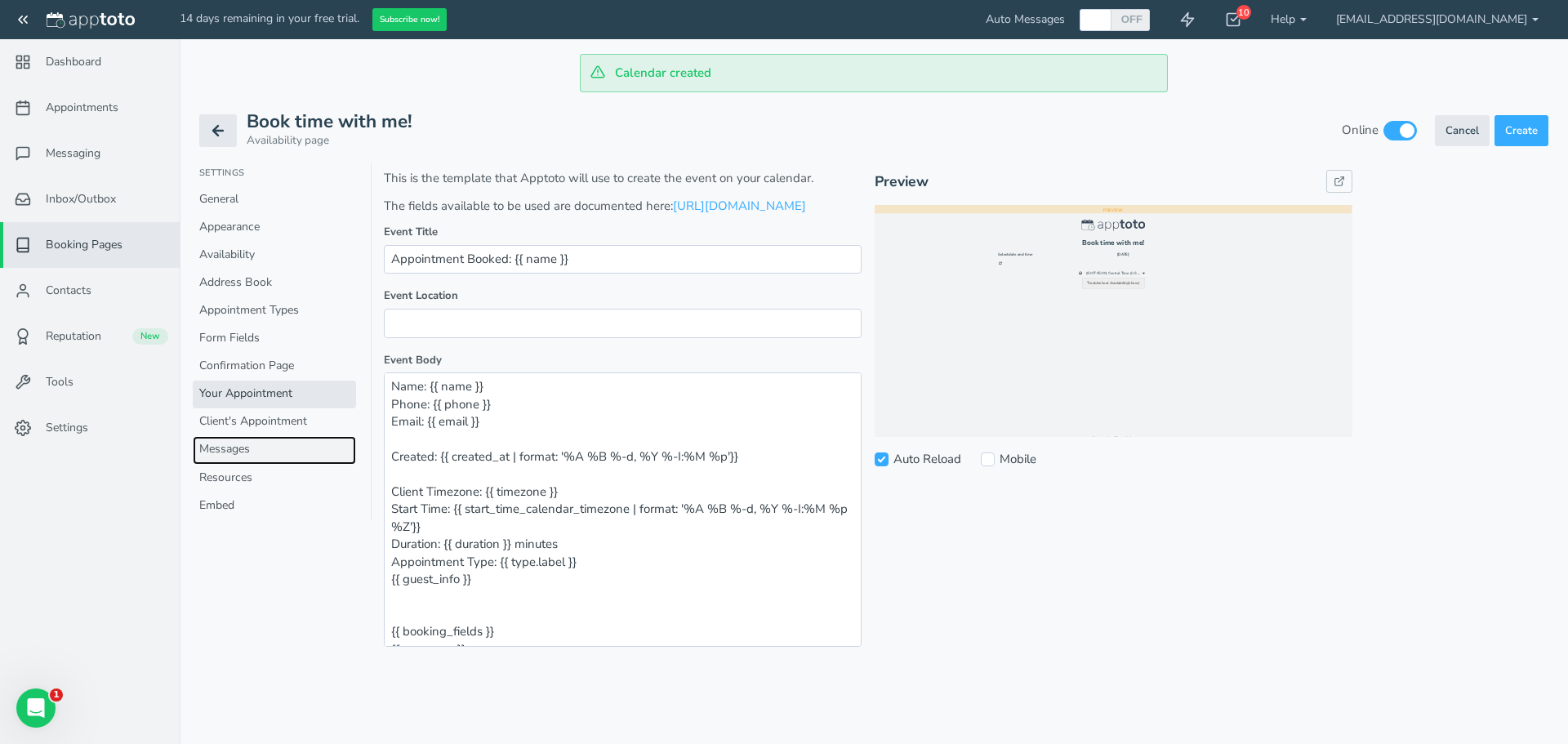
click at [277, 439] on link "Messages" at bounding box center [273, 450] width 163 height 28
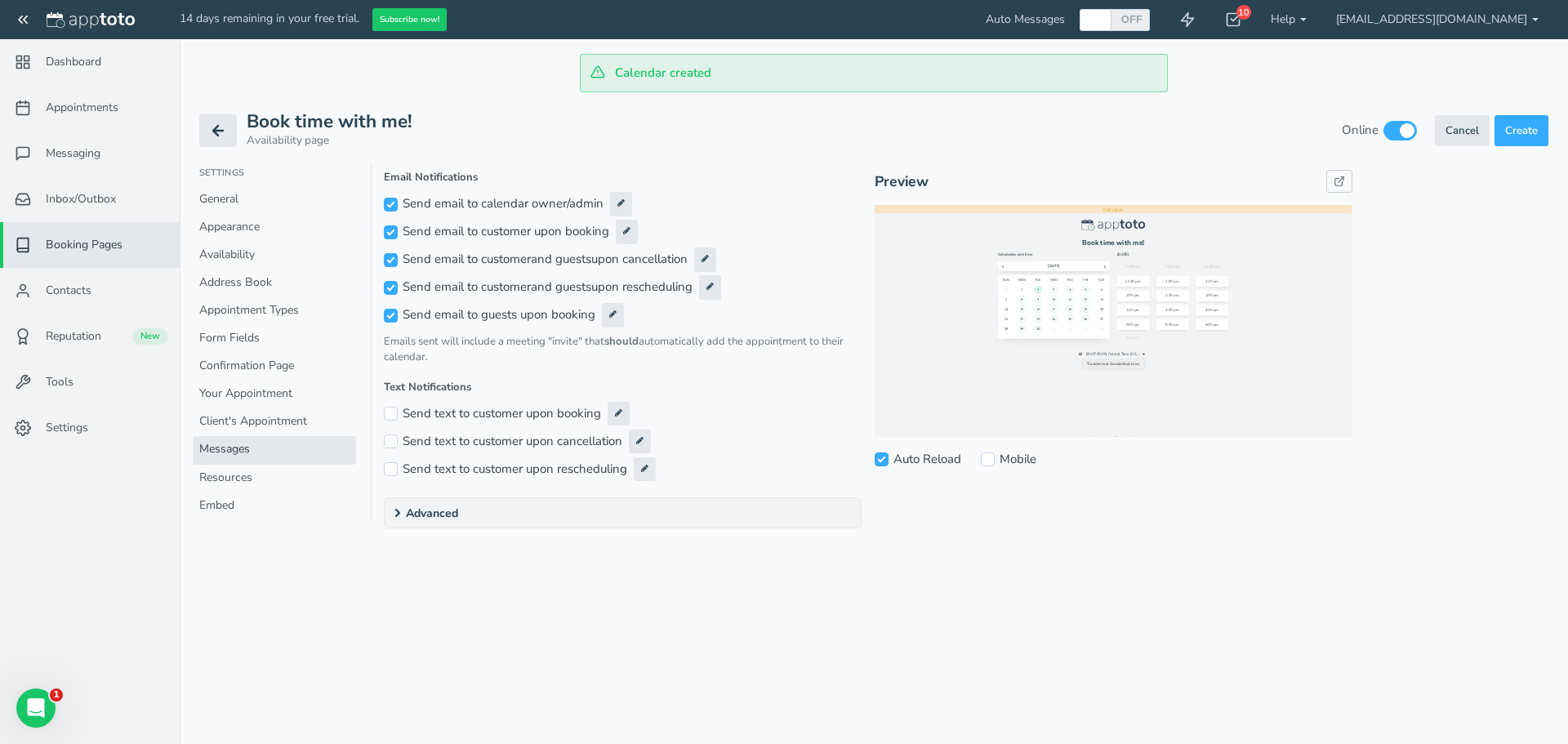
click at [269, 603] on div "Calendar created Appointments Messaging Inbox/Outbox Booking Pages Campaigns Co…" at bounding box center [873, 372] width 1388 height 744
drag, startPoint x: 221, startPoint y: 512, endPoint x: 231, endPoint y: 513, distance: 10.0
click at [221, 512] on link "Embed" at bounding box center [273, 507] width 163 height 28
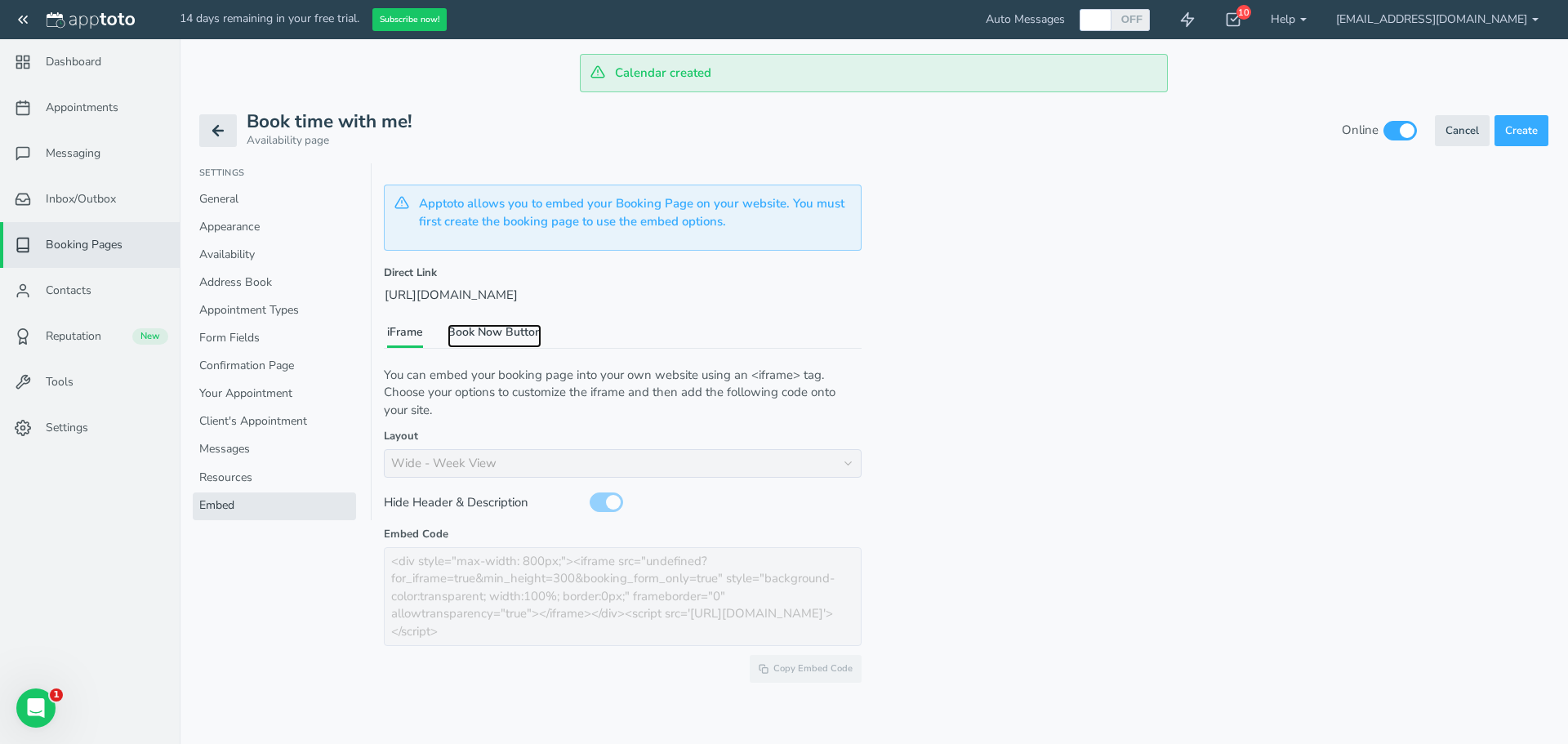
click at [510, 333] on link "Book Now Button" at bounding box center [494, 335] width 94 height 23
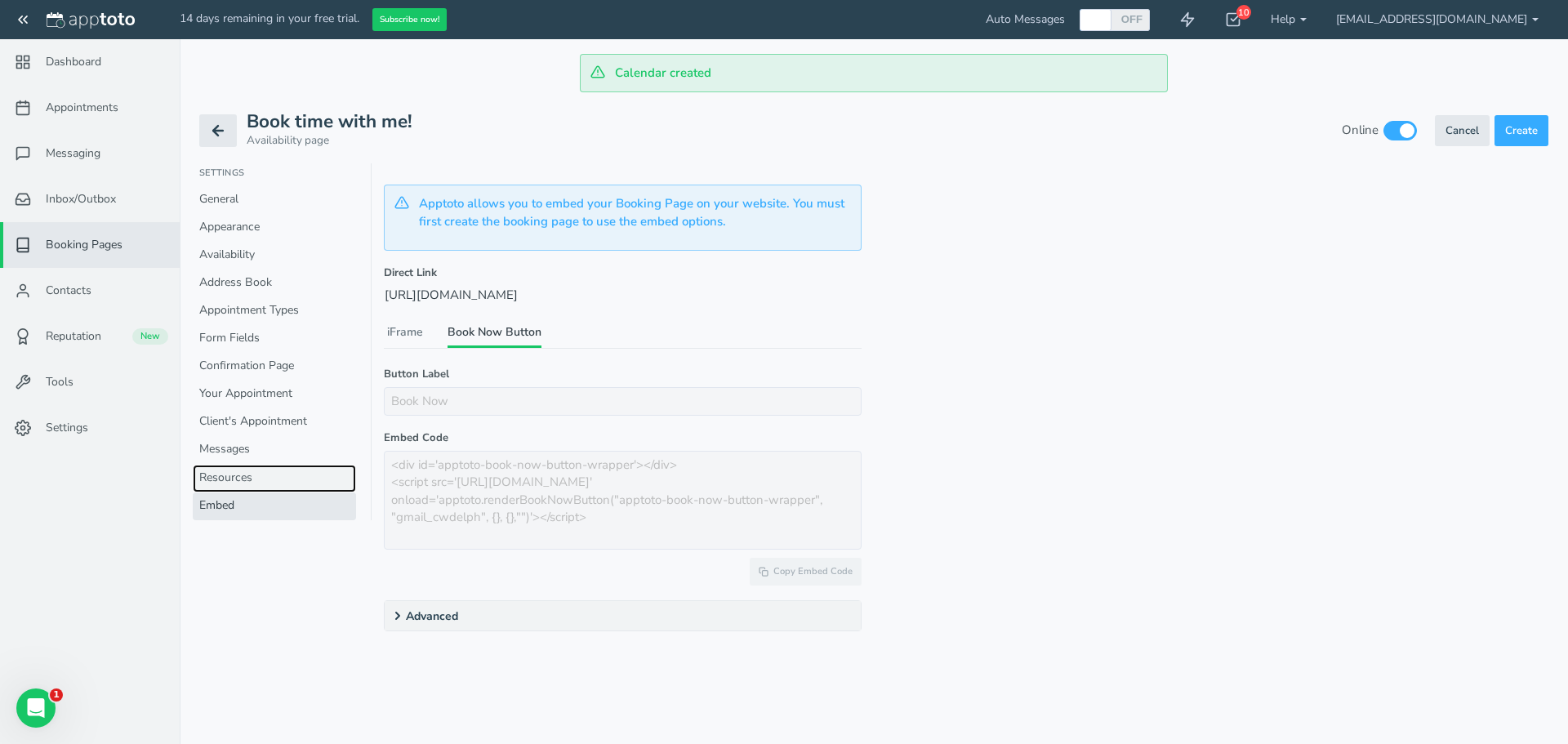
click at [264, 490] on link "Resources" at bounding box center [273, 479] width 163 height 28
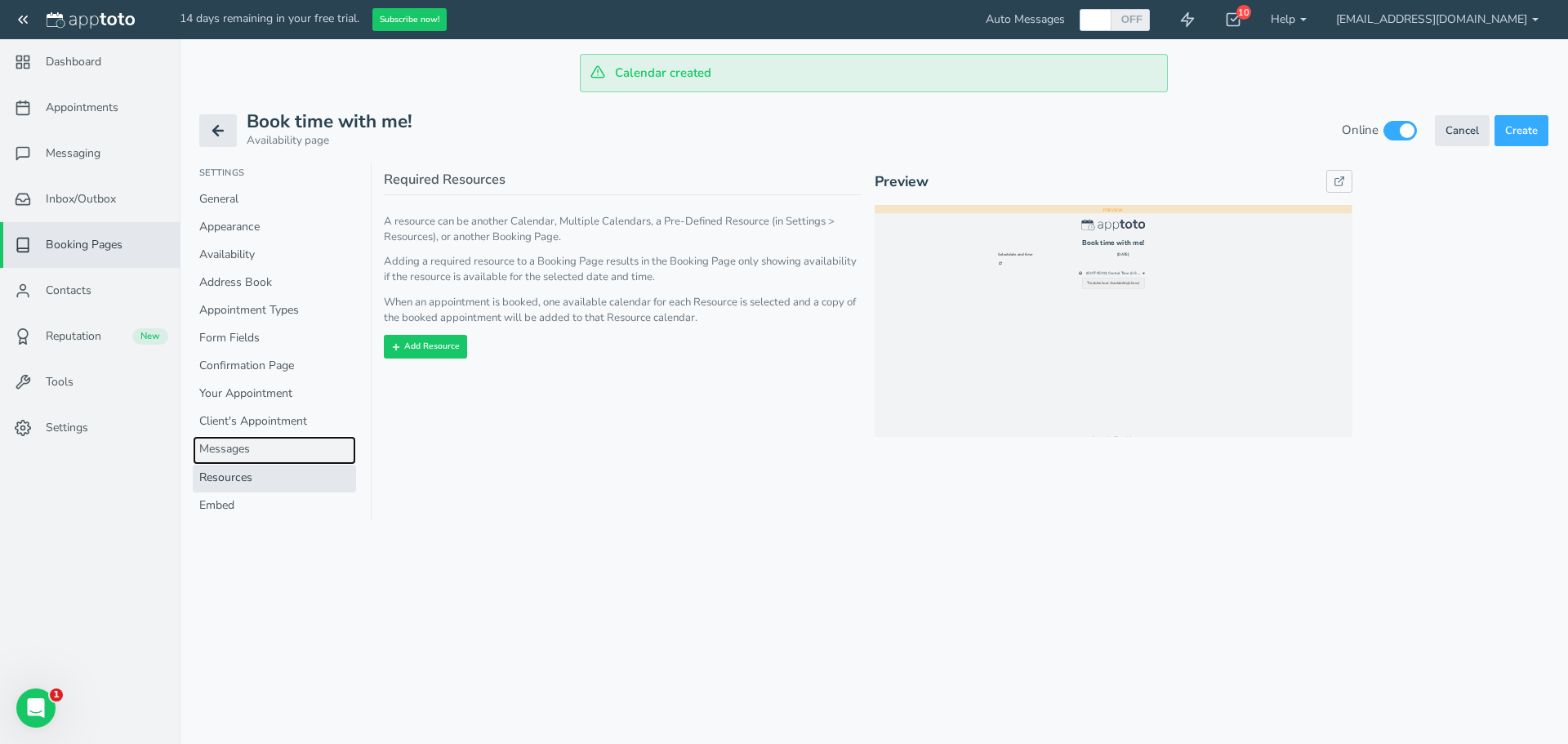
click at [267, 439] on link "Messages" at bounding box center [273, 450] width 163 height 28
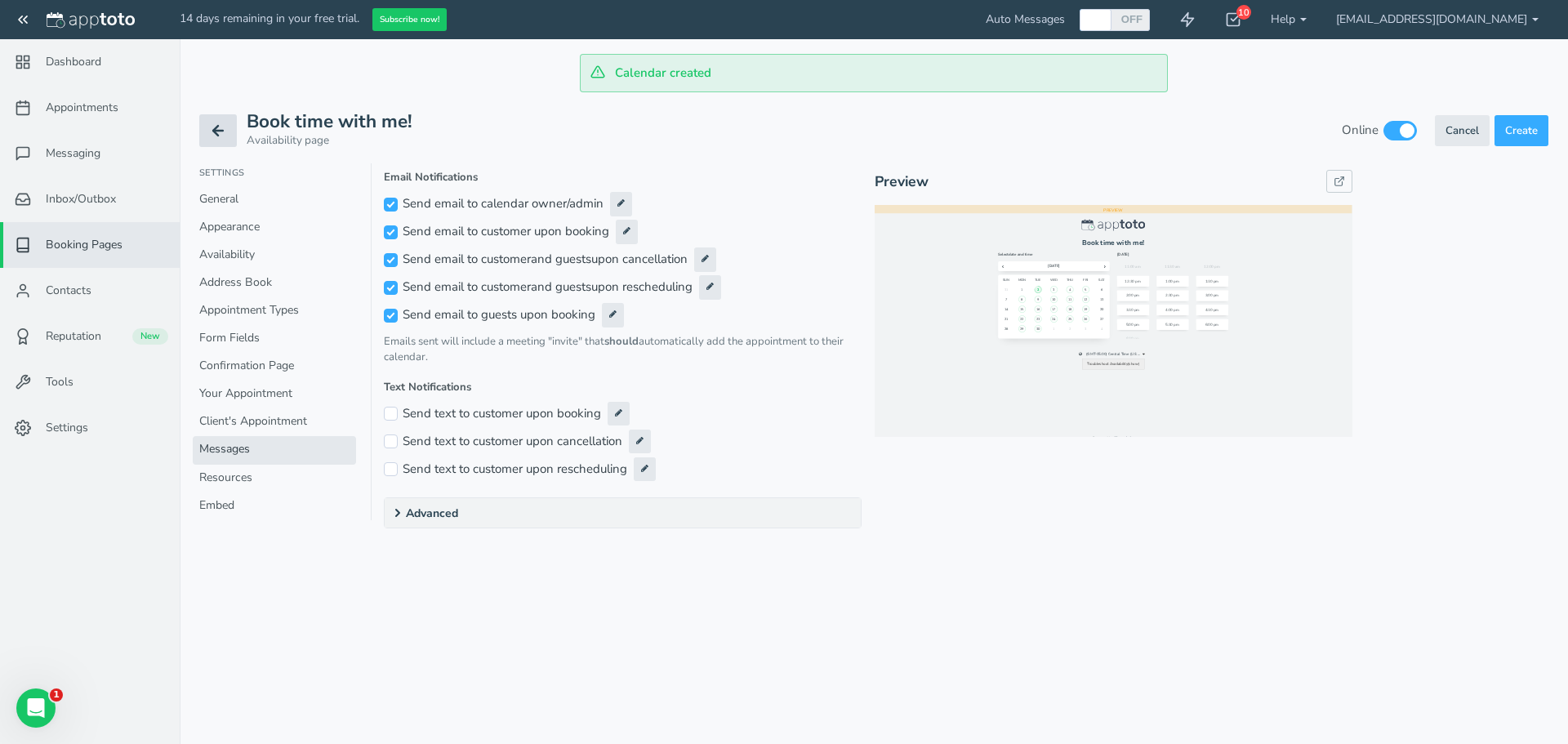
drag, startPoint x: 224, startPoint y: 121, endPoint x: 264, endPoint y: 184, distance: 74.6
click at [224, 121] on button at bounding box center [217, 130] width 37 height 33
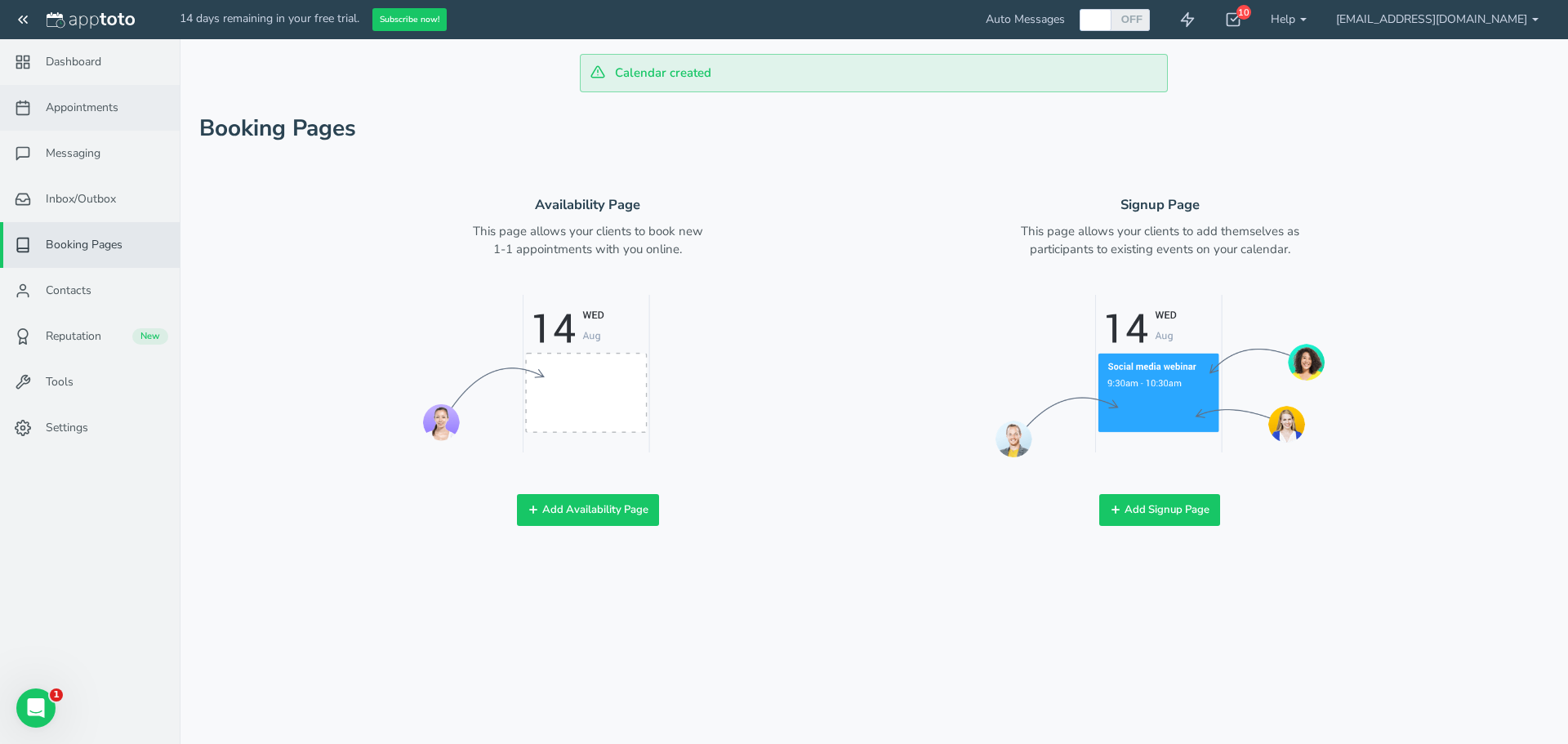
drag, startPoint x: 54, startPoint y: 63, endPoint x: 115, endPoint y: 88, distance: 65.9
click at [54, 63] on span "Dashboard" at bounding box center [73, 62] width 55 height 16
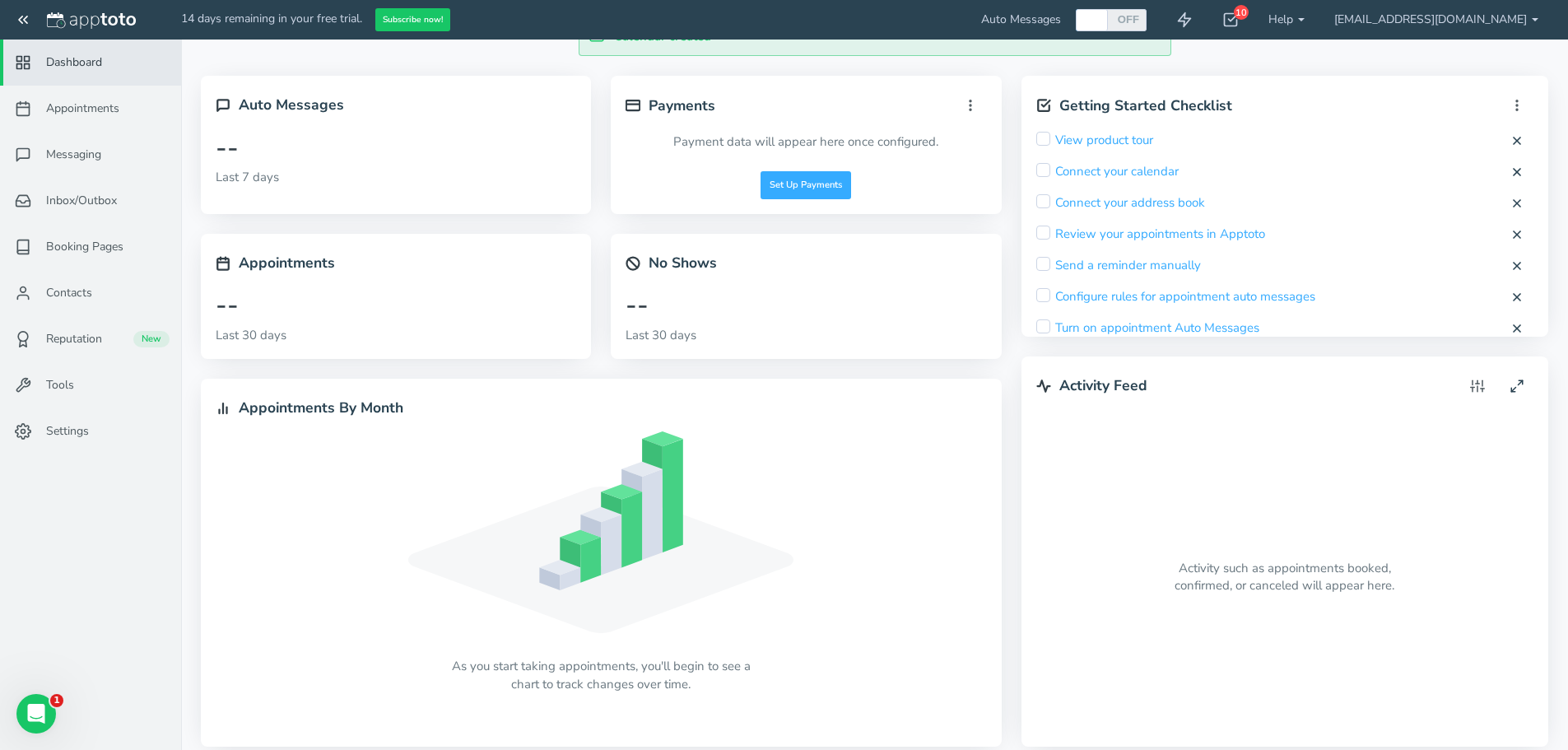
scroll to position [54, 0]
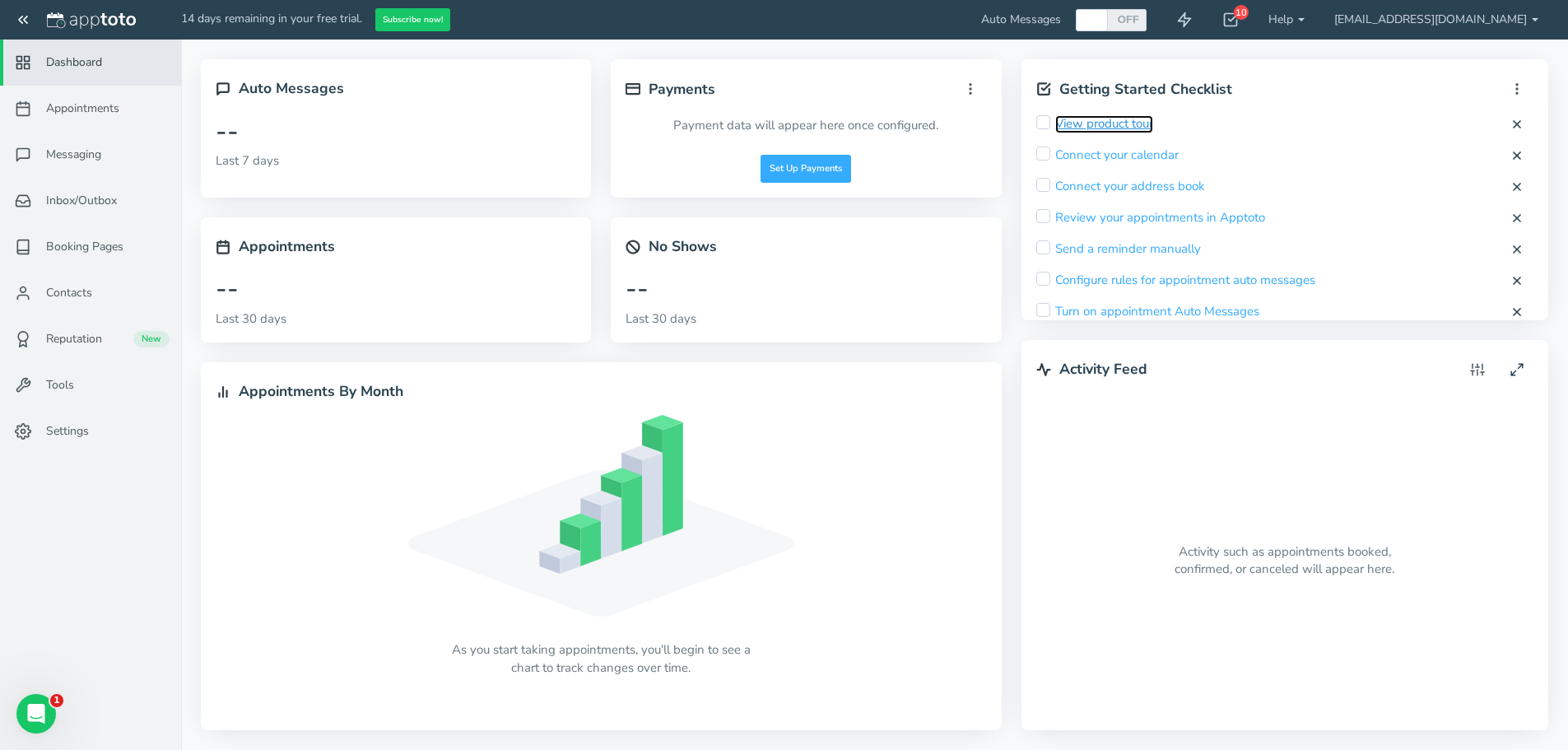
click at [1115, 120] on link "View product tour" at bounding box center [1104, 123] width 98 height 17
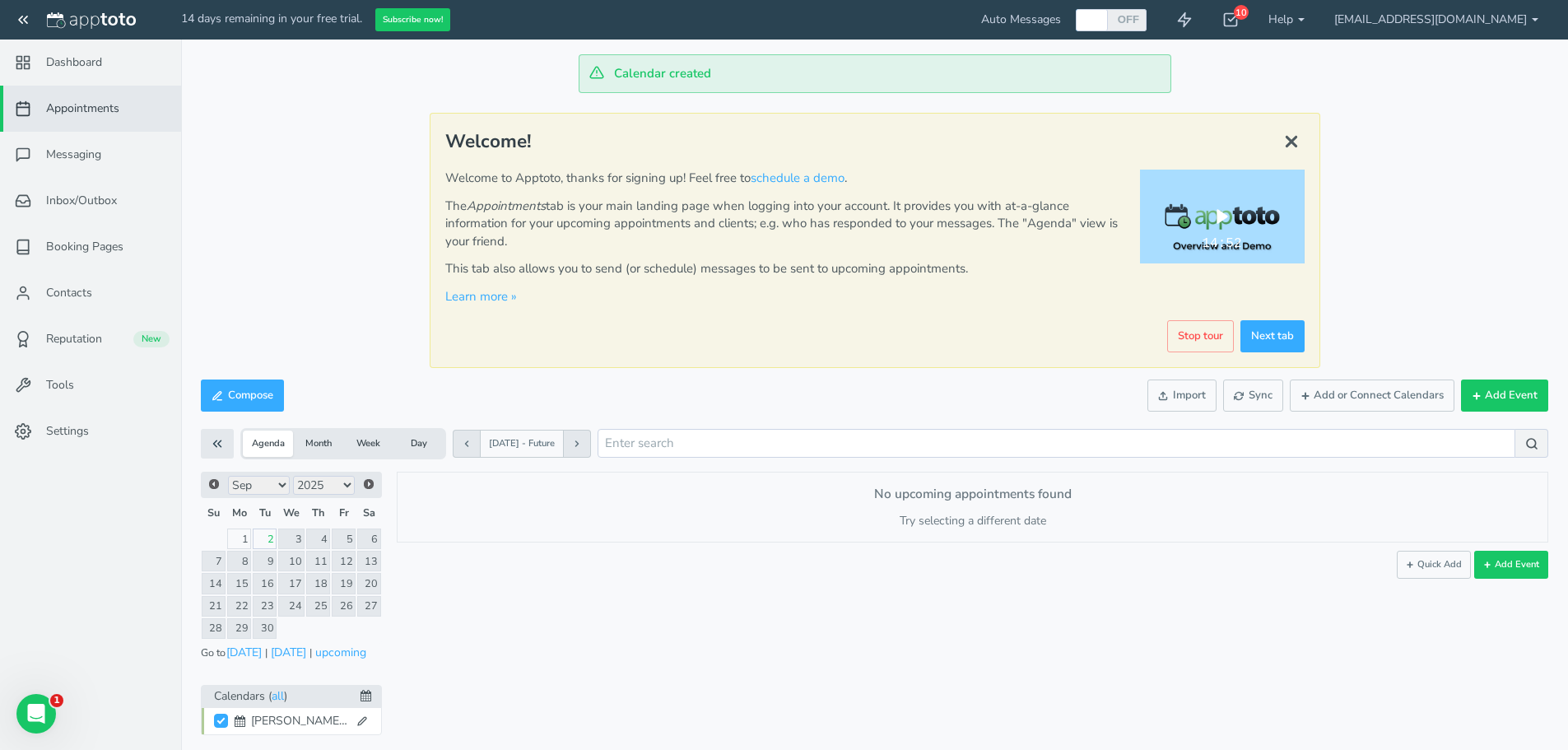
click at [1212, 200] on div "Play" at bounding box center [1222, 215] width 49 height 31
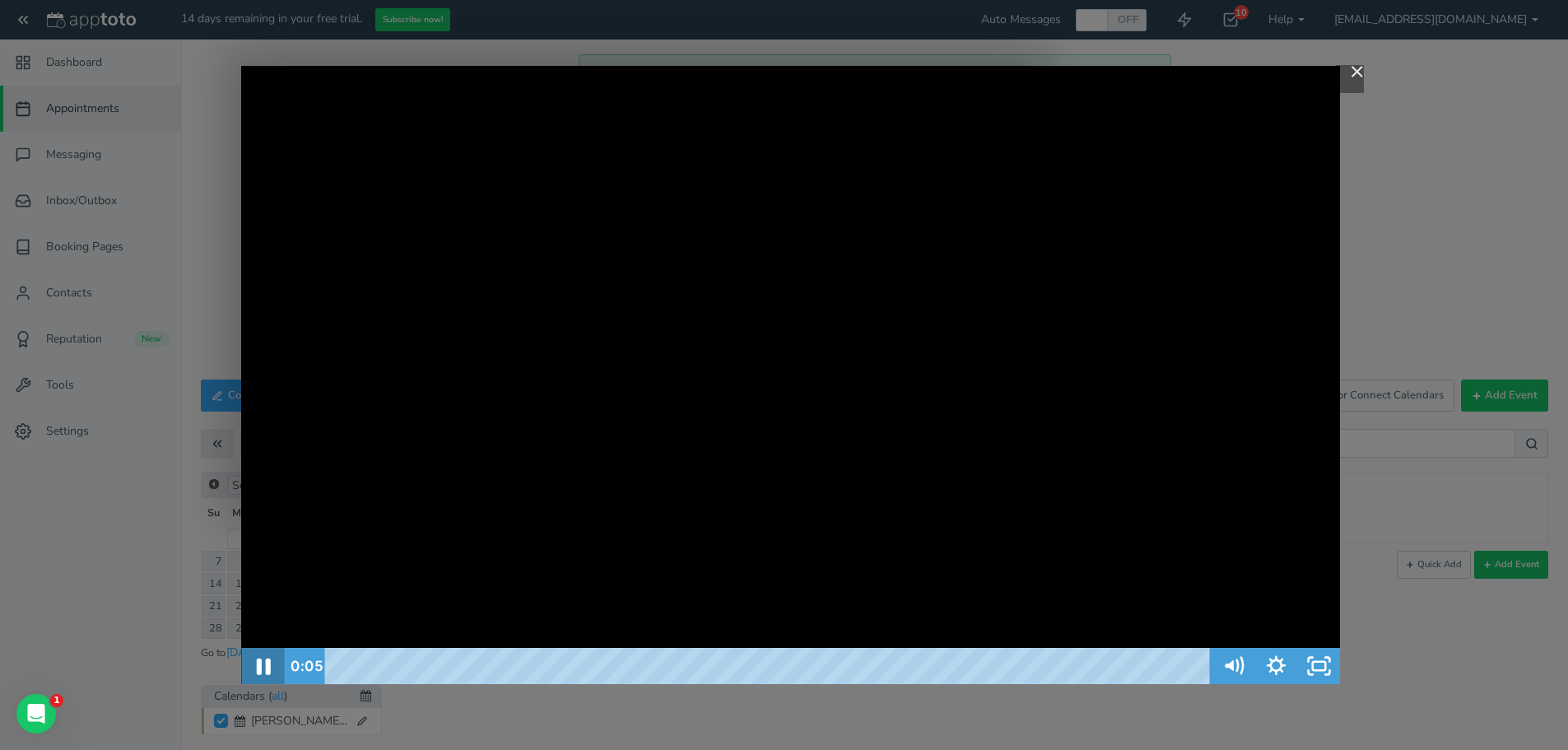
click at [253, 670] on icon "Pause" at bounding box center [262, 666] width 51 height 43
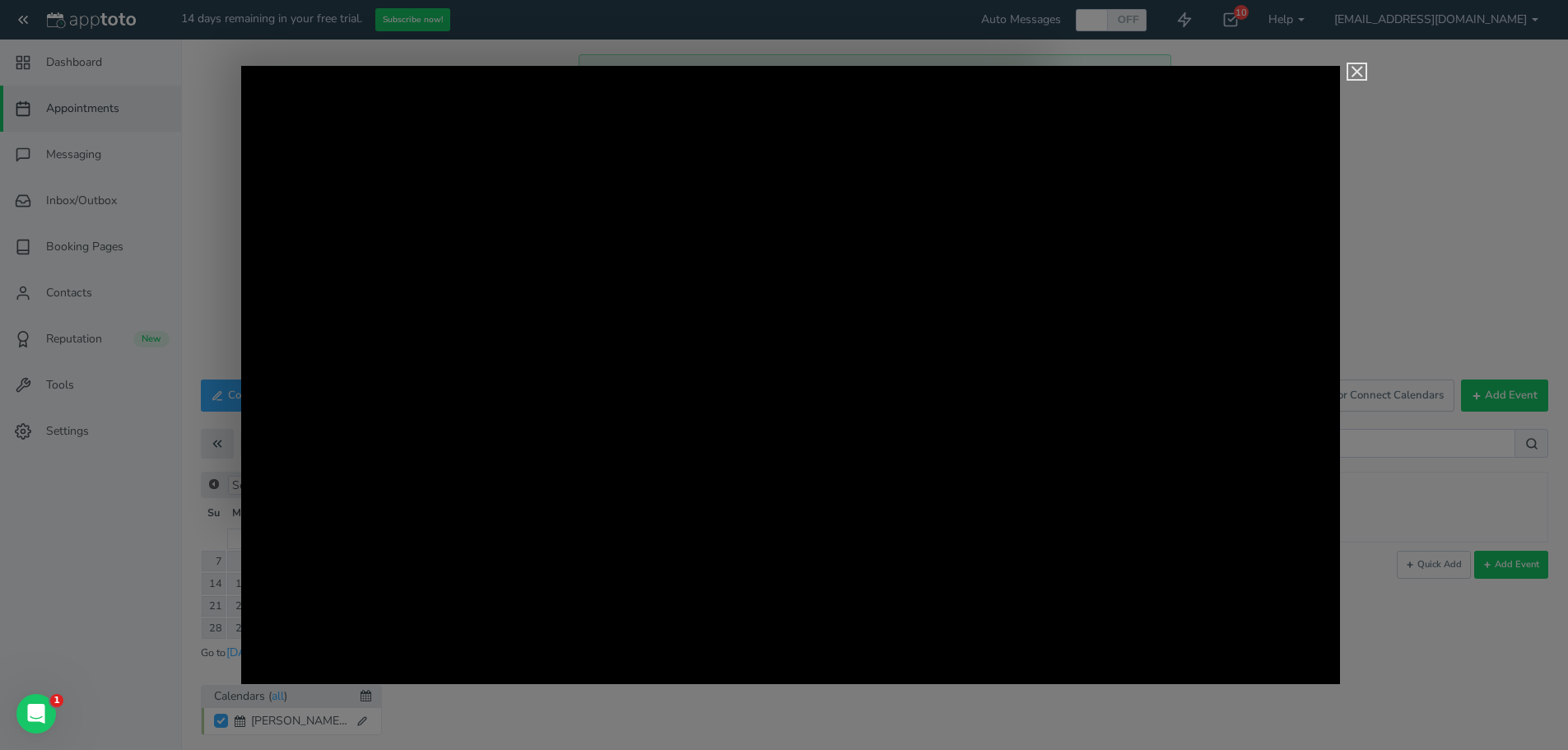
click at [1364, 65] on button "Close" at bounding box center [1356, 72] width 17 height 15
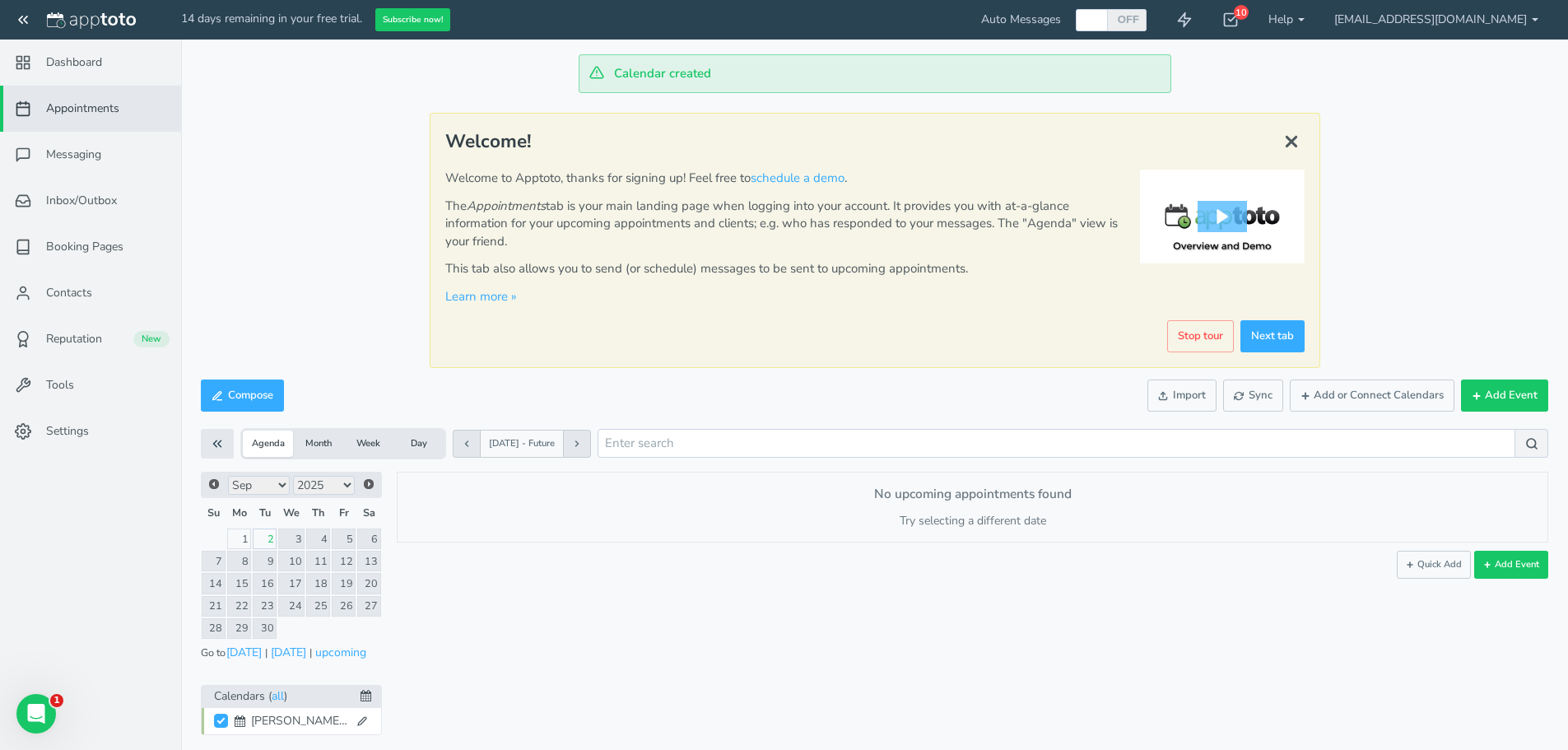
click at [1348, 68] on div "Calendar created" at bounding box center [874, 73] width 1386 height 39
click at [1239, 21] on icon at bounding box center [1229, 19] width 16 height 16
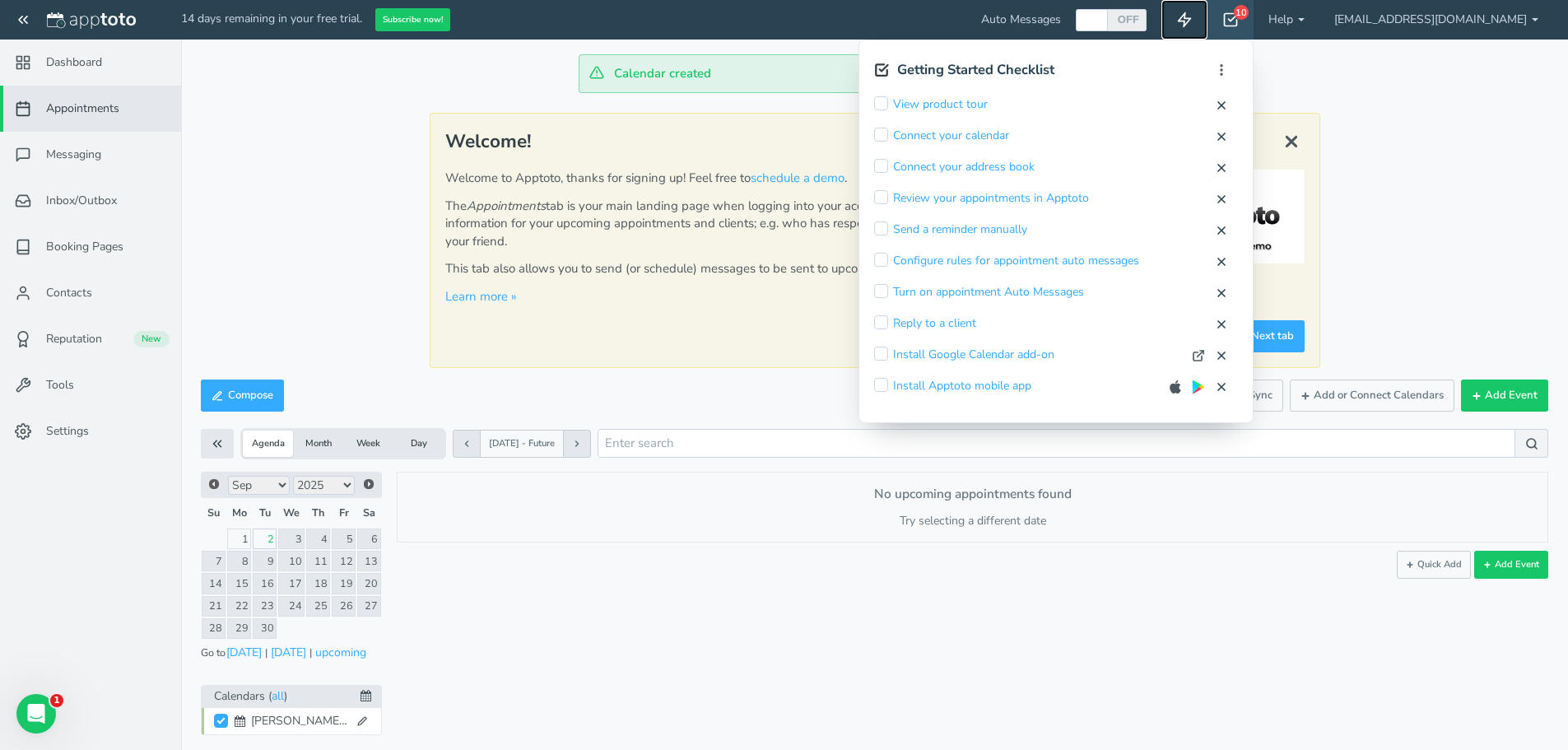
click at [1193, 21] on icon at bounding box center [1183, 19] width 16 height 16
